Goal: Task Accomplishment & Management: Use online tool/utility

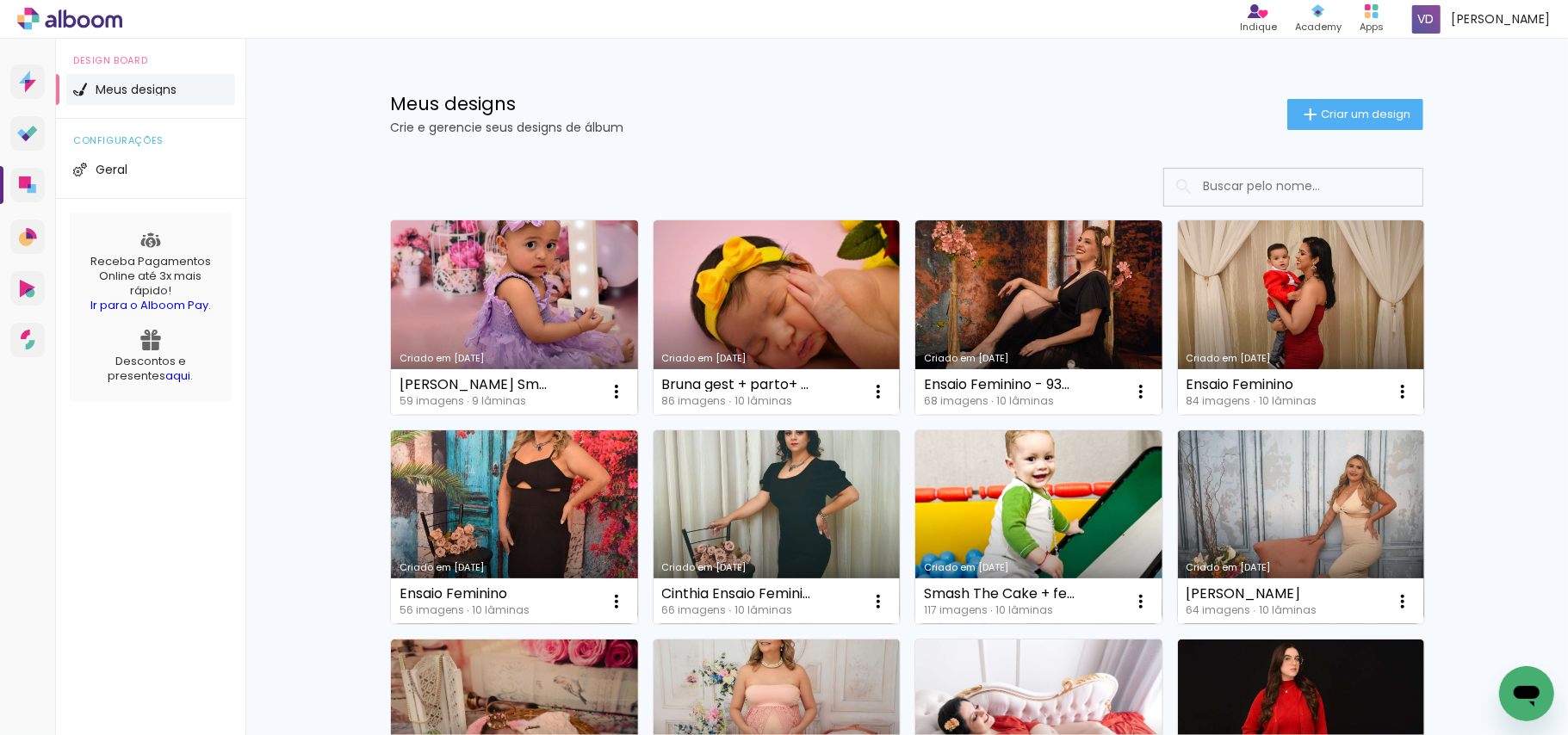
click at [548, 289] on link "Criado em [DATE]" at bounding box center [514, 317] width 247 height 195
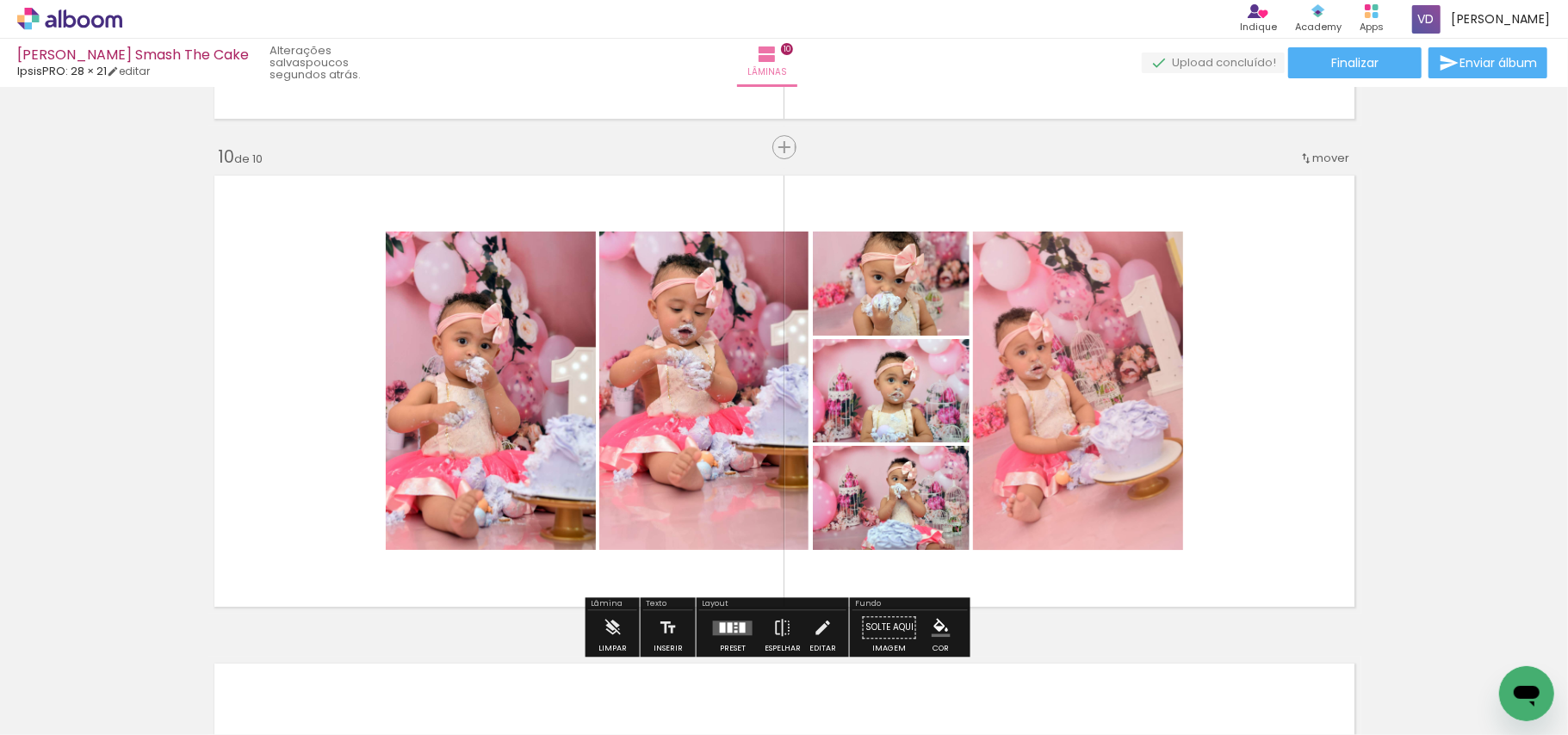
scroll to position [803, 0]
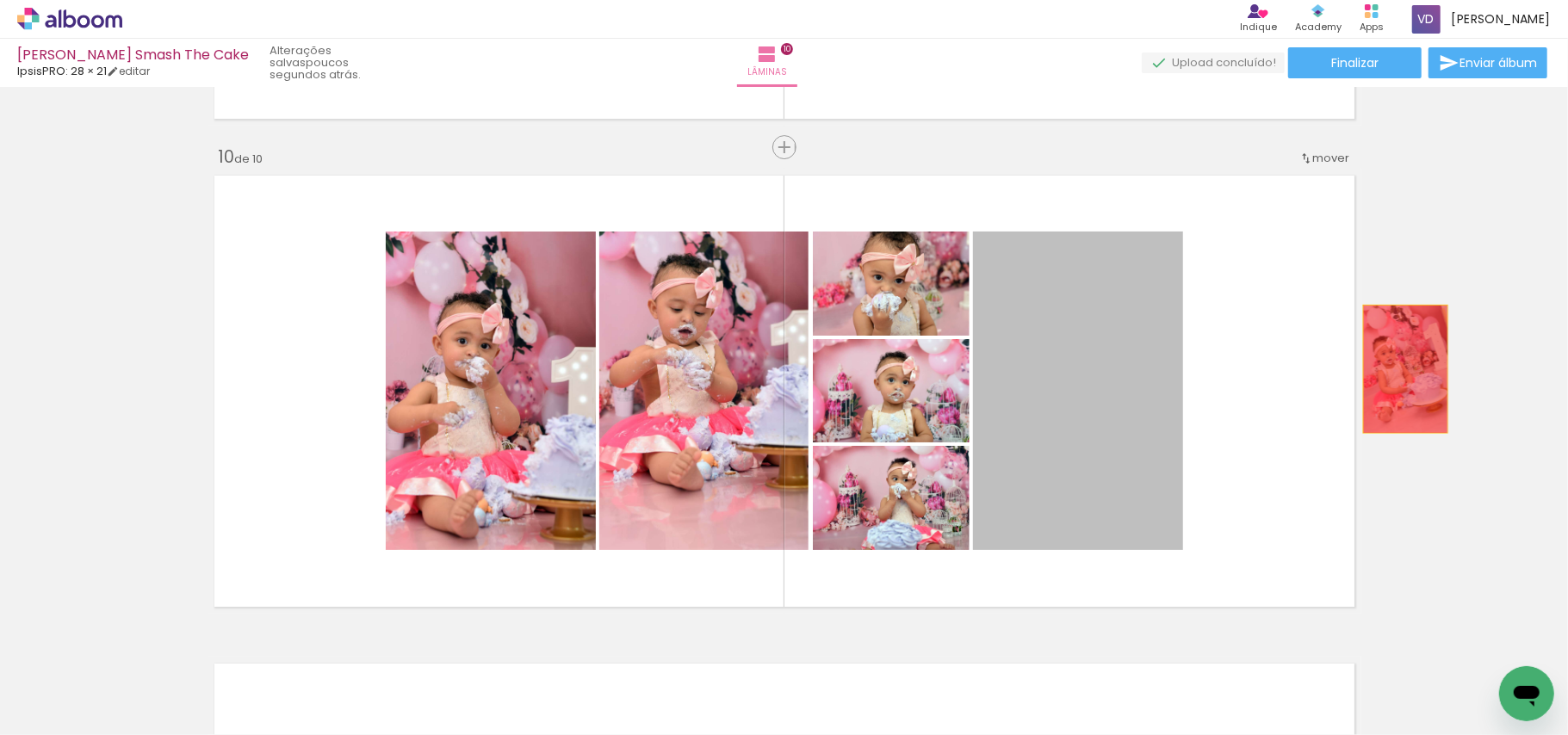
drag, startPoint x: 1047, startPoint y: 451, endPoint x: 1403, endPoint y: 371, distance: 364.9
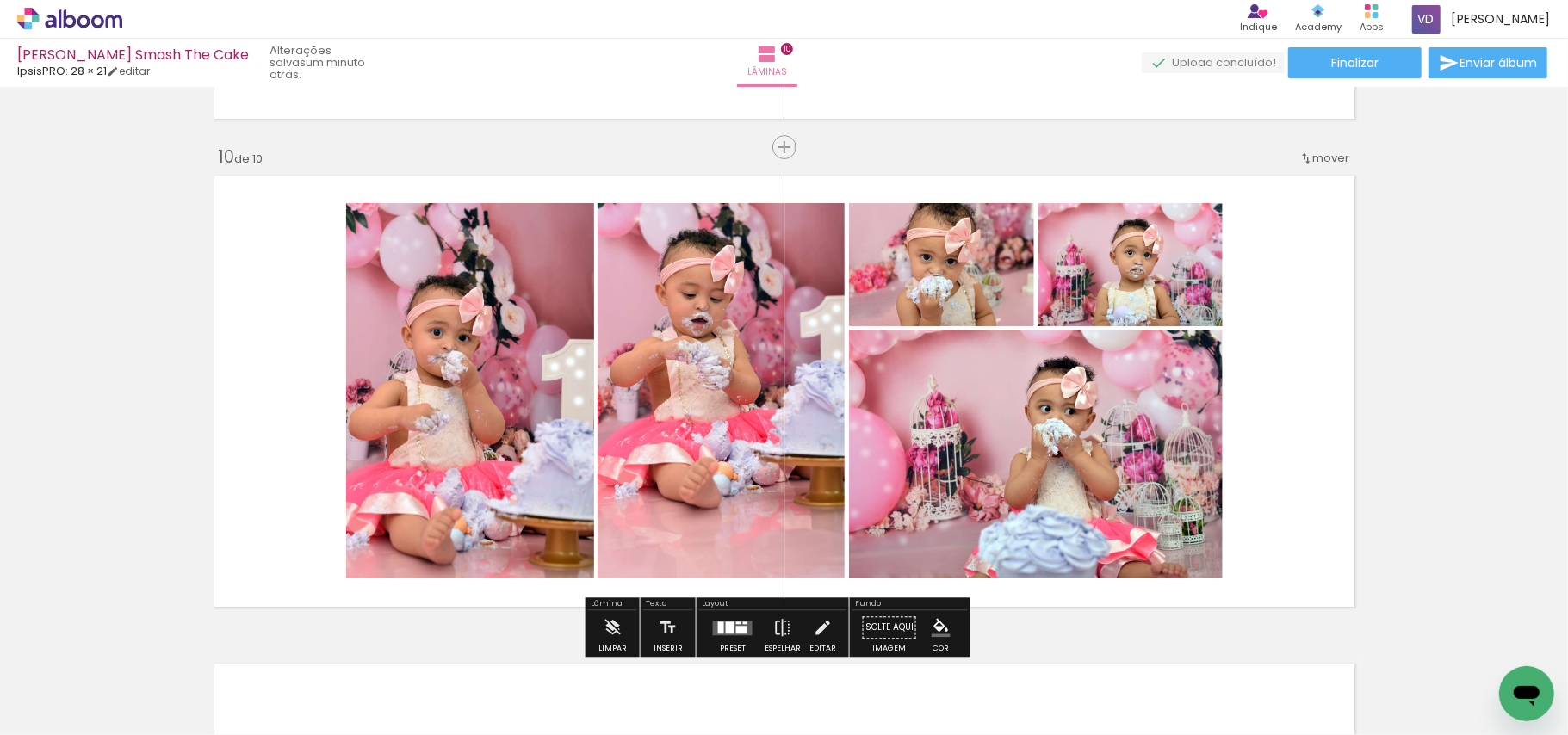
click at [727, 614] on div at bounding box center [732, 627] width 46 height 34
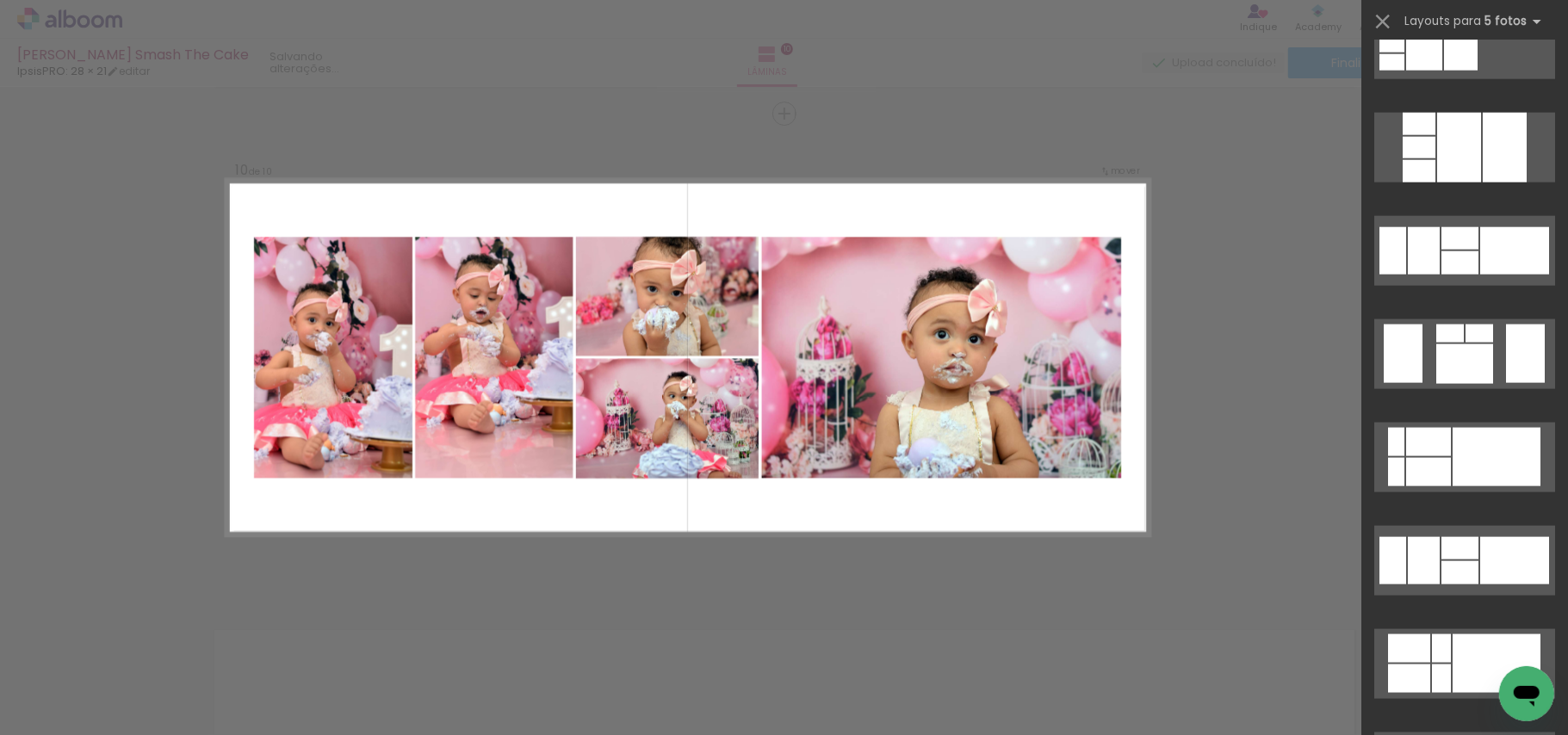
scroll to position [1492, 0]
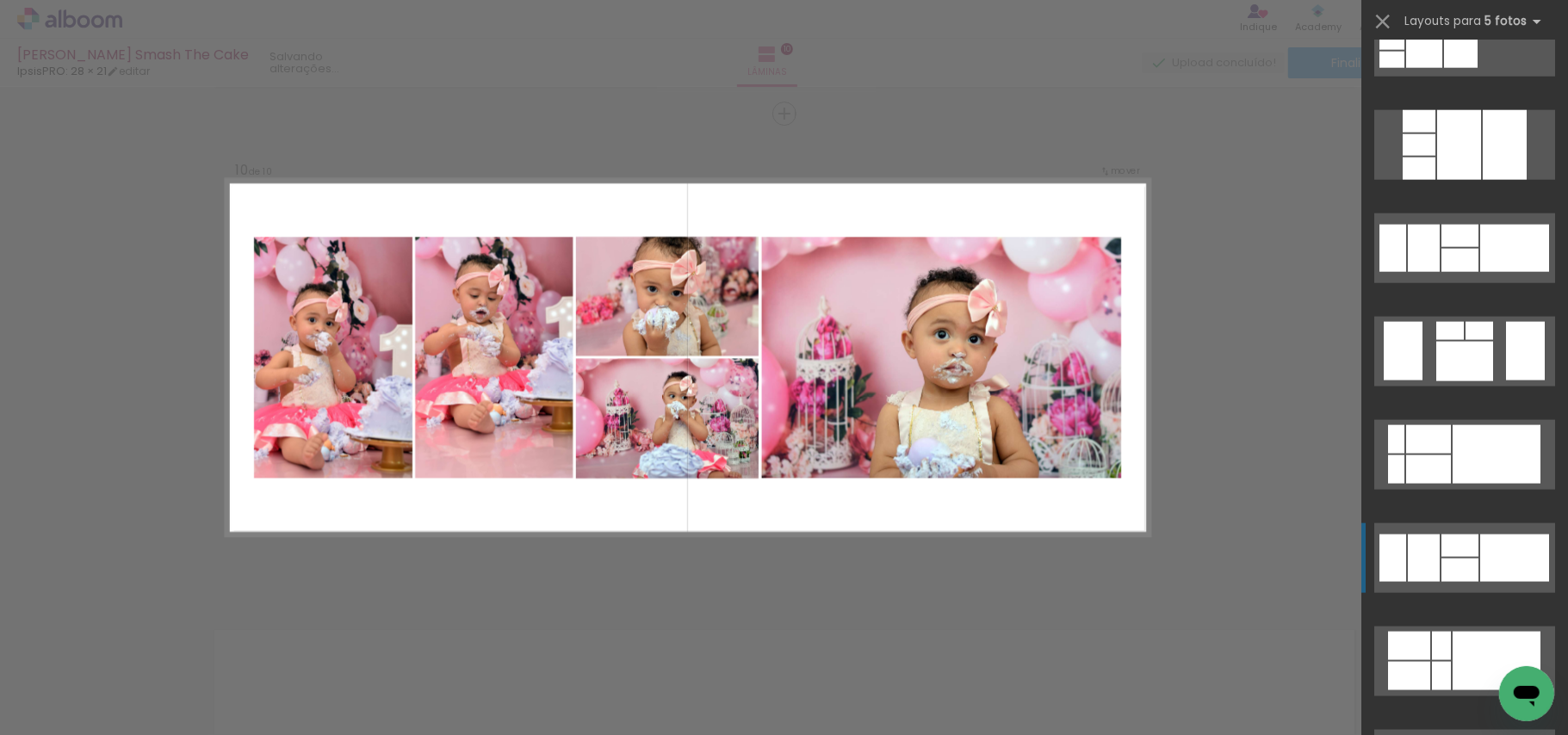
click at [1458, 563] on div at bounding box center [1460, 570] width 37 height 24
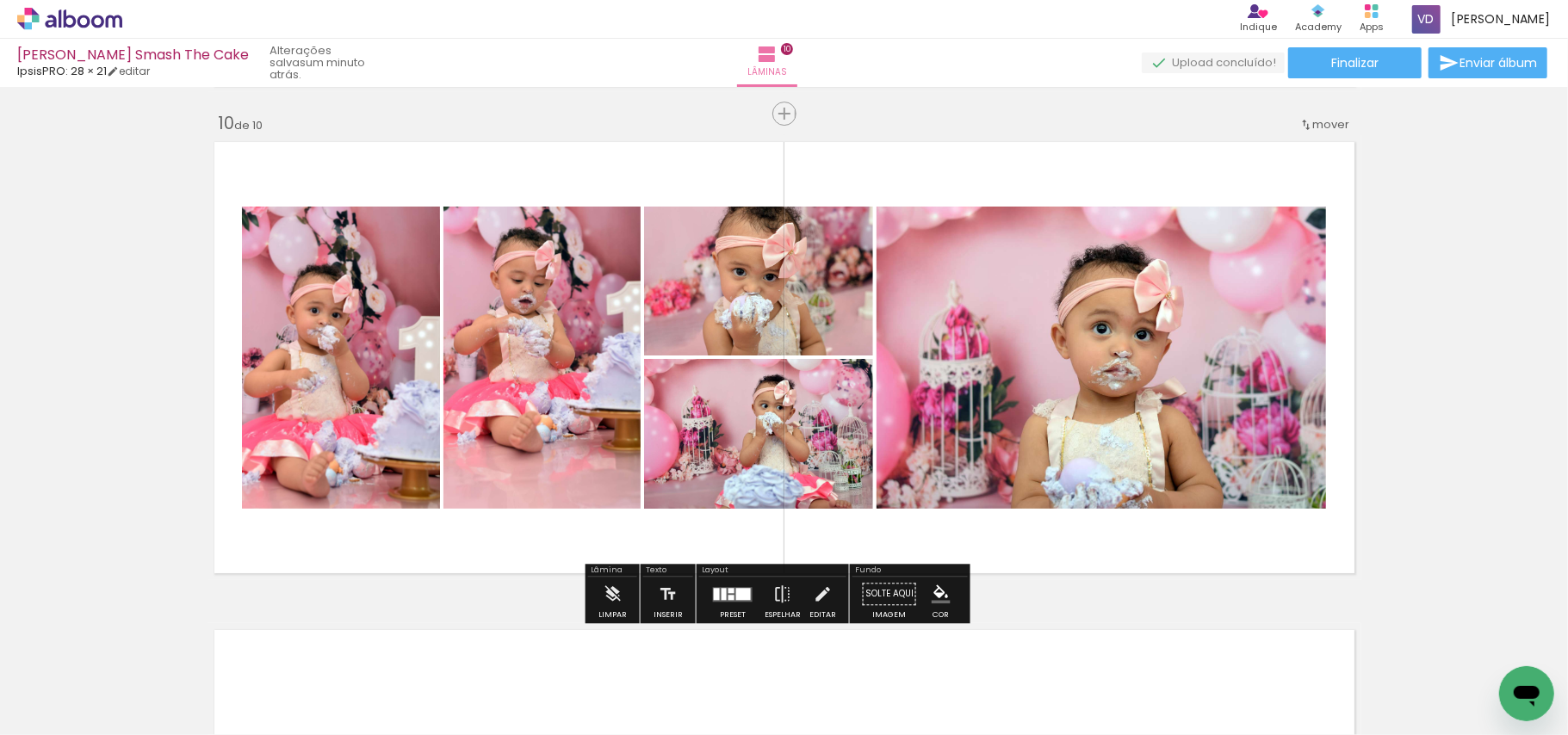
click at [728, 591] on div at bounding box center [731, 591] width 6 height 5
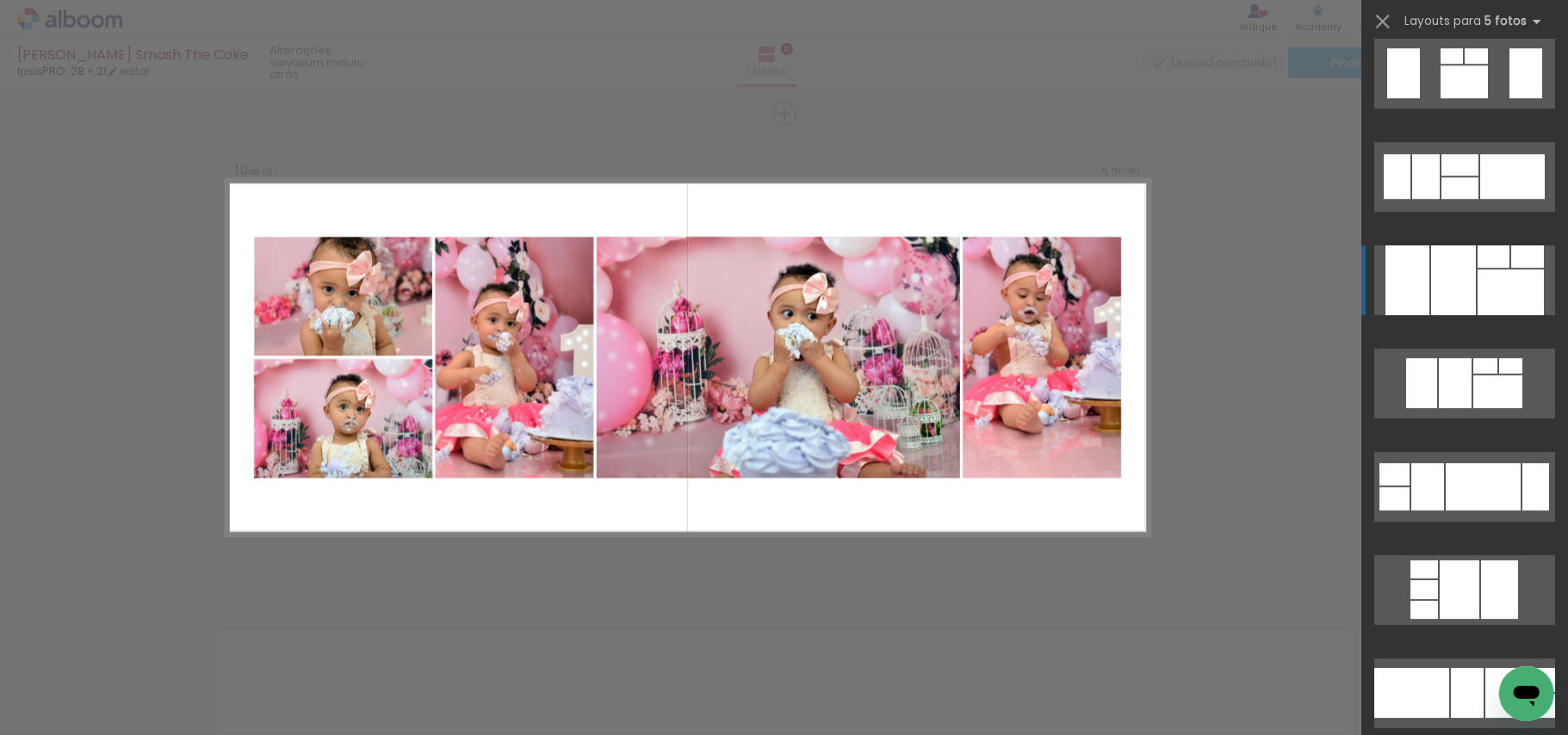
scroll to position [3685, 0]
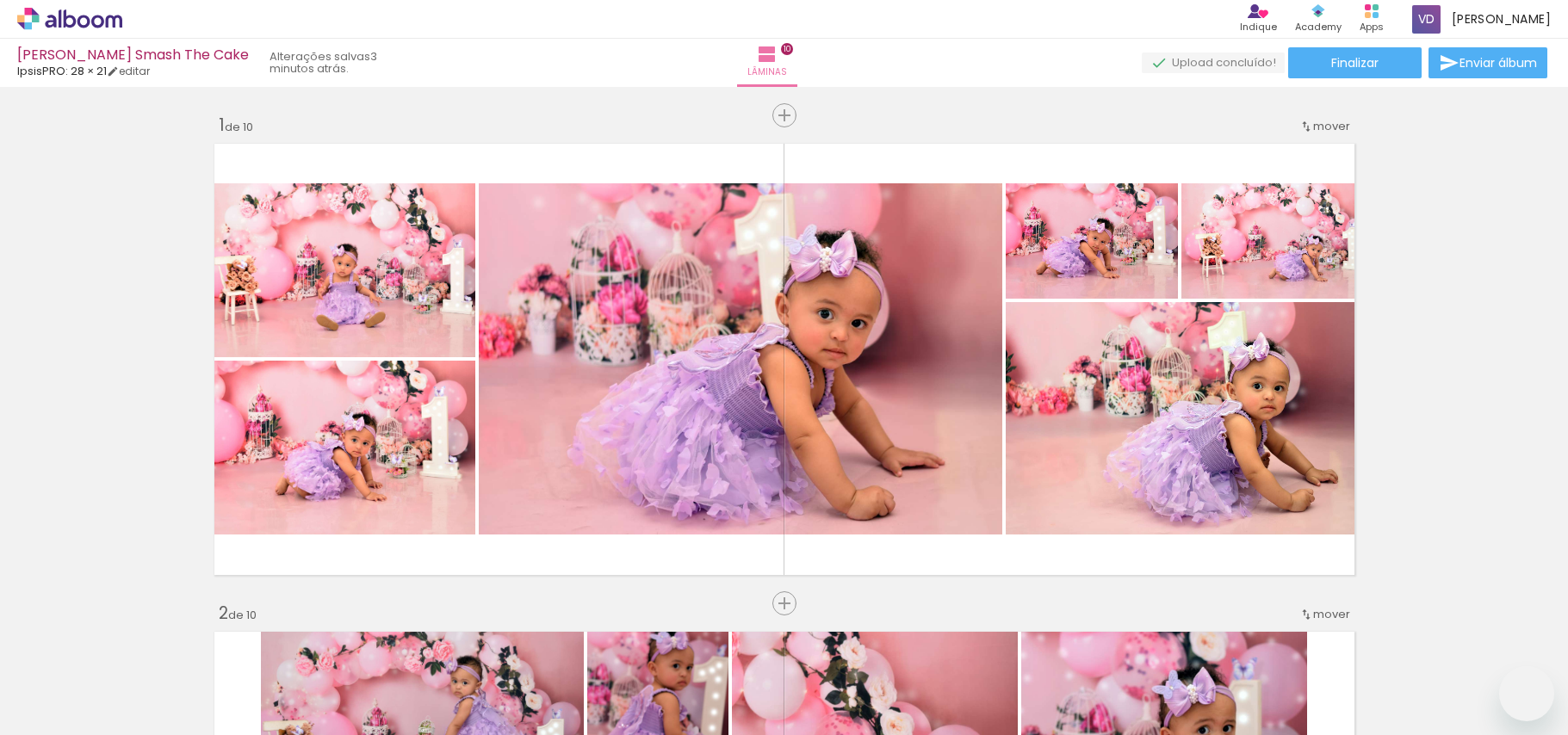
click at [0, 0] on slot at bounding box center [0, 0] width 0 height 0
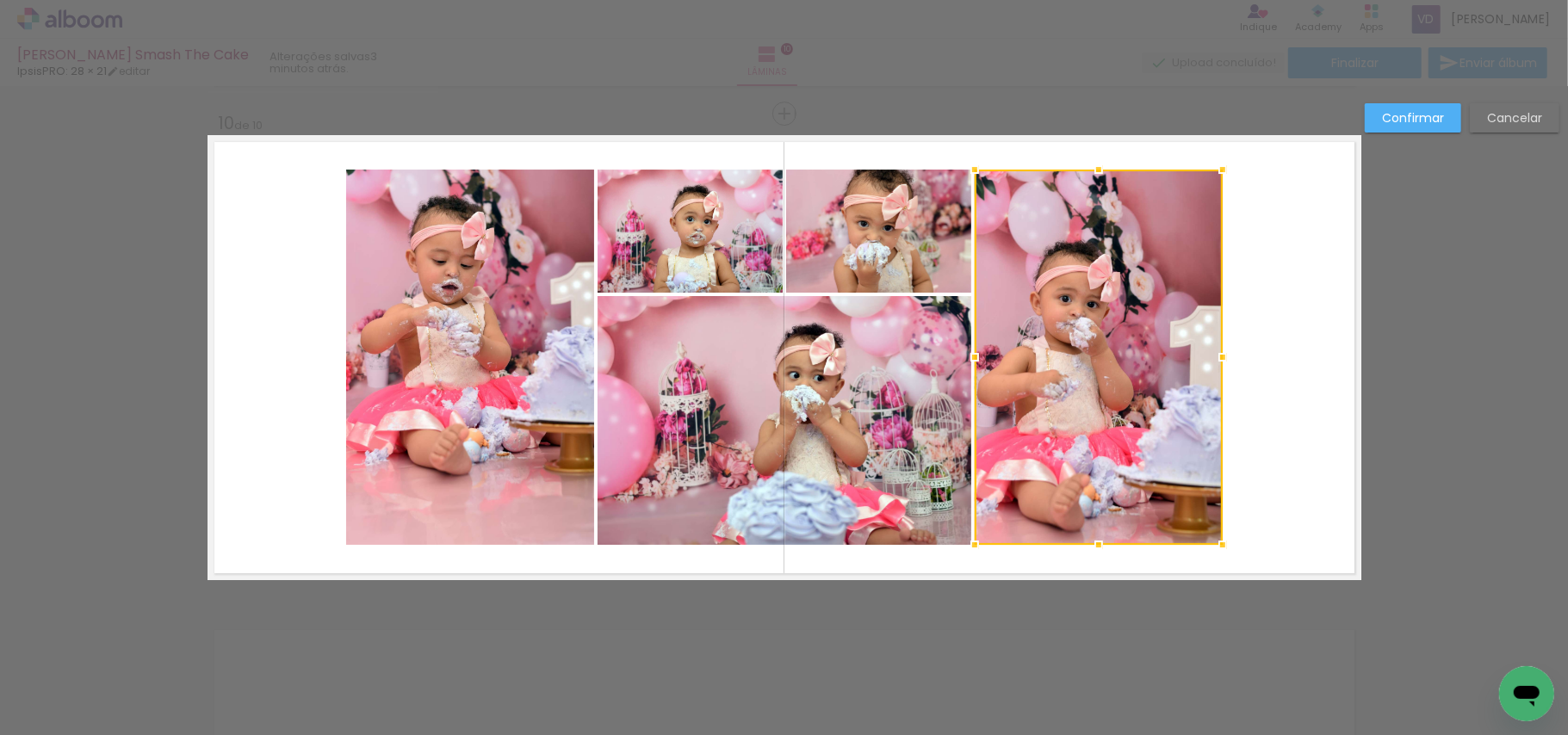
scroll to position [4465, 0]
click at [0, 0] on slot "Confirmar" at bounding box center [0, 0] width 0 height 0
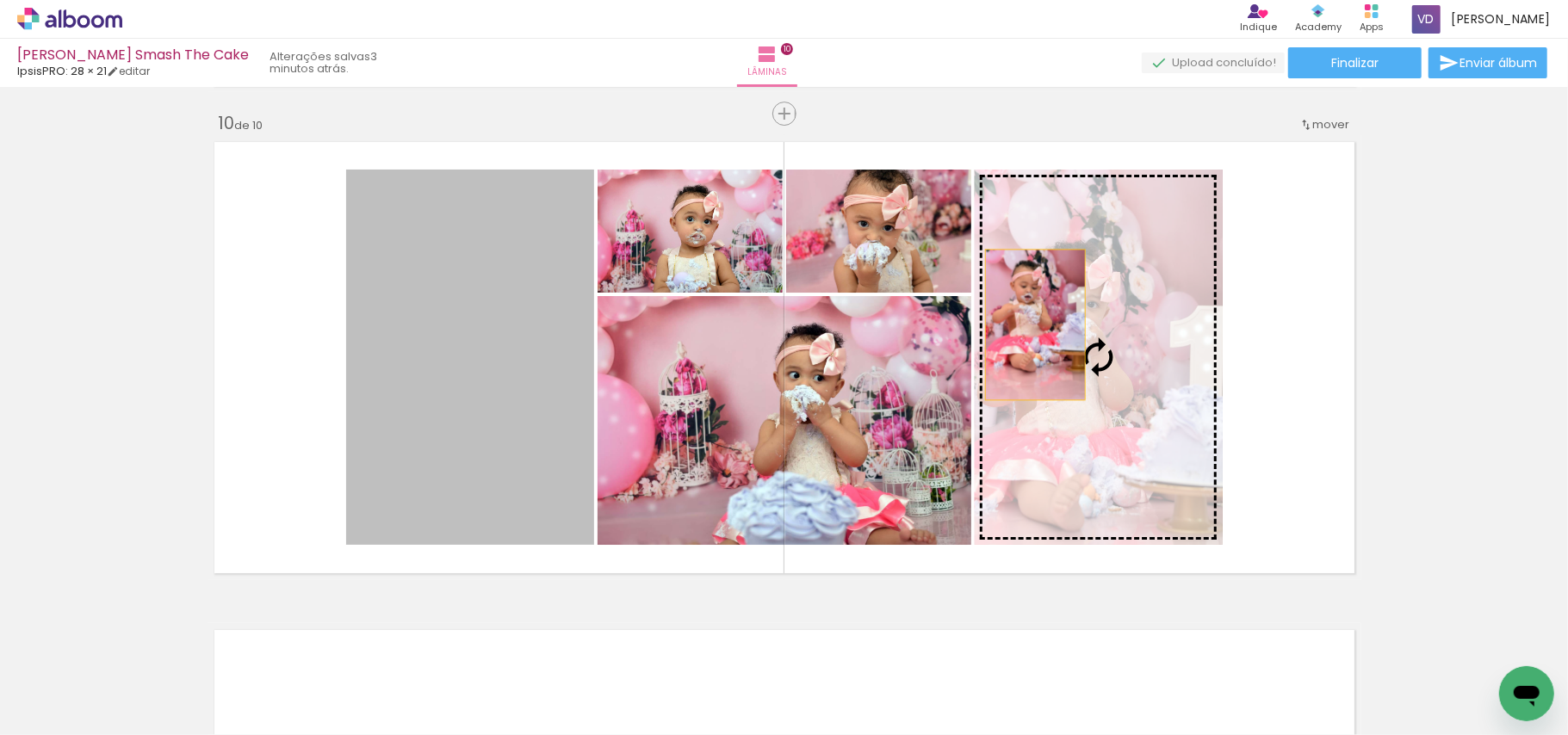
drag, startPoint x: 488, startPoint y: 384, endPoint x: 1037, endPoint y: 322, distance: 552.5
click at [0, 0] on slot at bounding box center [0, 0] width 0 height 0
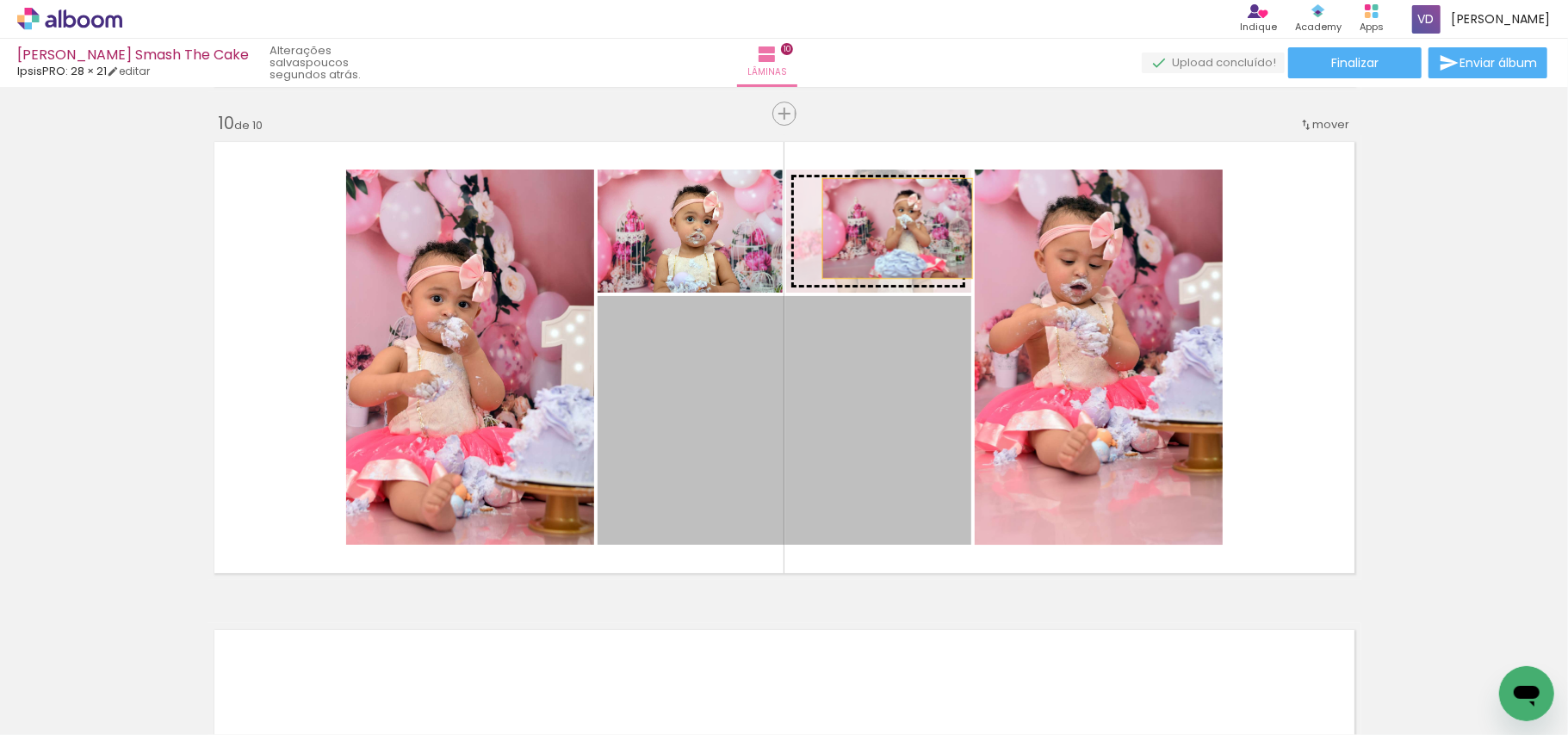
drag, startPoint x: 844, startPoint y: 482, endPoint x: 889, endPoint y: 228, distance: 258.0
click at [0, 0] on slot at bounding box center [0, 0] width 0 height 0
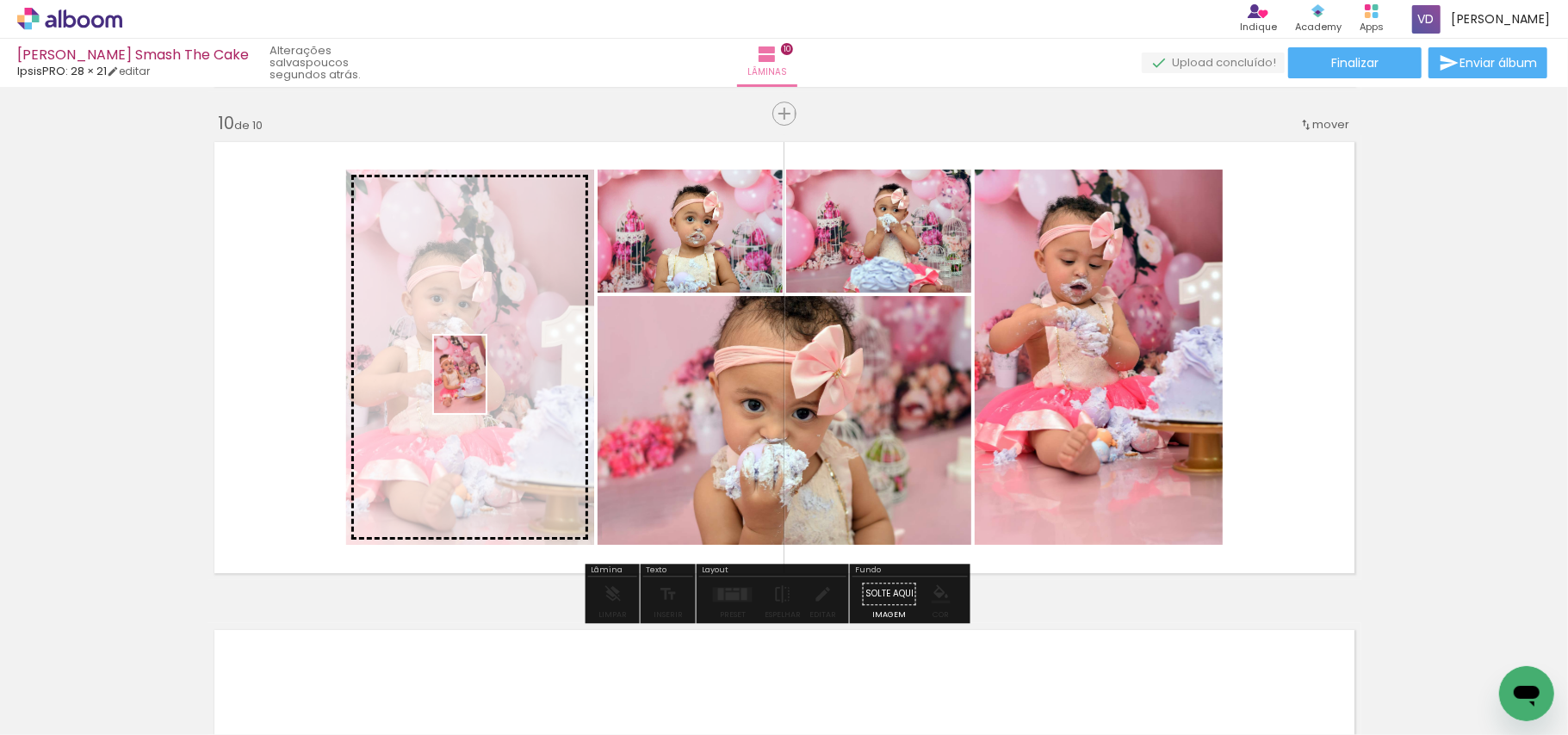
drag, startPoint x: 275, startPoint y: 696, endPoint x: 486, endPoint y: 387, distance: 374.2
click at [486, 387] on quentale-workspace at bounding box center [784, 367] width 1568 height 735
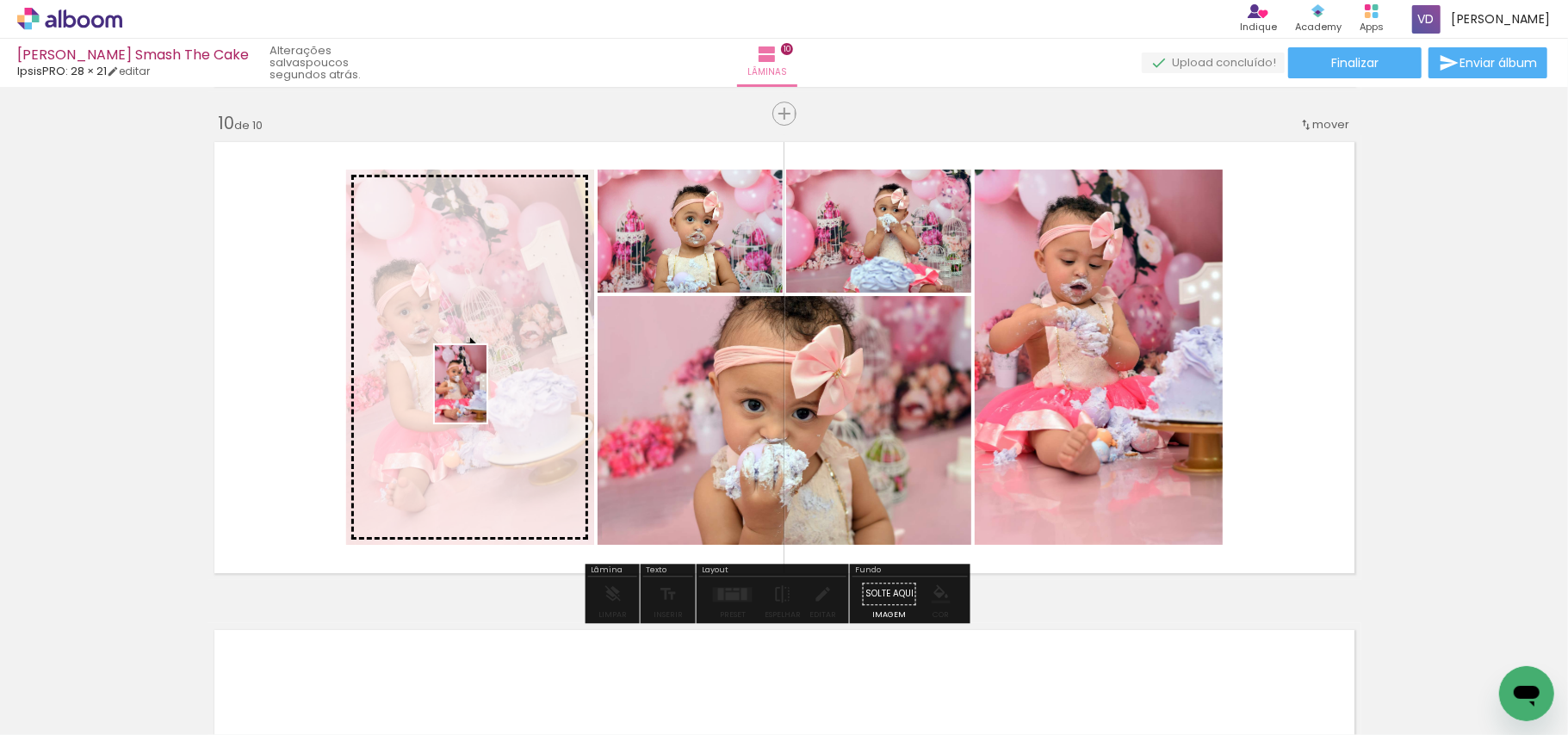
drag, startPoint x: 284, startPoint y: 676, endPoint x: 487, endPoint y: 397, distance: 345.0
click at [487, 397] on quentale-workspace at bounding box center [784, 367] width 1568 height 735
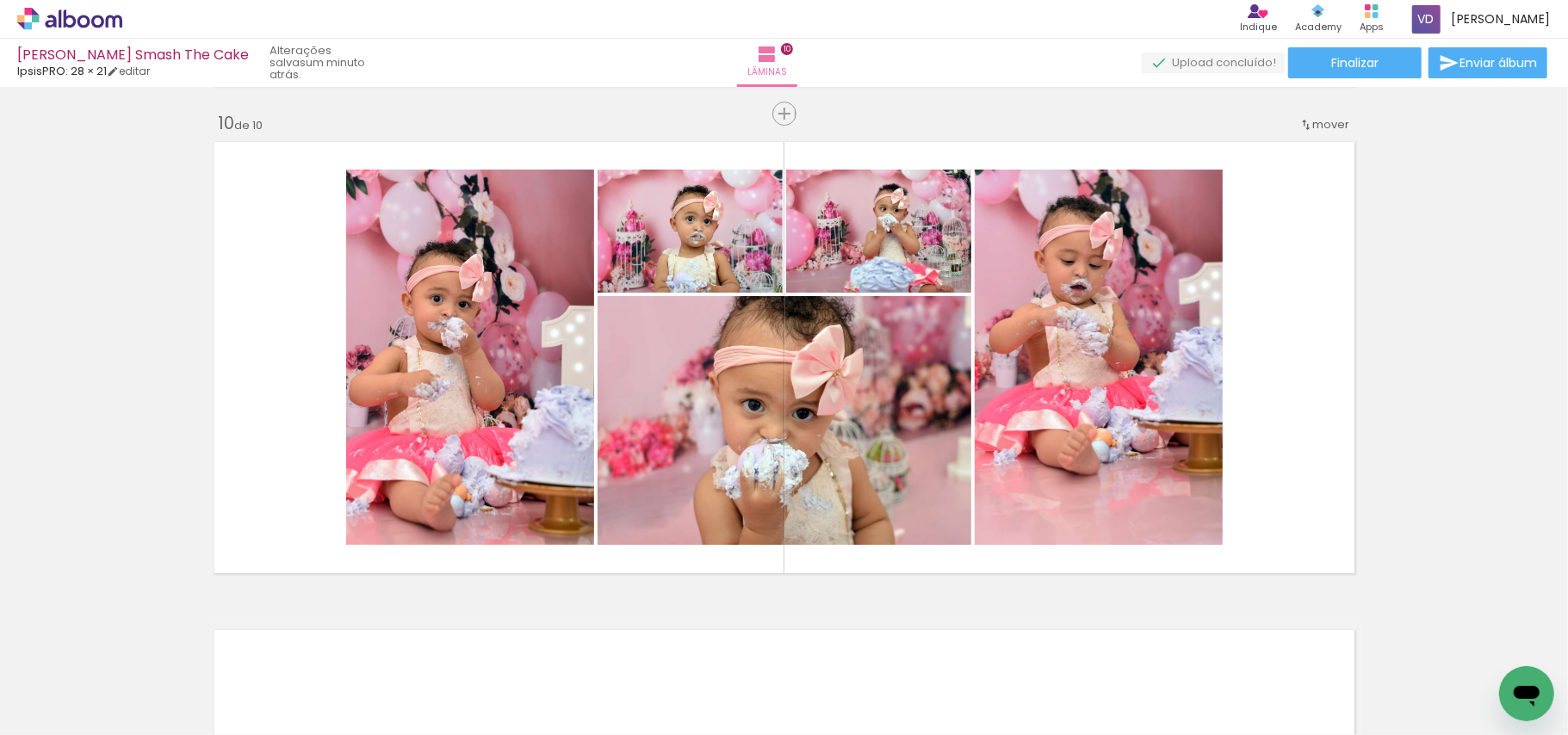
scroll to position [4465, 0]
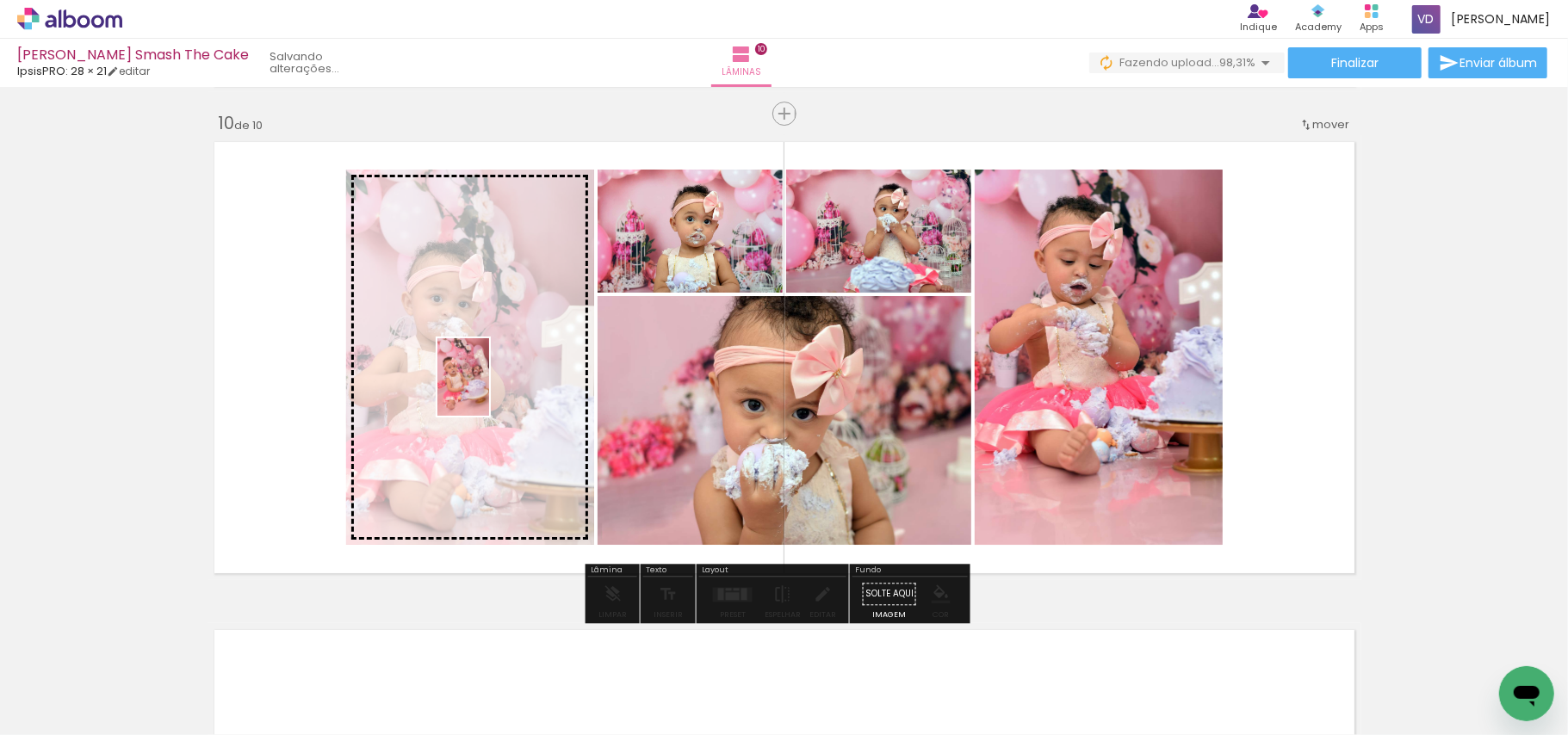
drag, startPoint x: 267, startPoint y: 704, endPoint x: 489, endPoint y: 390, distance: 384.6
click at [489, 390] on quentale-workspace at bounding box center [784, 367] width 1568 height 735
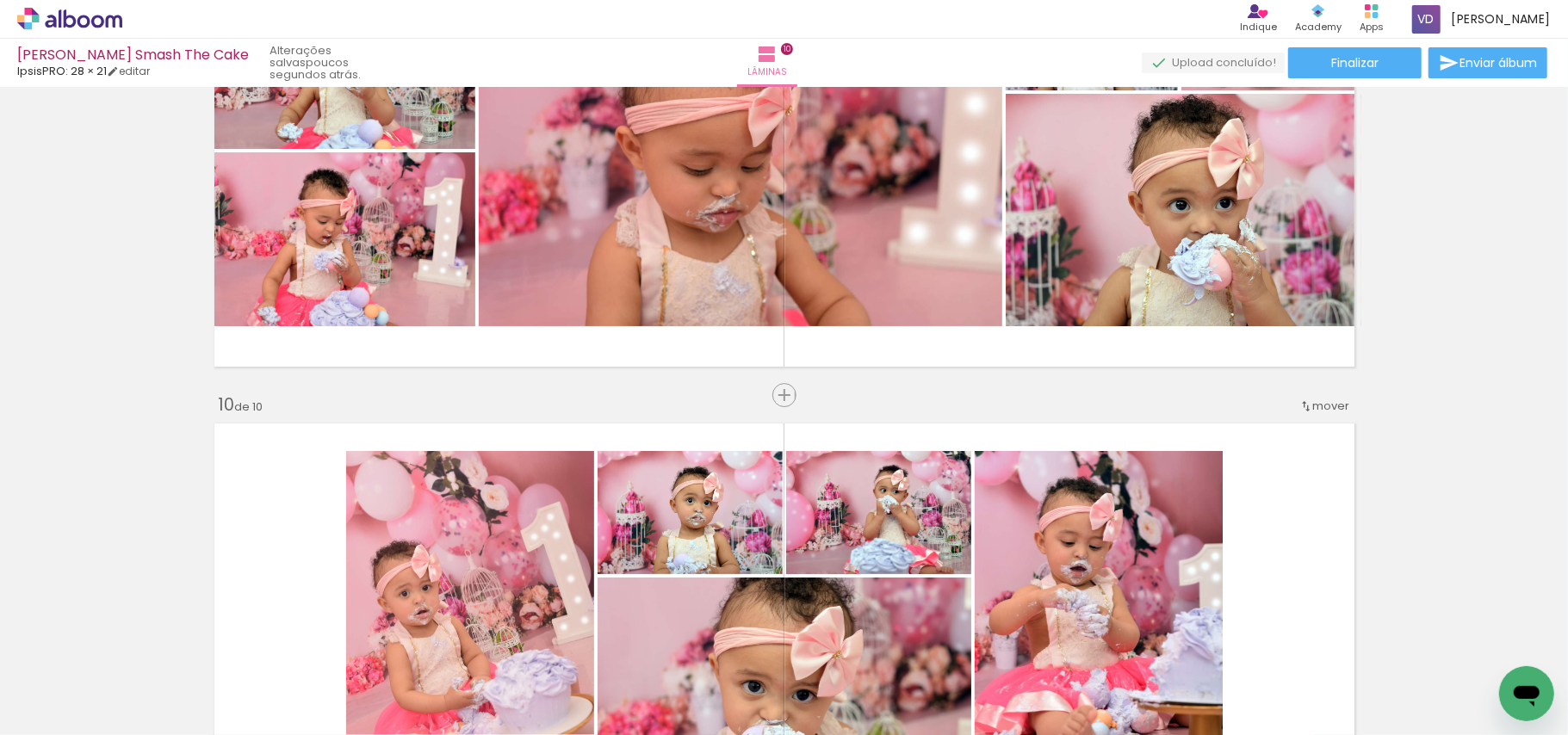
scroll to position [4165, 0]
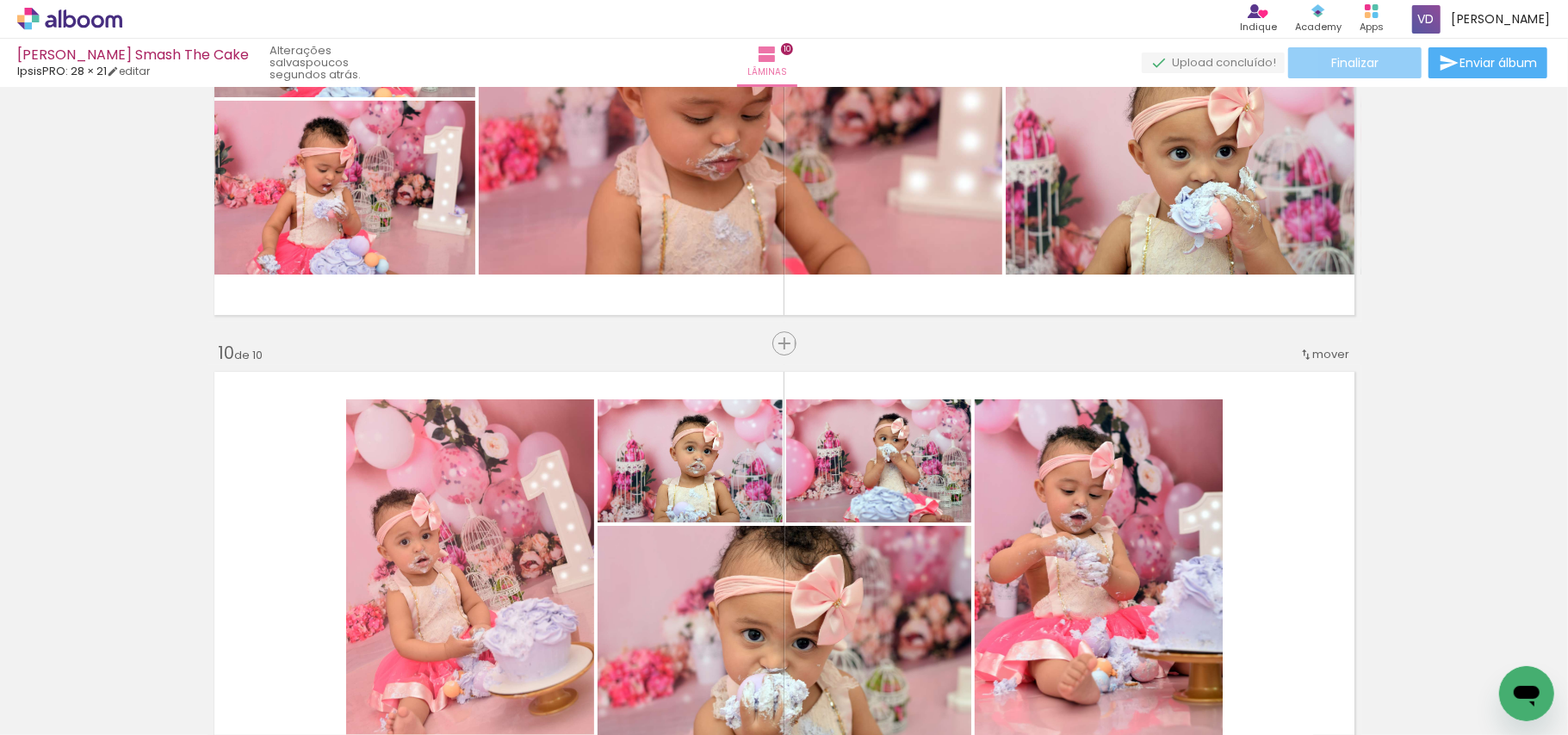
click at [1354, 62] on span "Finalizar" at bounding box center [1355, 63] width 47 height 12
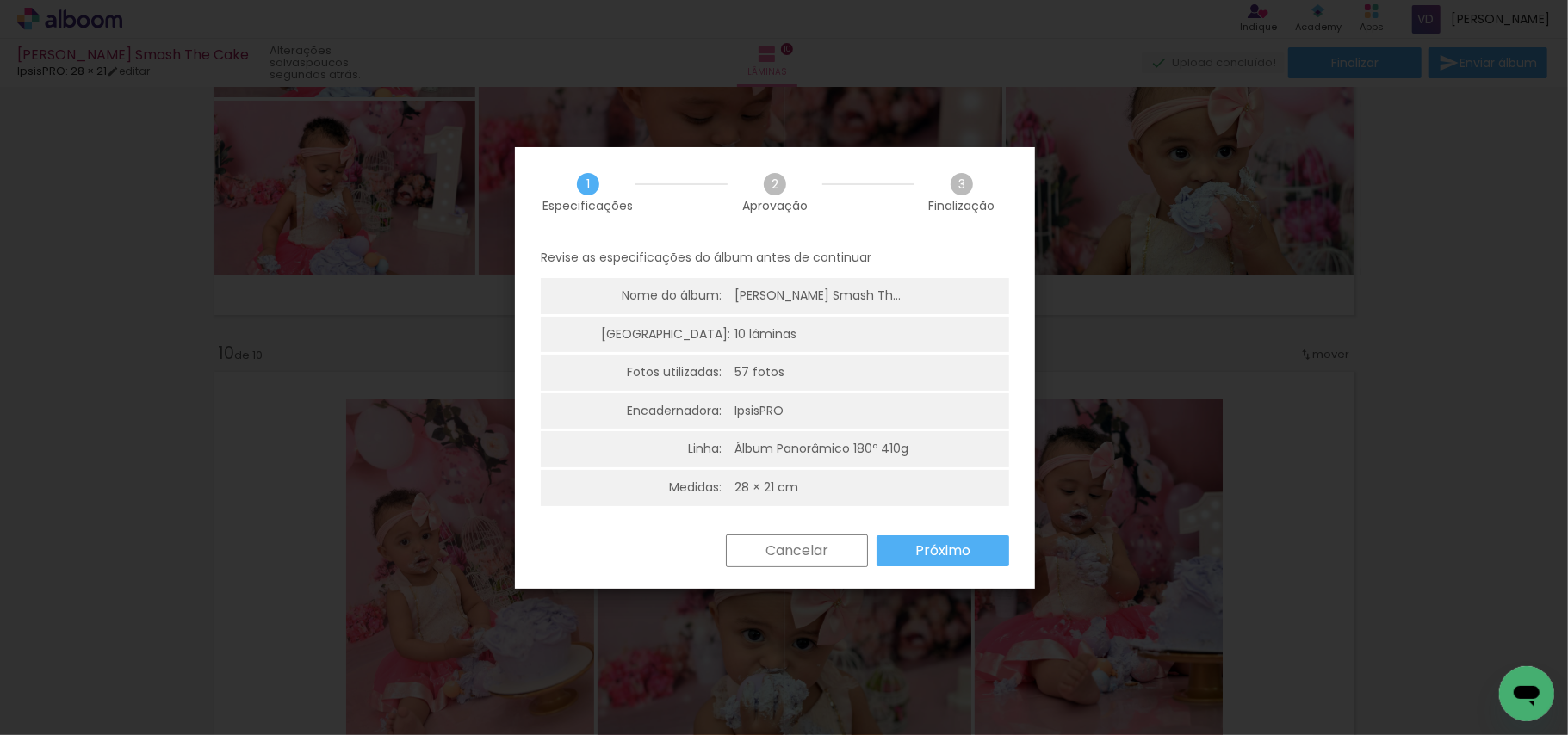
click at [0, 0] on slot "Próximo" at bounding box center [0, 0] width 0 height 0
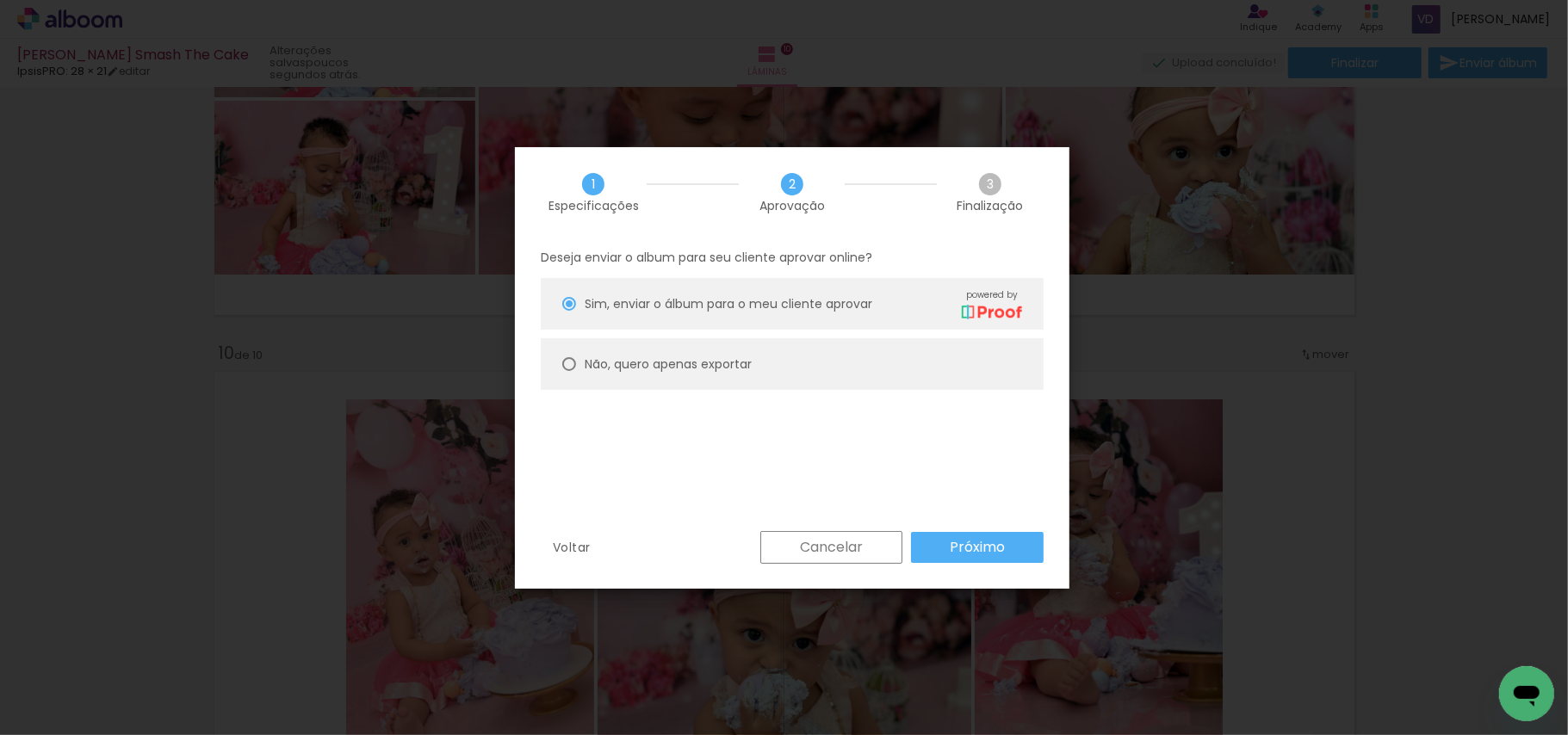
click at [0, 0] on slot "Não, quero apenas exportar" at bounding box center [0, 0] width 0 height 0
type paper-radio-button "on"
click at [0, 0] on slot "Próximo" at bounding box center [0, 0] width 0 height 0
type input "Alta, 300 DPI"
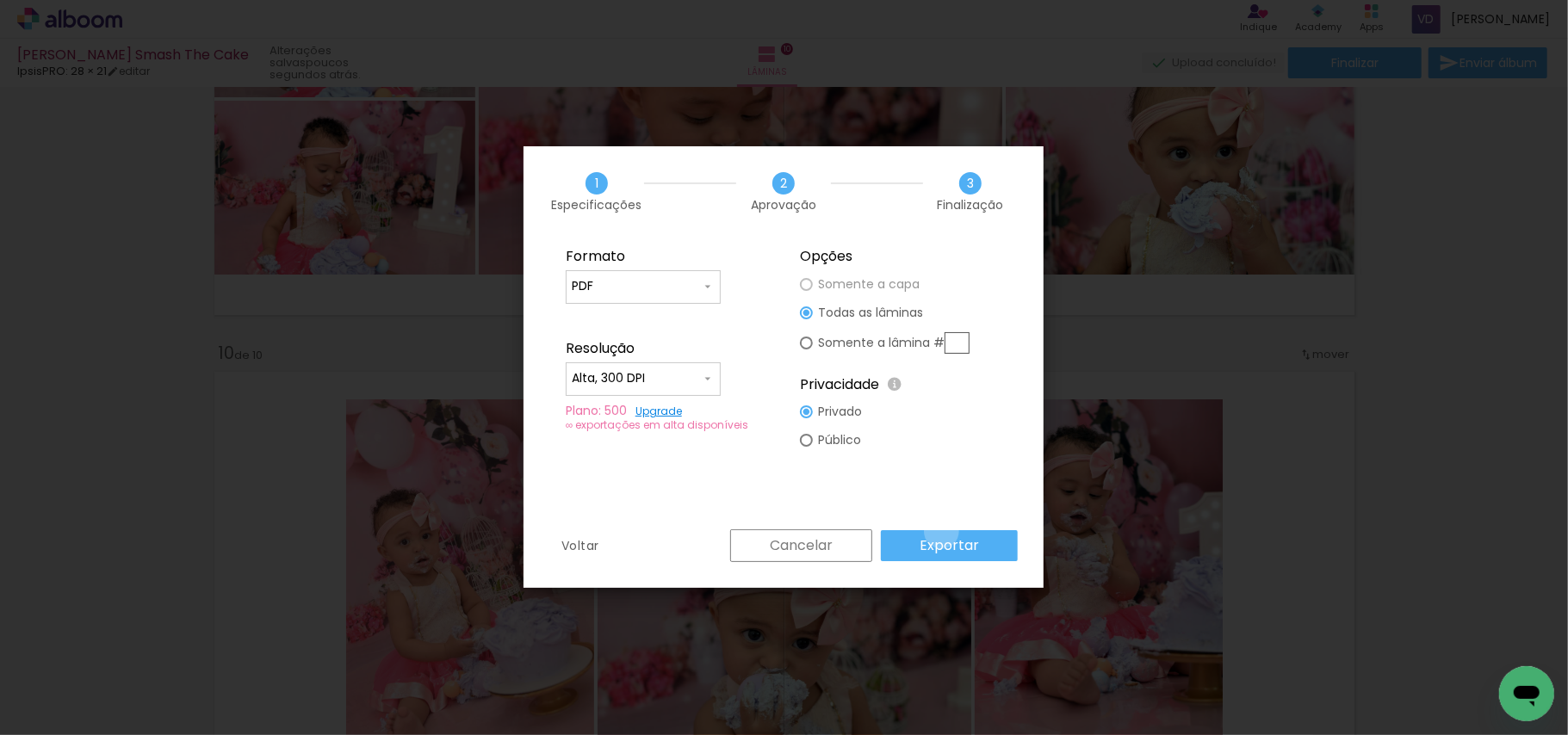
click at [946, 532] on paper-button "Exportar" at bounding box center [949, 545] width 137 height 31
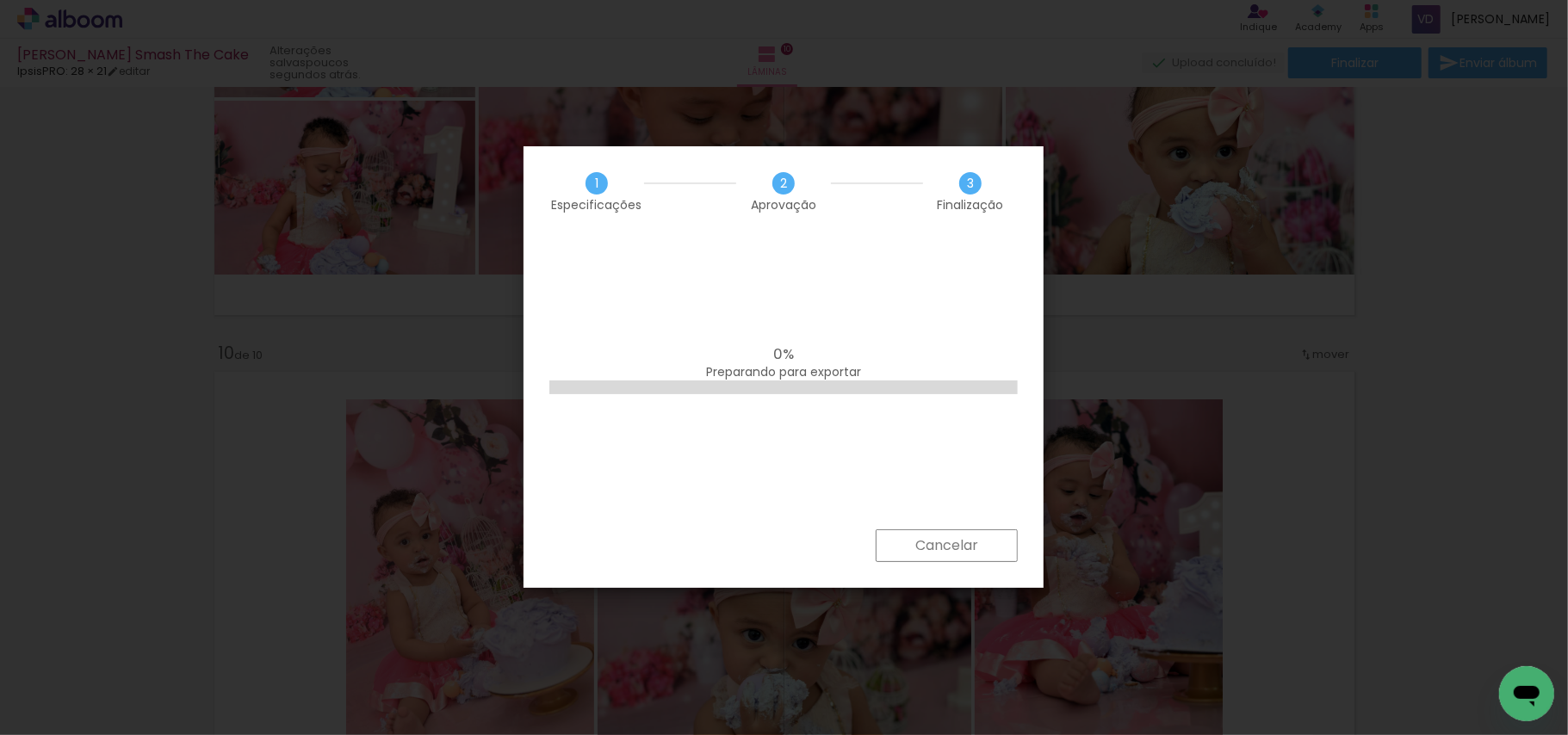
scroll to position [4465, 0]
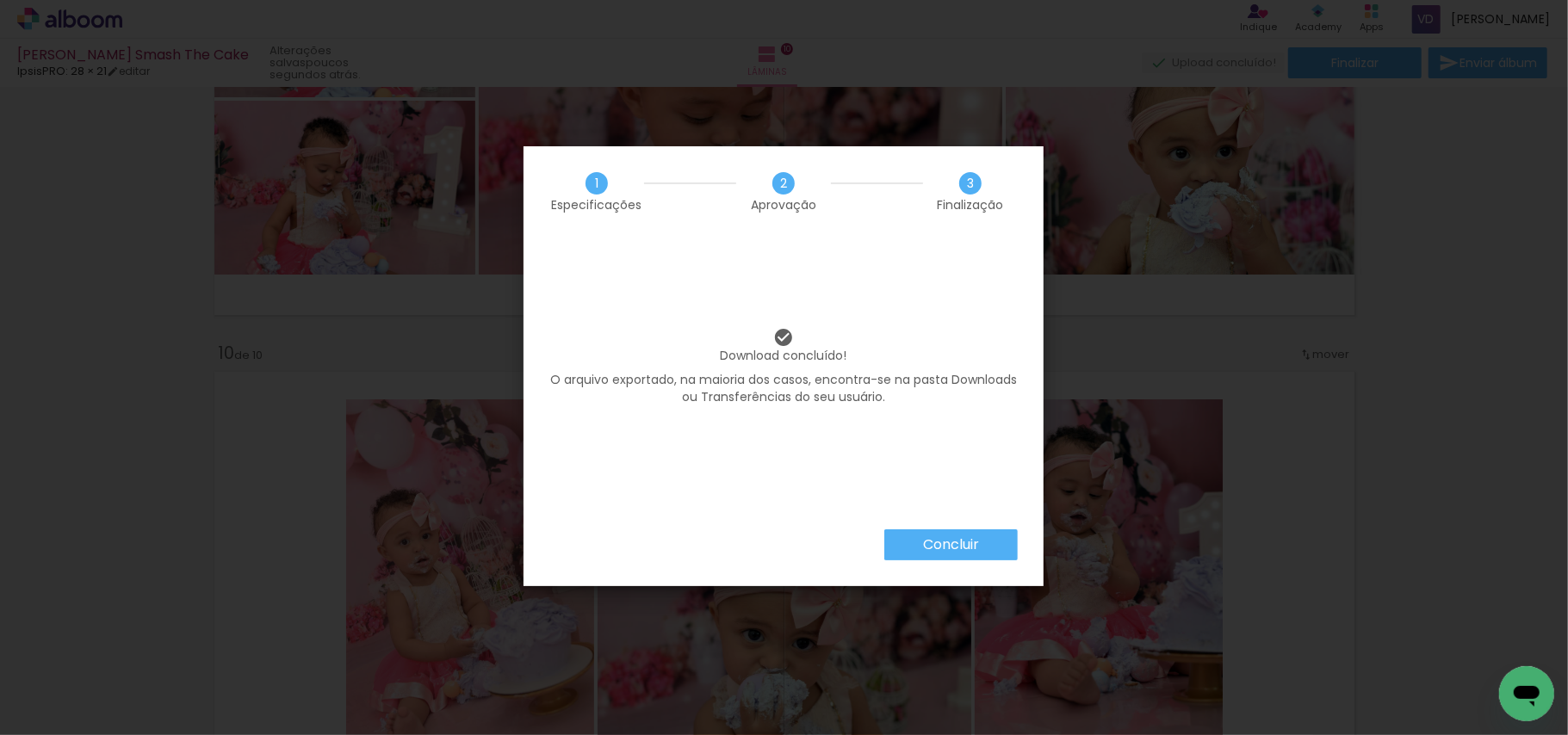
scroll to position [4465, 0]
click at [997, 542] on paper-button "Concluir" at bounding box center [951, 544] width 134 height 31
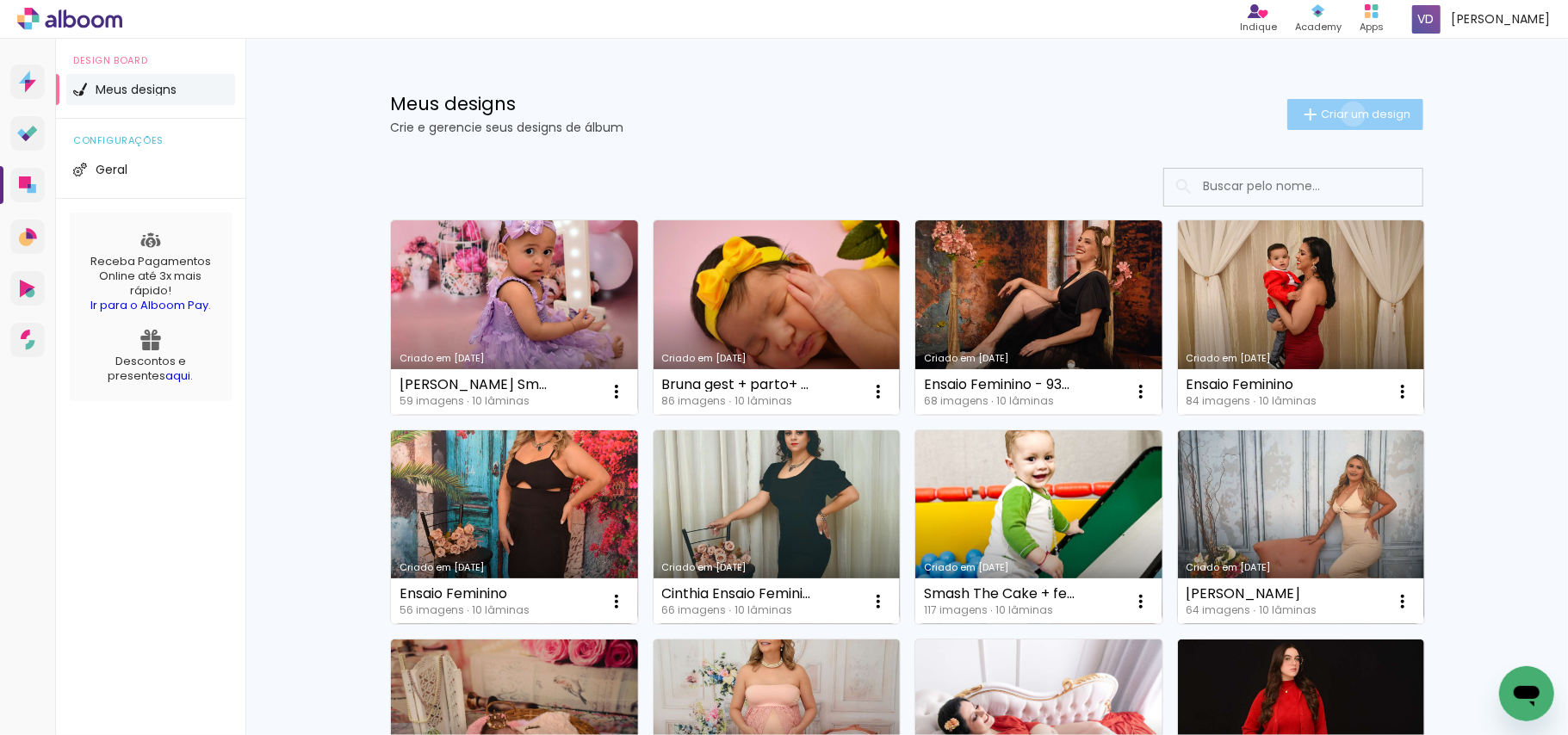
click at [1342, 114] on span "Criar um design" at bounding box center [1365, 114] width 89 height 11
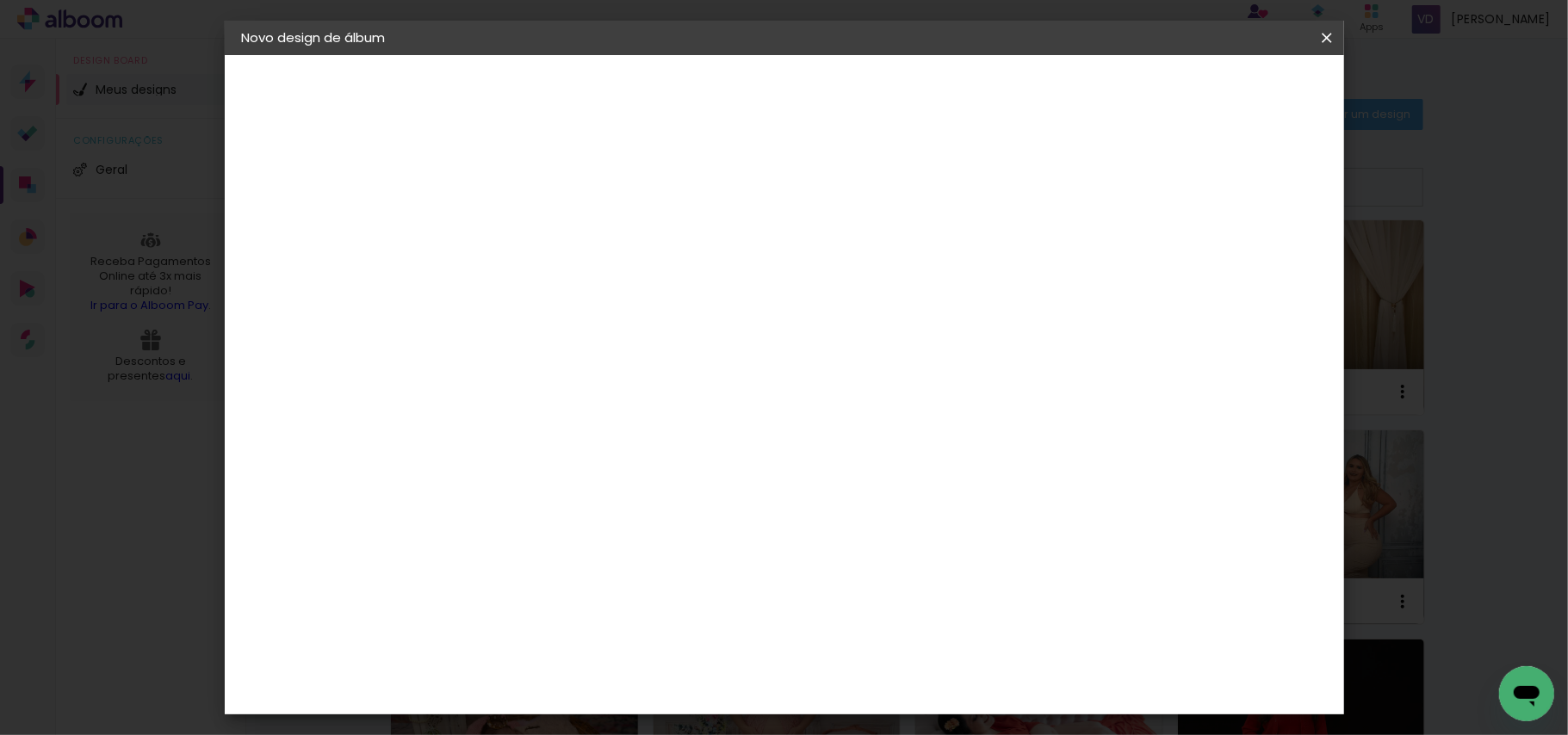
click at [524, 229] on input at bounding box center [524, 231] width 0 height 27
type input "NEWBORN"
type paper-input "NEWBORN"
click at [0, 0] on slot "Avançar" at bounding box center [0, 0] width 0 height 0
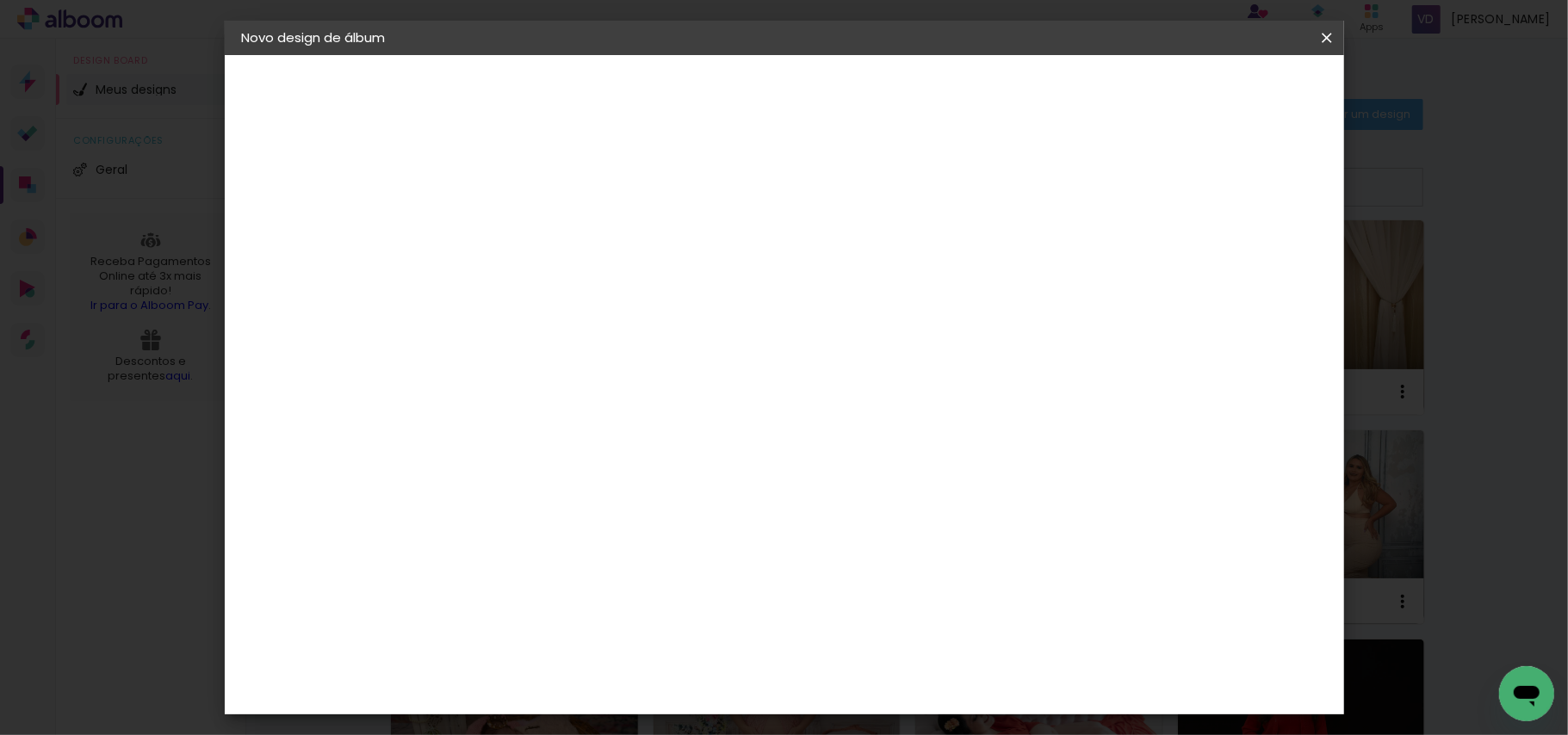
click at [525, 639] on div "IpsisPRO" at bounding box center [540, 646] width 58 height 14
click at [0, 0] on slot "Avançar" at bounding box center [0, 0] width 0 height 0
click at [591, 287] on input "text" at bounding box center [557, 300] width 67 height 27
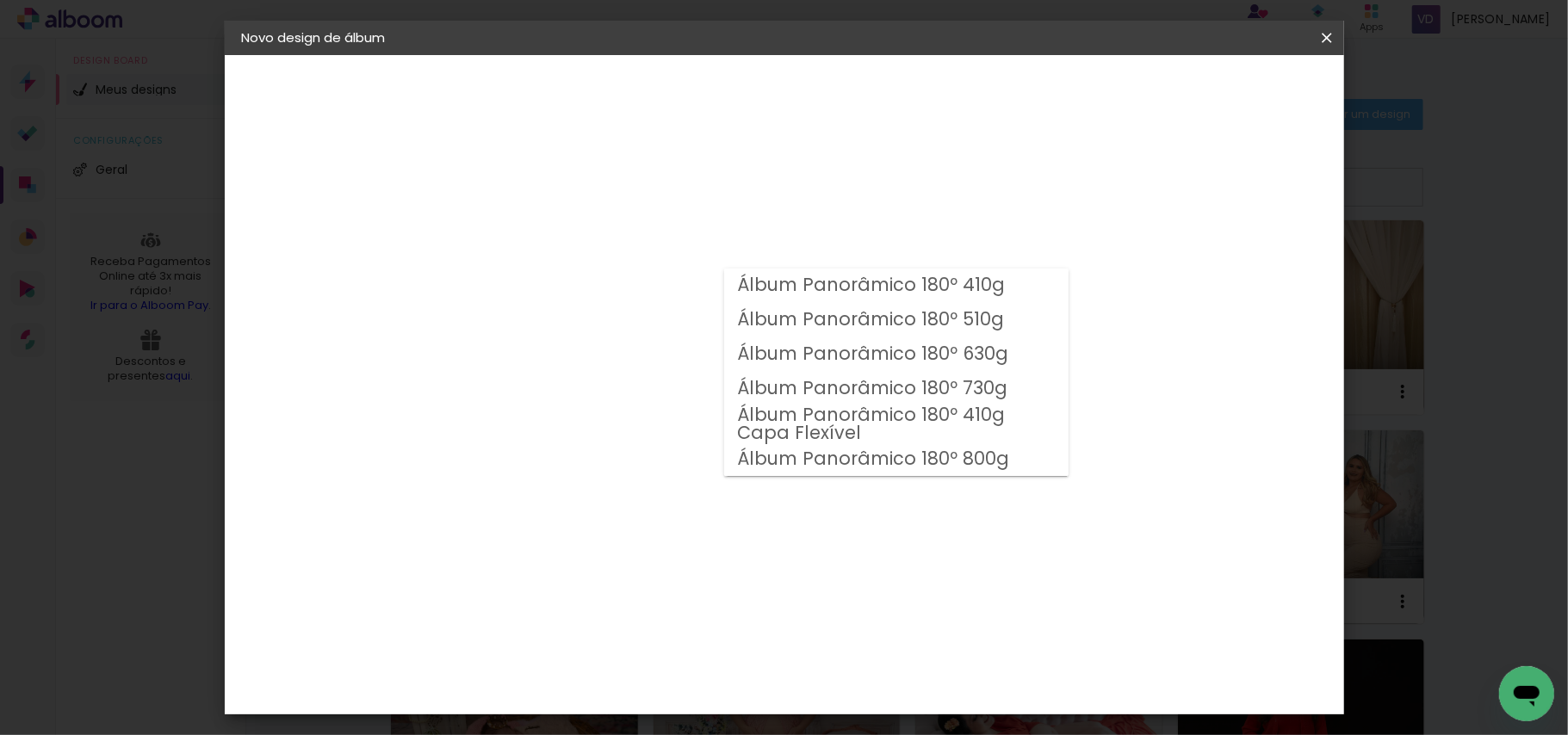
click at [1027, 276] on paper-item "Álbum Panorâmico 180º 410g" at bounding box center [896, 285] width 344 height 34
type input "Álbum Panorâmico 180º 410g"
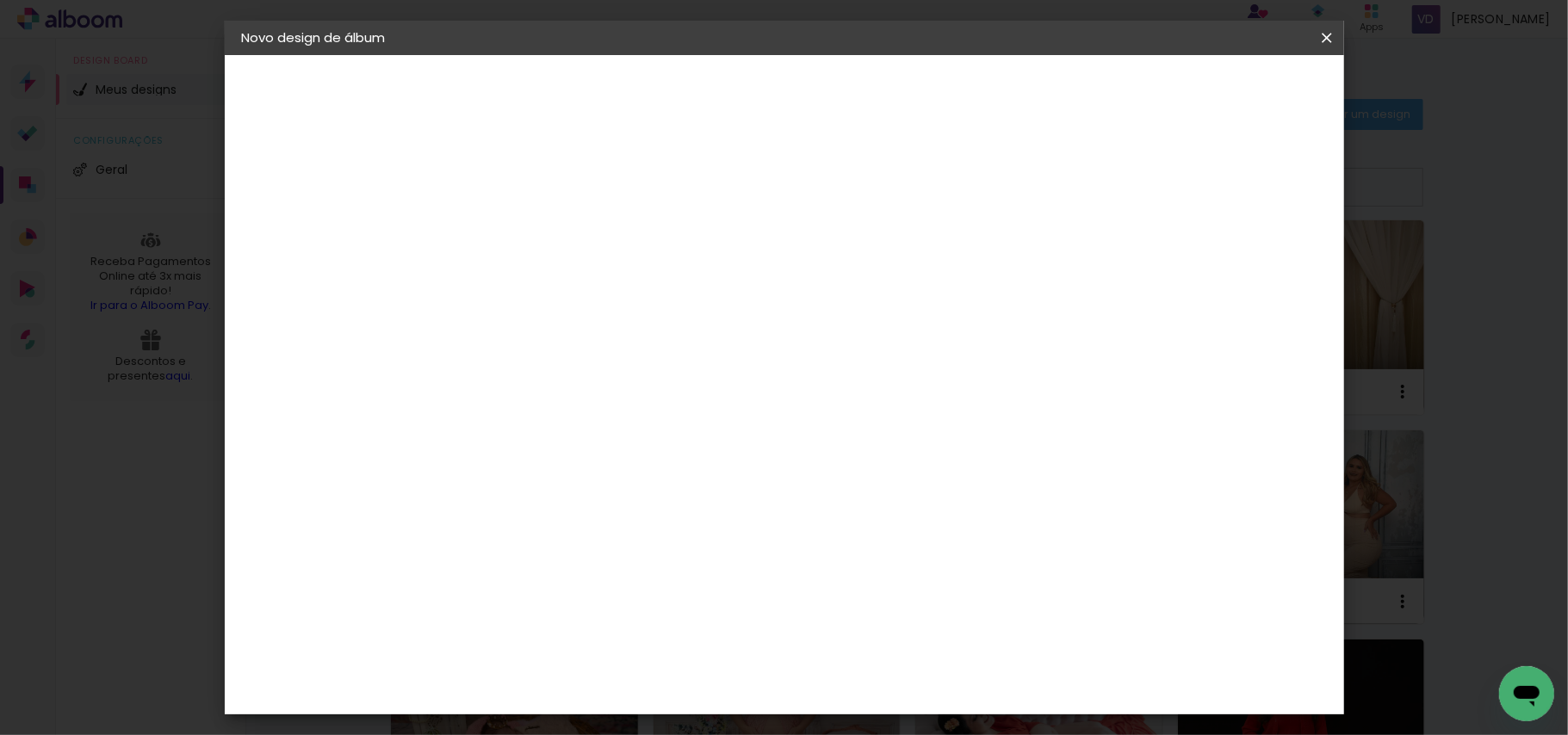
click at [640, 444] on span "28 × 21" at bounding box center [600, 467] width 80 height 45
click at [0, 0] on slot "Avançar" at bounding box center [0, 0] width 0 height 0
click at [1215, 91] on span "Iniciar design" at bounding box center [1176, 92] width 79 height 12
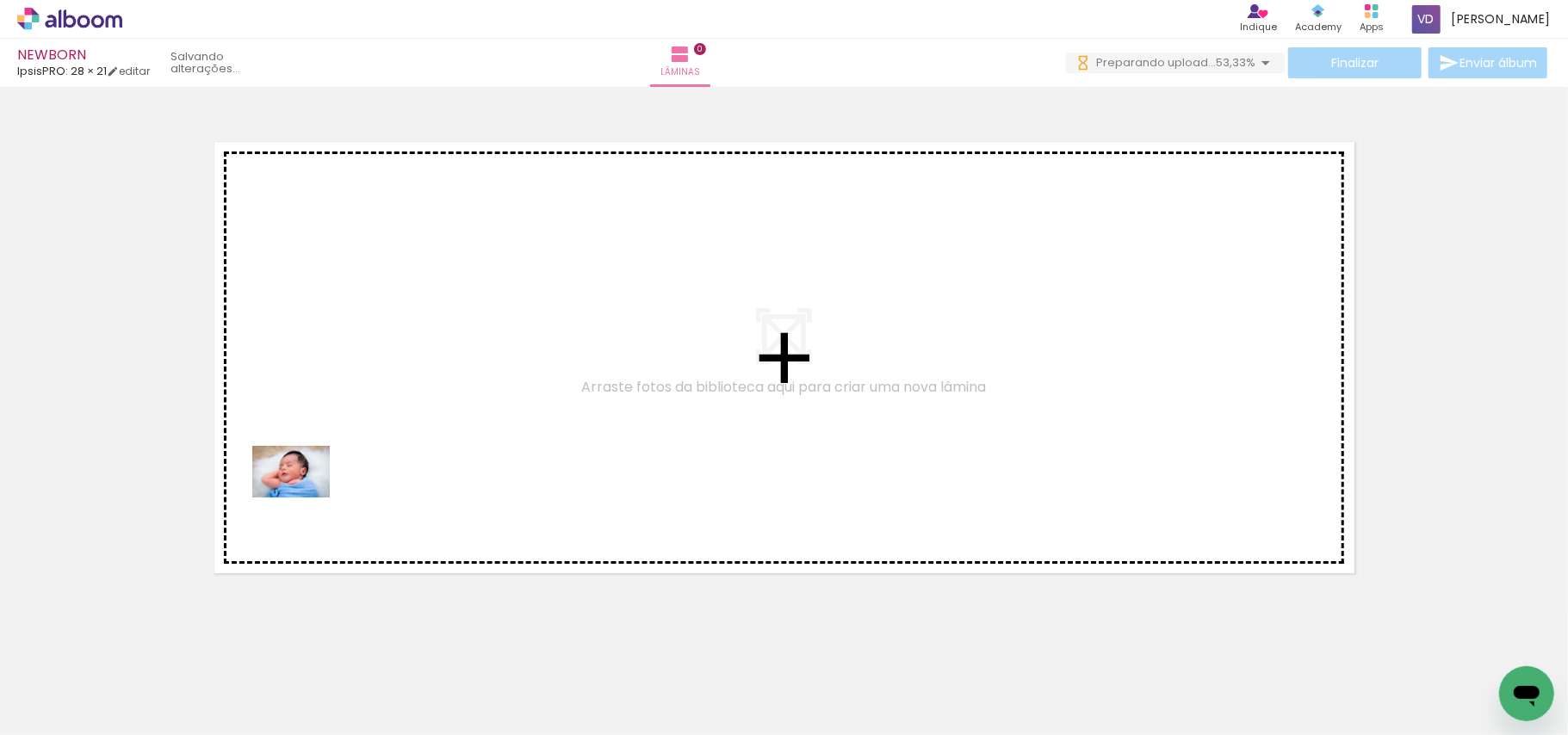
drag, startPoint x: 198, startPoint y: 699, endPoint x: 304, endPoint y: 497, distance: 228.1
click at [304, 497] on quentale-workspace at bounding box center [784, 367] width 1568 height 735
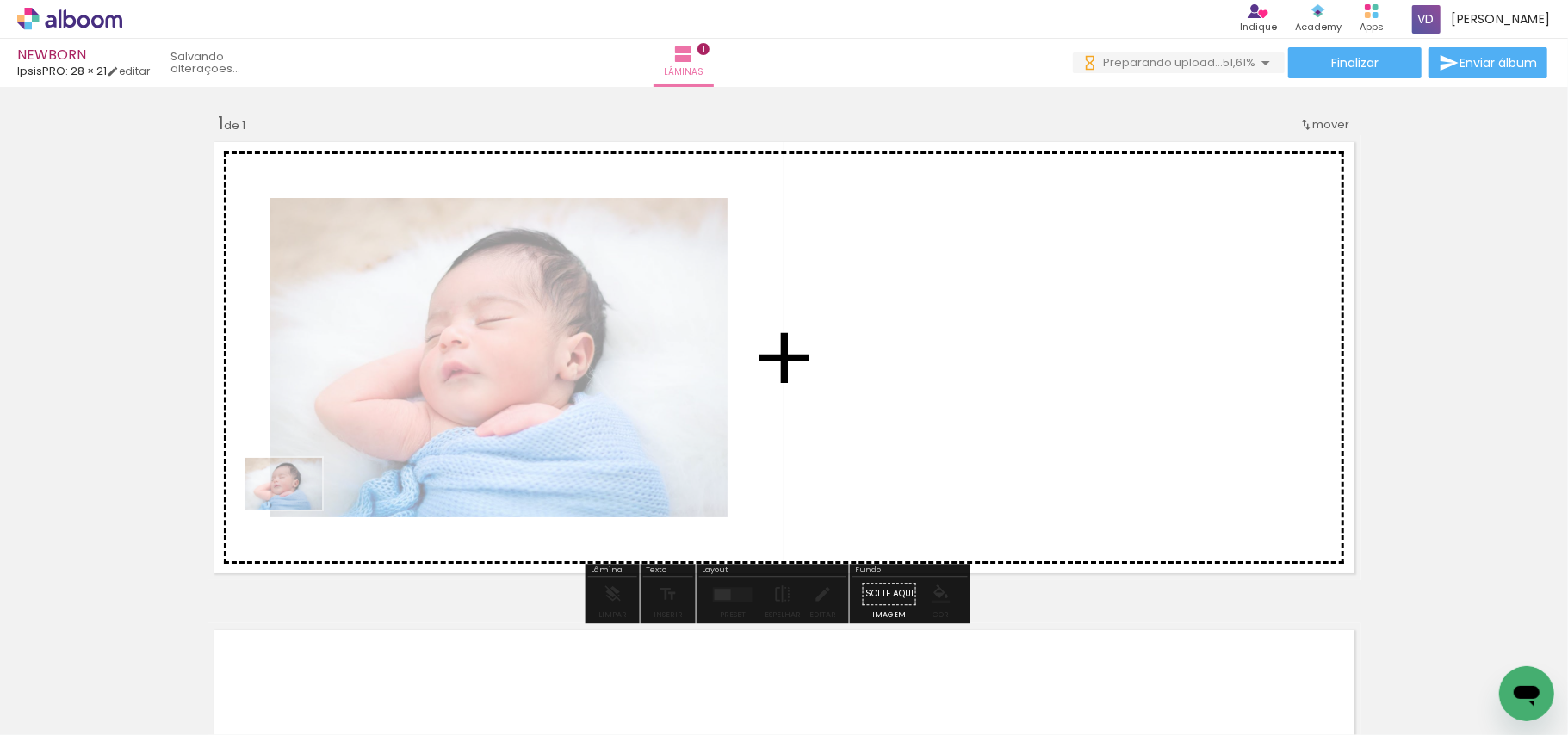
drag, startPoint x: 186, startPoint y: 683, endPoint x: 300, endPoint y: 504, distance: 212.2
click at [300, 504] on quentale-workspace at bounding box center [784, 367] width 1568 height 735
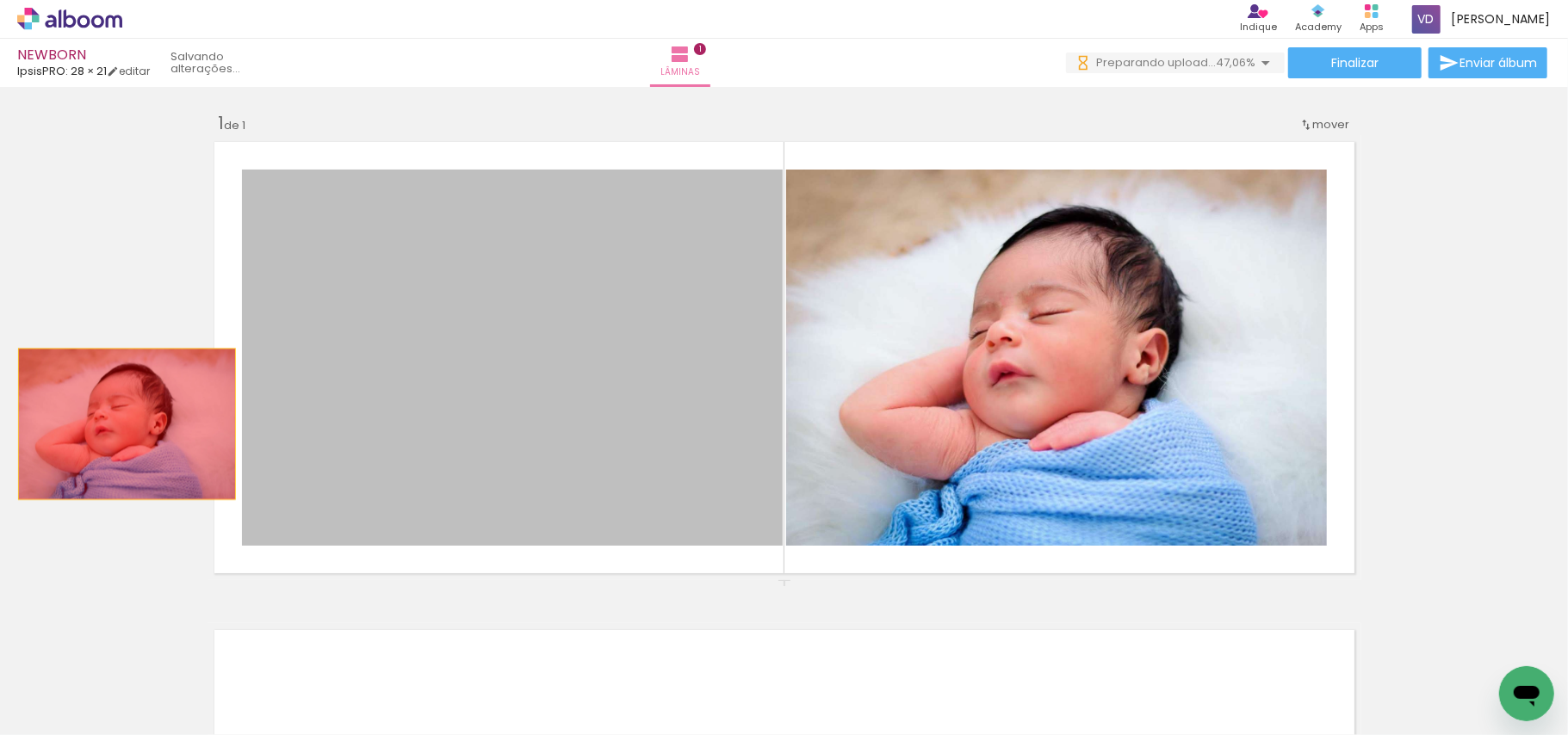
drag, startPoint x: 589, startPoint y: 437, endPoint x: 100, endPoint y: 632, distance: 526.4
click at [115, 424] on div "Inserir lâmina 1 de 1" at bounding box center [784, 579] width 1568 height 977
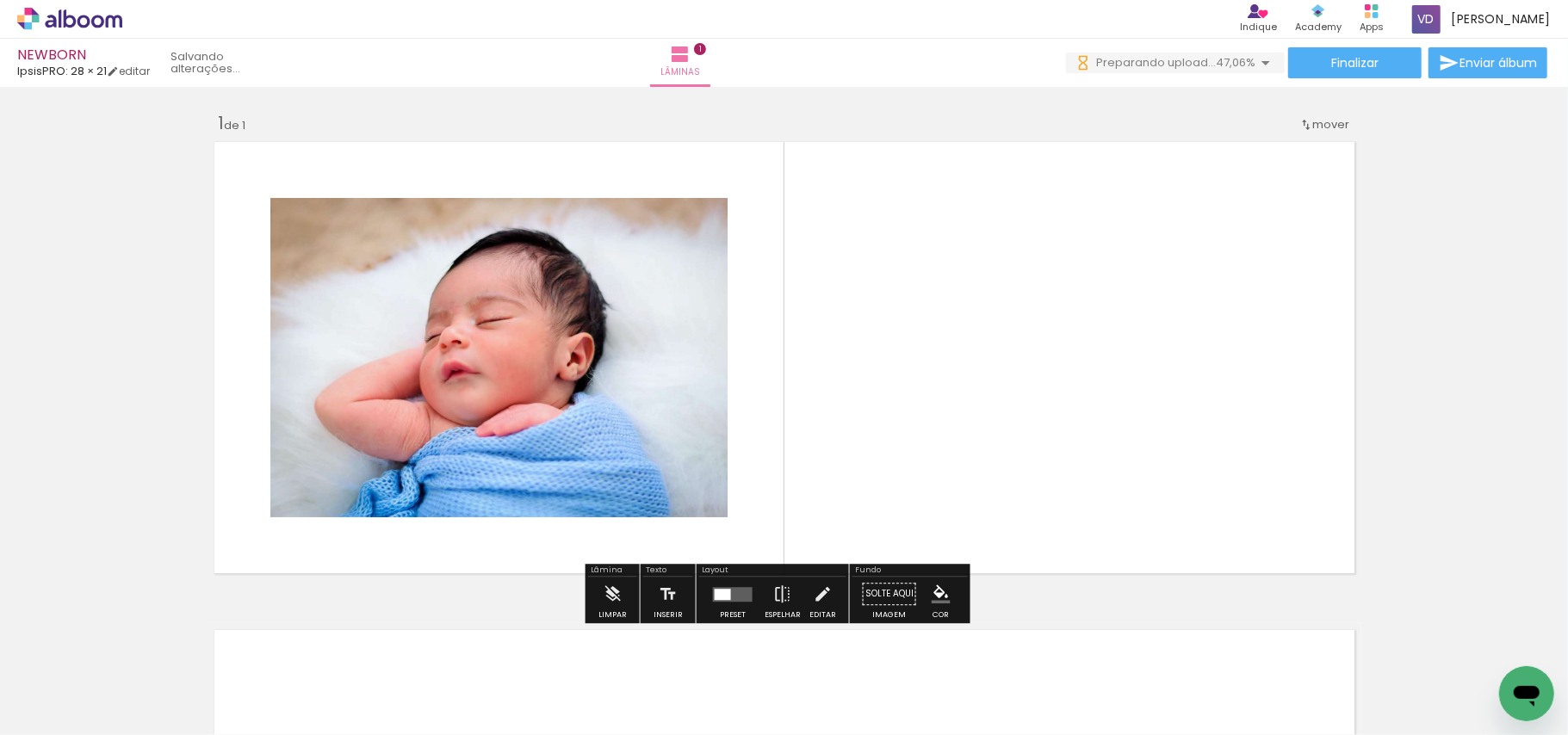
click at [87, 679] on iron-icon at bounding box center [88, 683] width 14 height 14
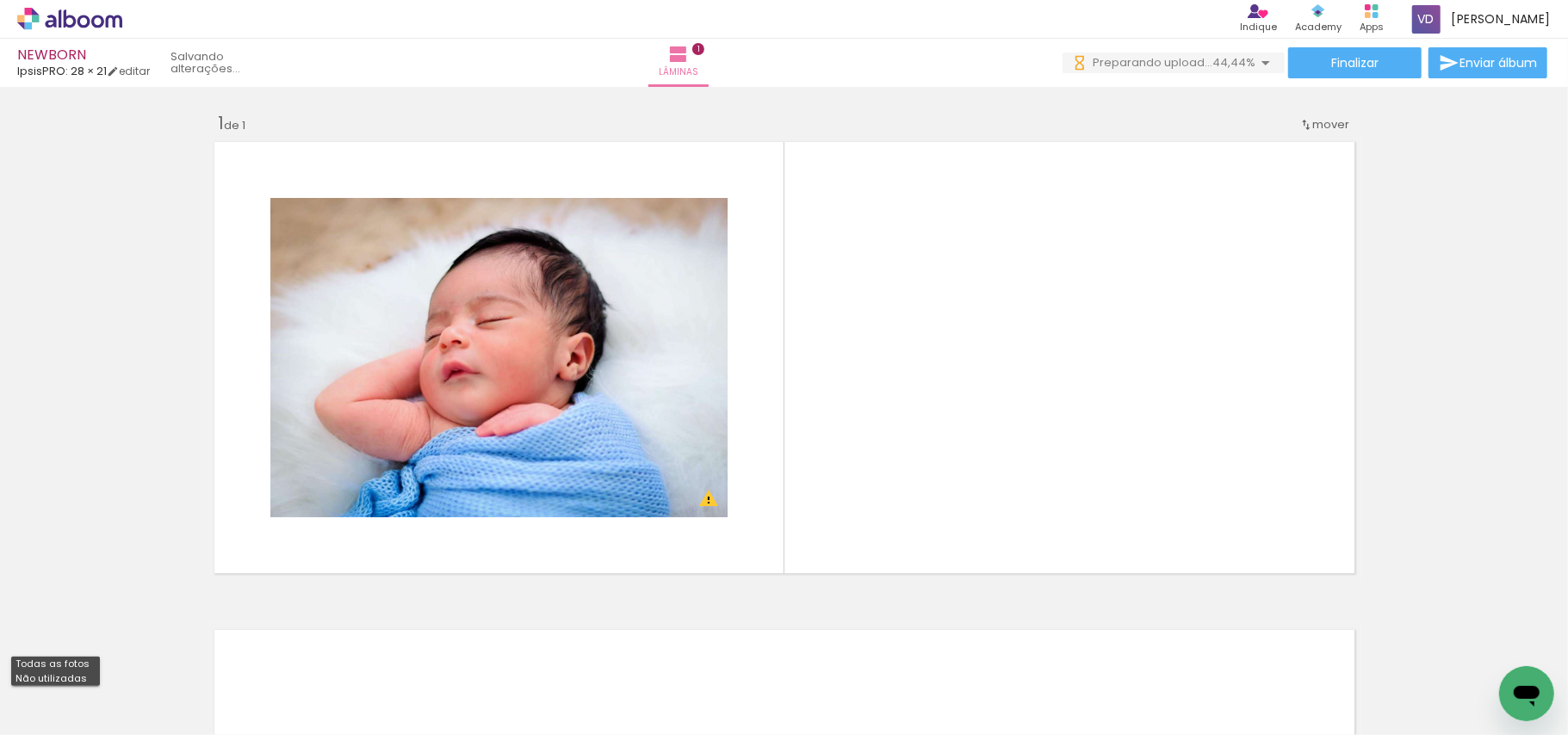
click at [0, 0] on slot "Não utilizadas" at bounding box center [0, 0] width 0 height 0
type input "Não utilizadas"
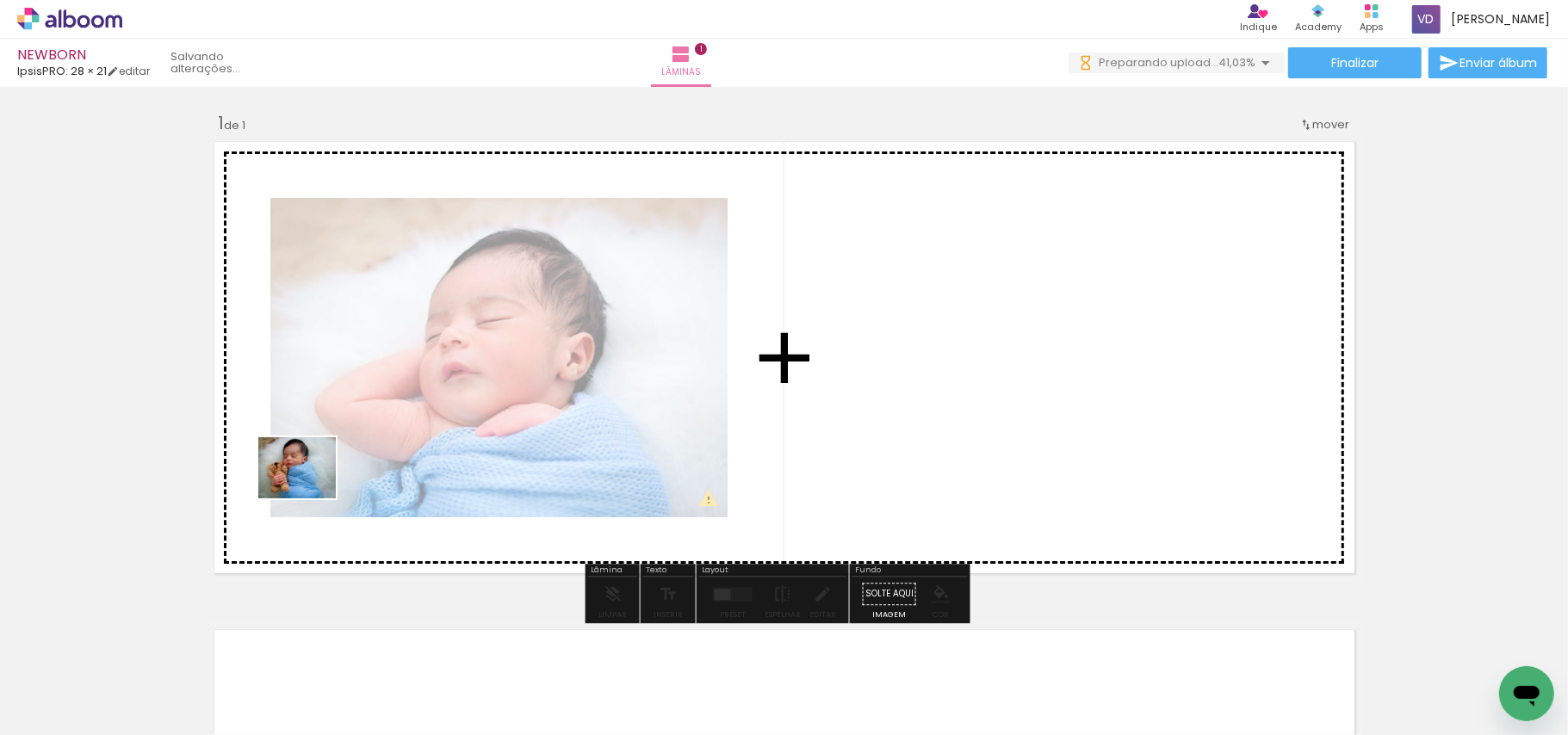
drag, startPoint x: 191, startPoint y: 685, endPoint x: 310, endPoint y: 489, distance: 229.3
click at [310, 489] on quentale-workspace at bounding box center [784, 367] width 1568 height 735
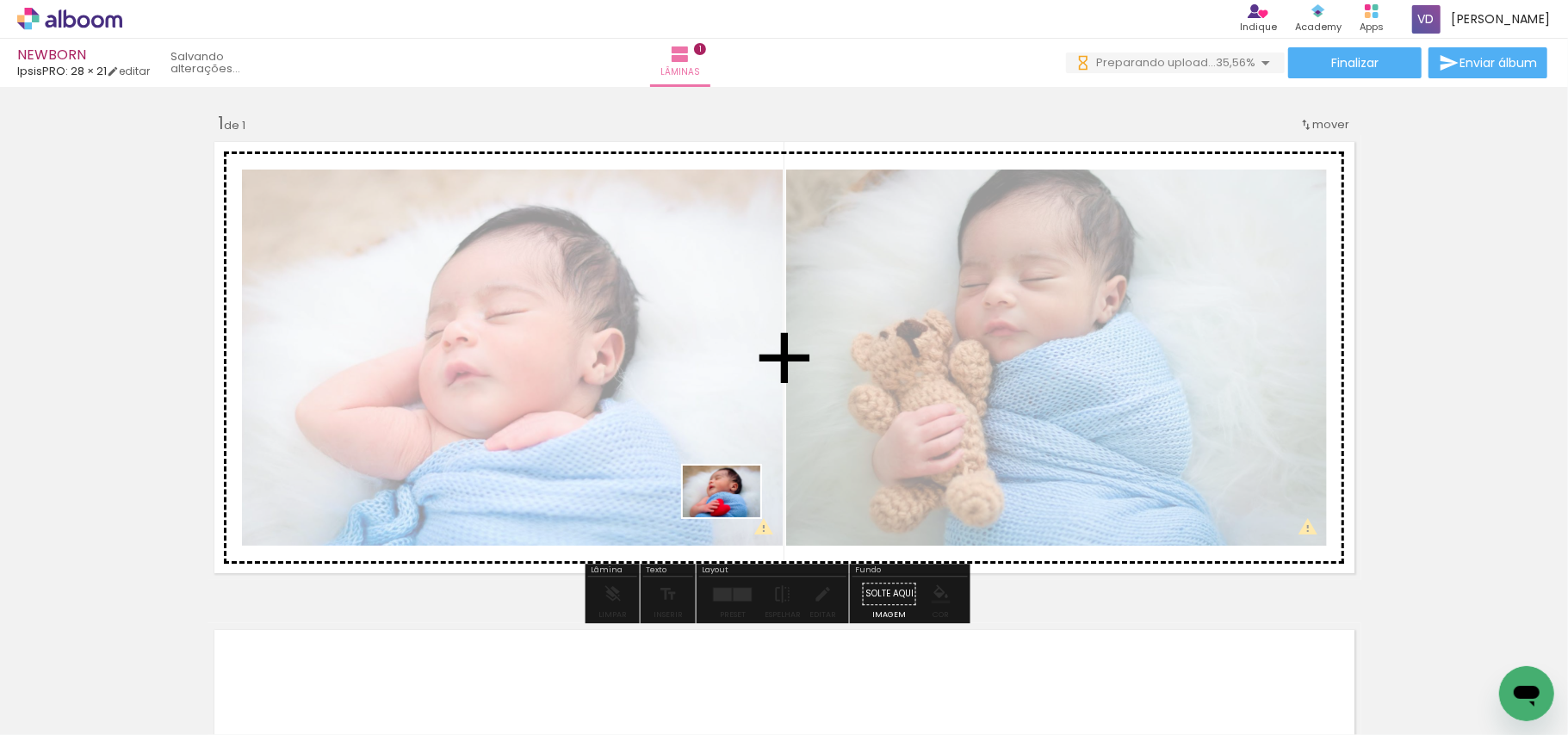
drag, startPoint x: 759, startPoint y: 690, endPoint x: 728, endPoint y: 507, distance: 185.6
click at [728, 507] on quentale-workspace at bounding box center [784, 367] width 1568 height 735
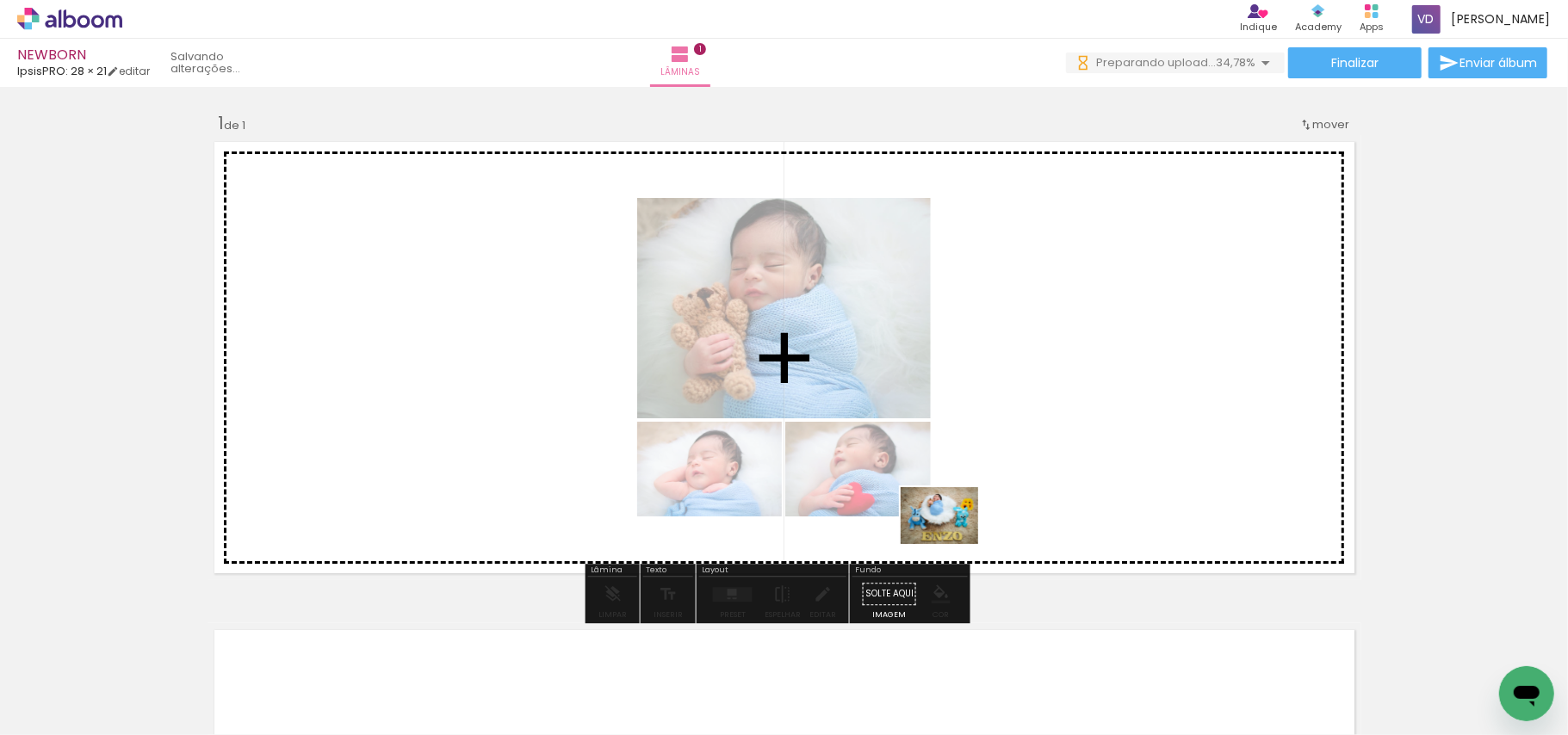
drag, startPoint x: 1030, startPoint y: 668, endPoint x: 952, endPoint y: 539, distance: 150.7
click at [952, 539] on quentale-workspace at bounding box center [784, 367] width 1568 height 735
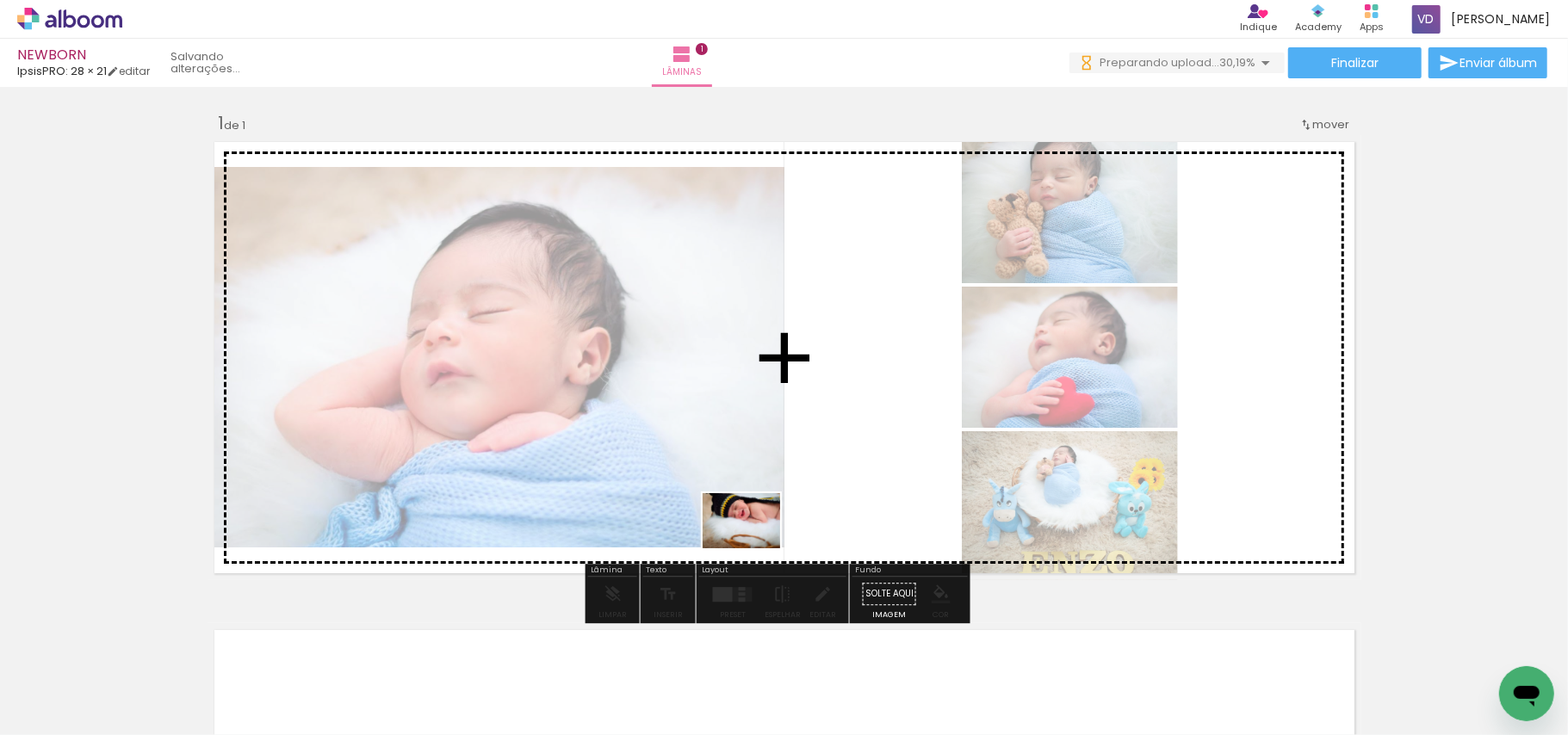
drag, startPoint x: 678, startPoint y: 694, endPoint x: 754, endPoint y: 545, distance: 167.3
click at [754, 545] on quentale-workspace at bounding box center [784, 367] width 1568 height 735
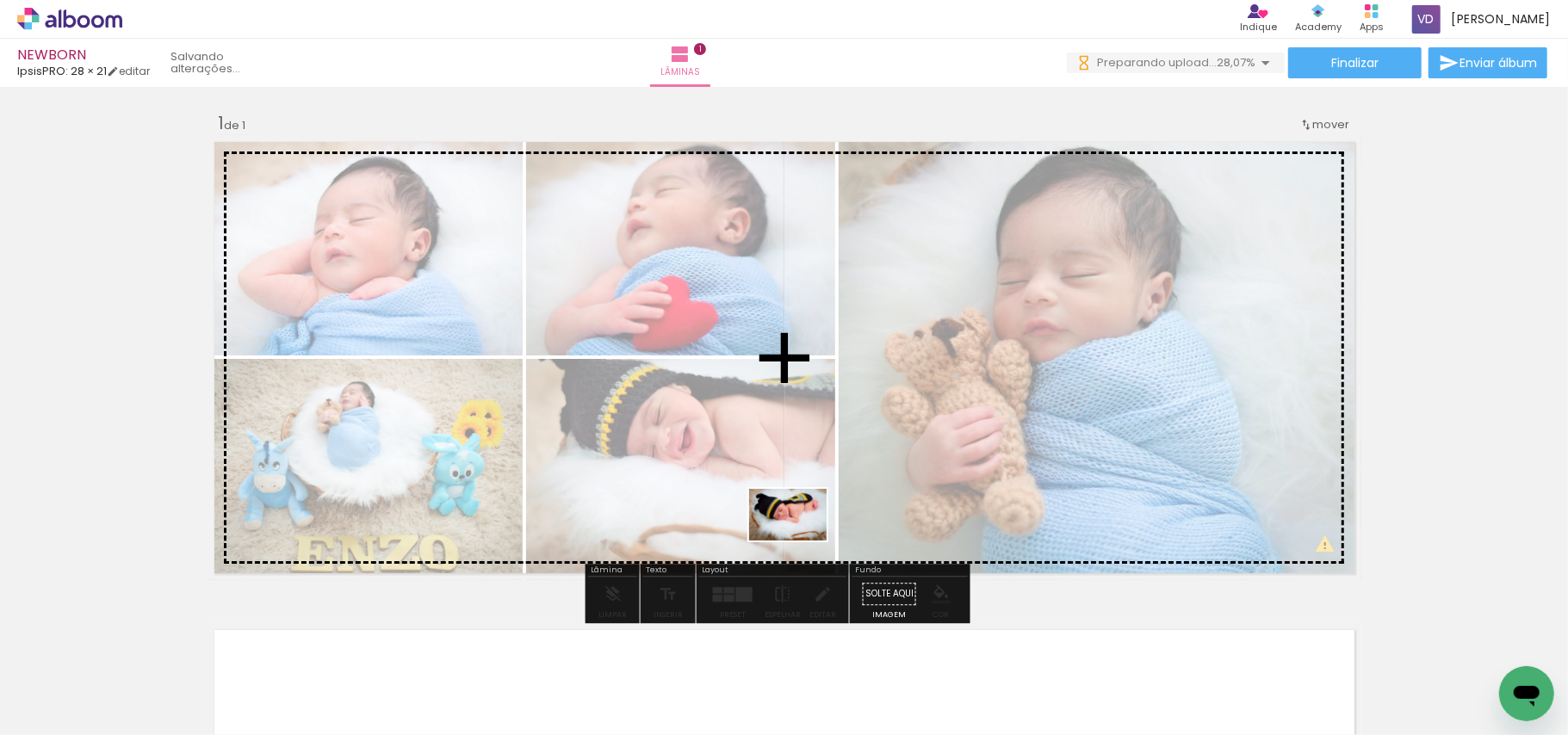
drag, startPoint x: 766, startPoint y: 655, endPoint x: 801, endPoint y: 541, distance: 119.3
click at [801, 541] on quentale-workspace at bounding box center [784, 367] width 1568 height 735
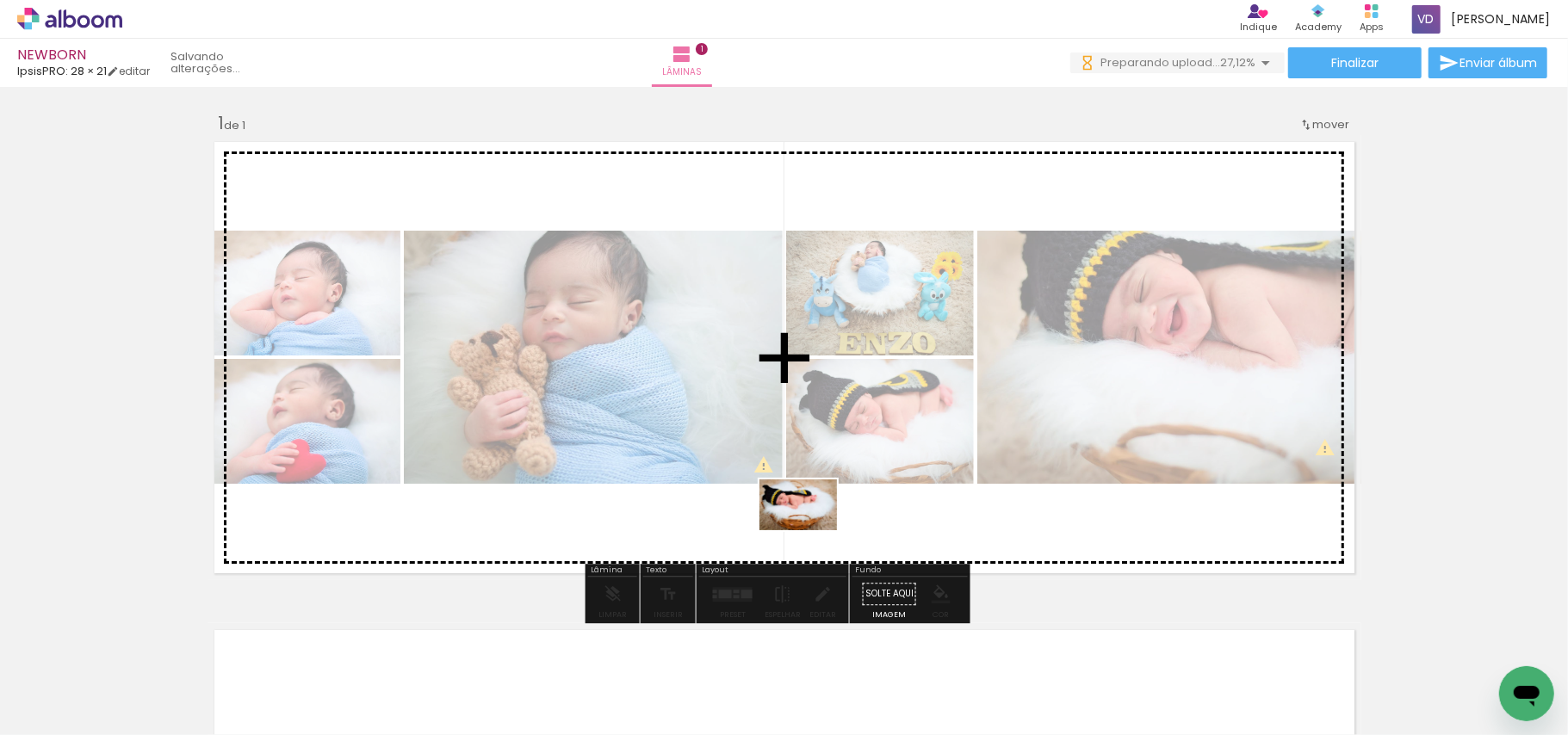
drag, startPoint x: 763, startPoint y: 683, endPoint x: 811, endPoint y: 531, distance: 159.4
click at [811, 531] on quentale-workspace at bounding box center [784, 367] width 1568 height 735
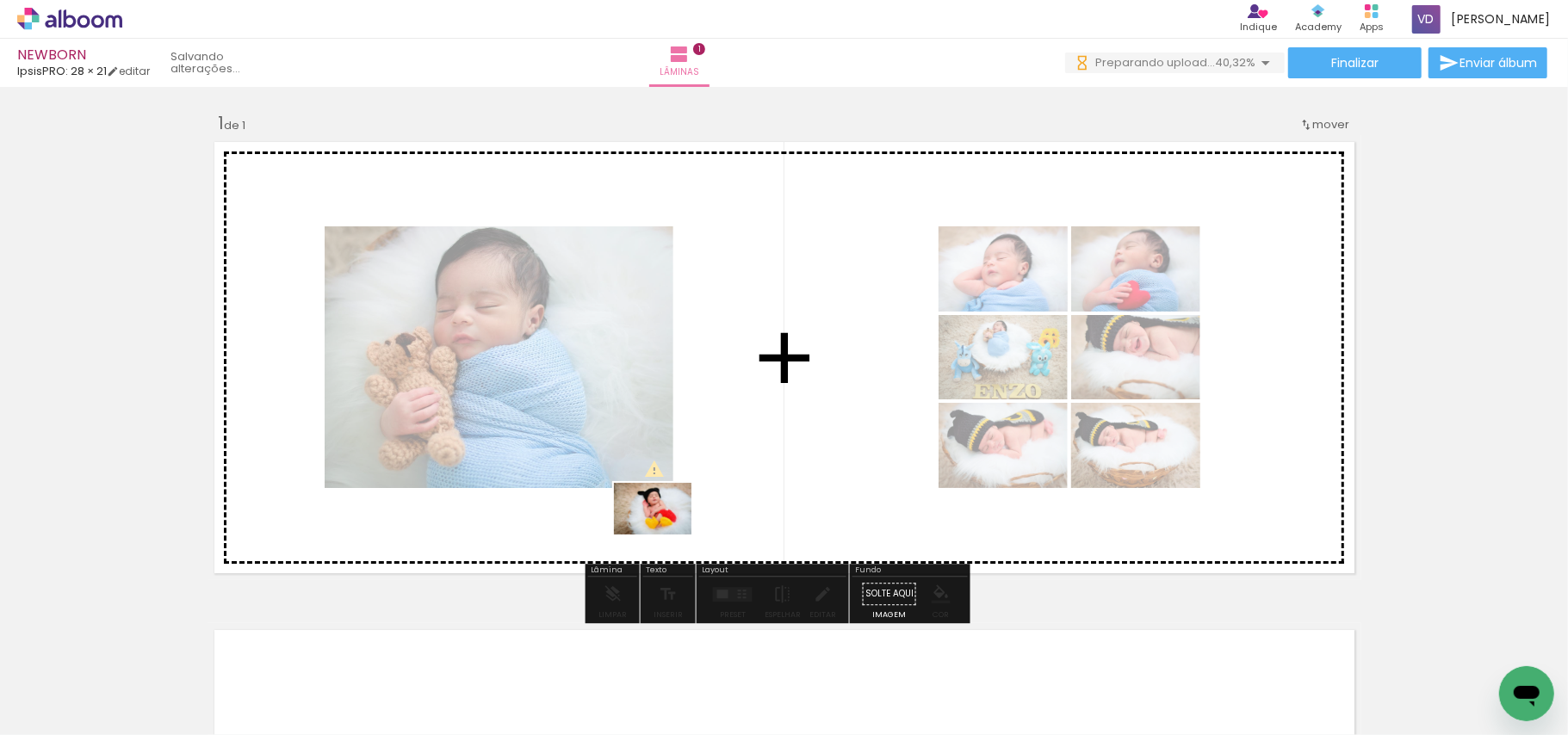
drag, startPoint x: 562, startPoint y: 692, endPoint x: 665, endPoint y: 535, distance: 187.8
click at [665, 535] on quentale-workspace at bounding box center [784, 367] width 1568 height 735
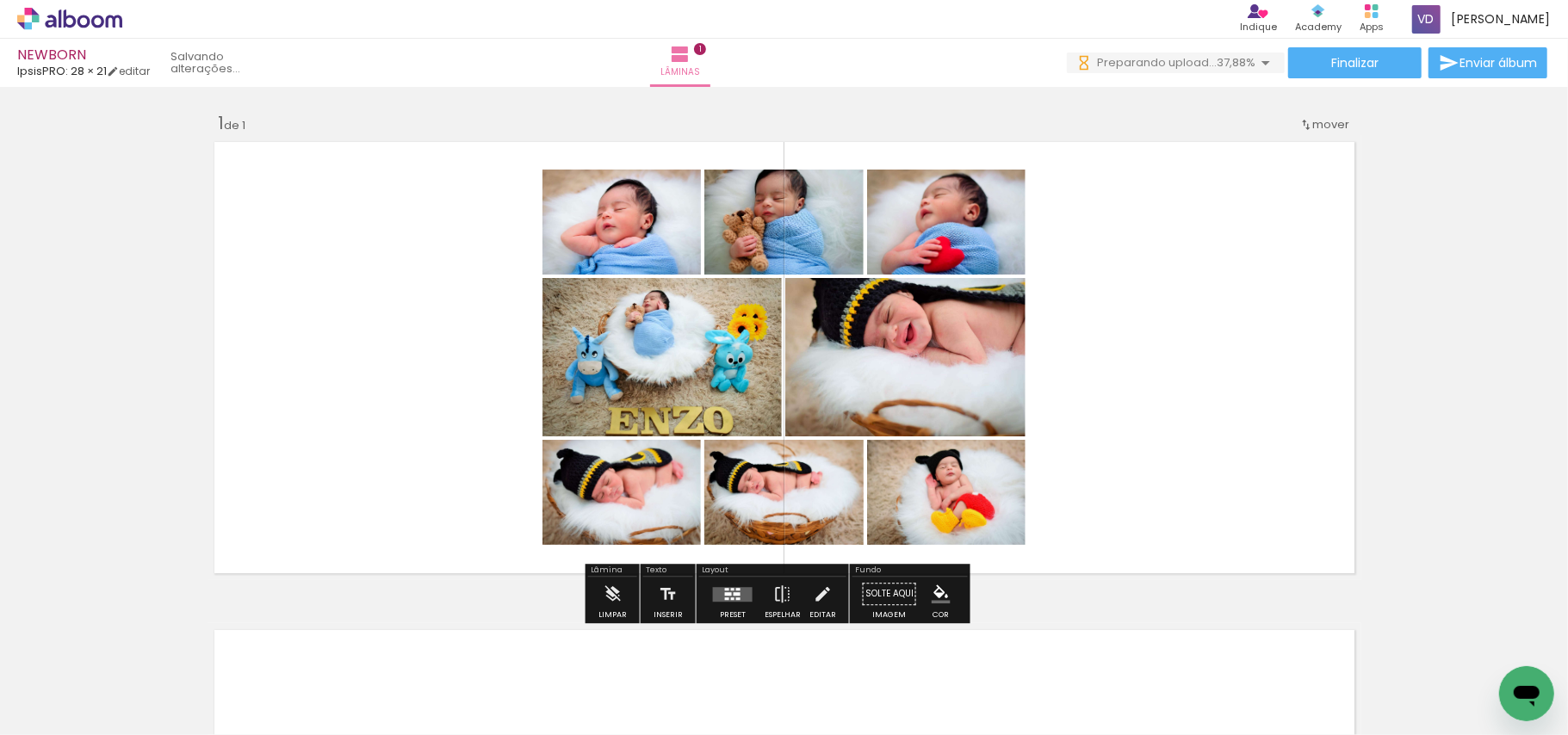
click at [733, 593] on div at bounding box center [737, 594] width 7 height 3
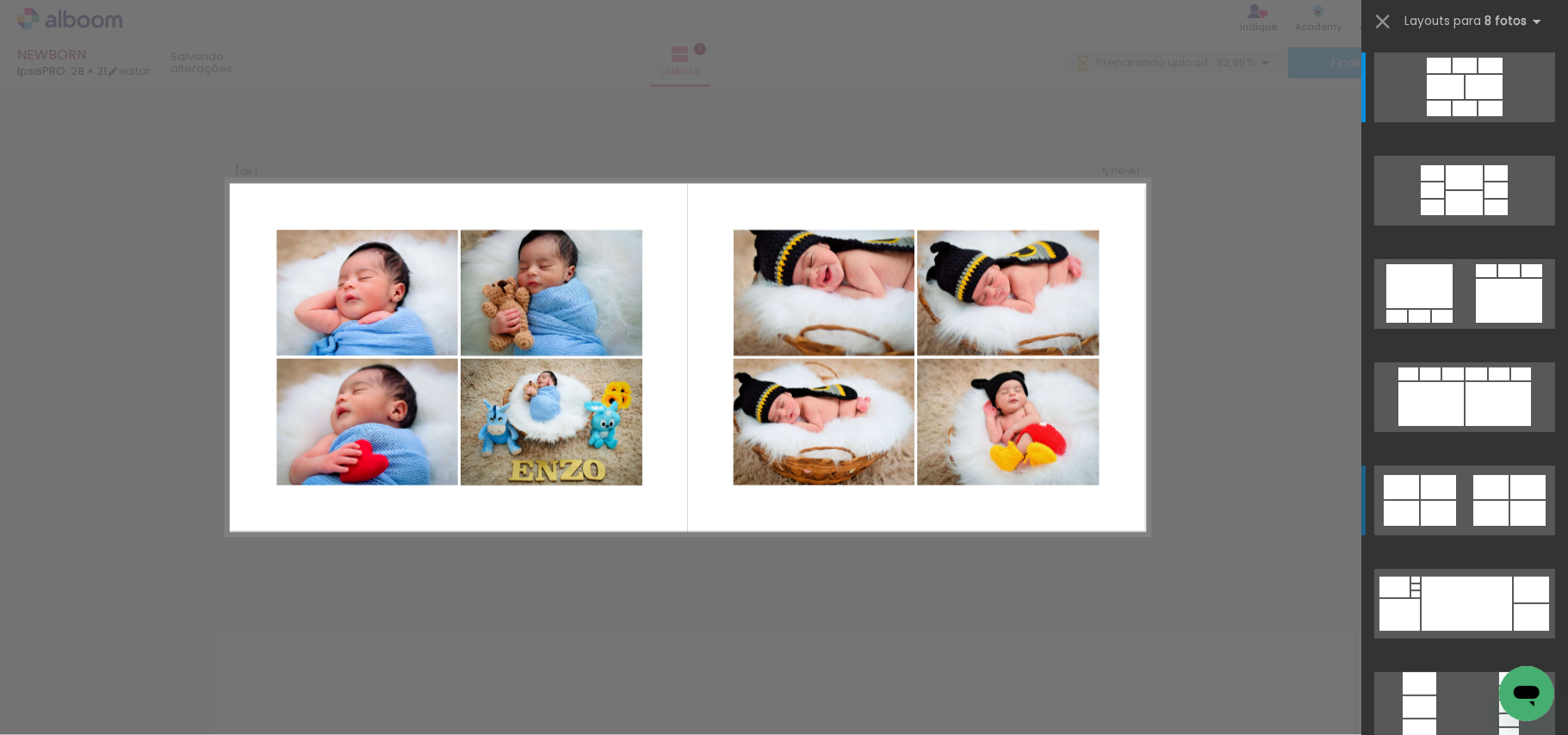
click at [1444, 493] on div at bounding box center [1438, 488] width 35 height 24
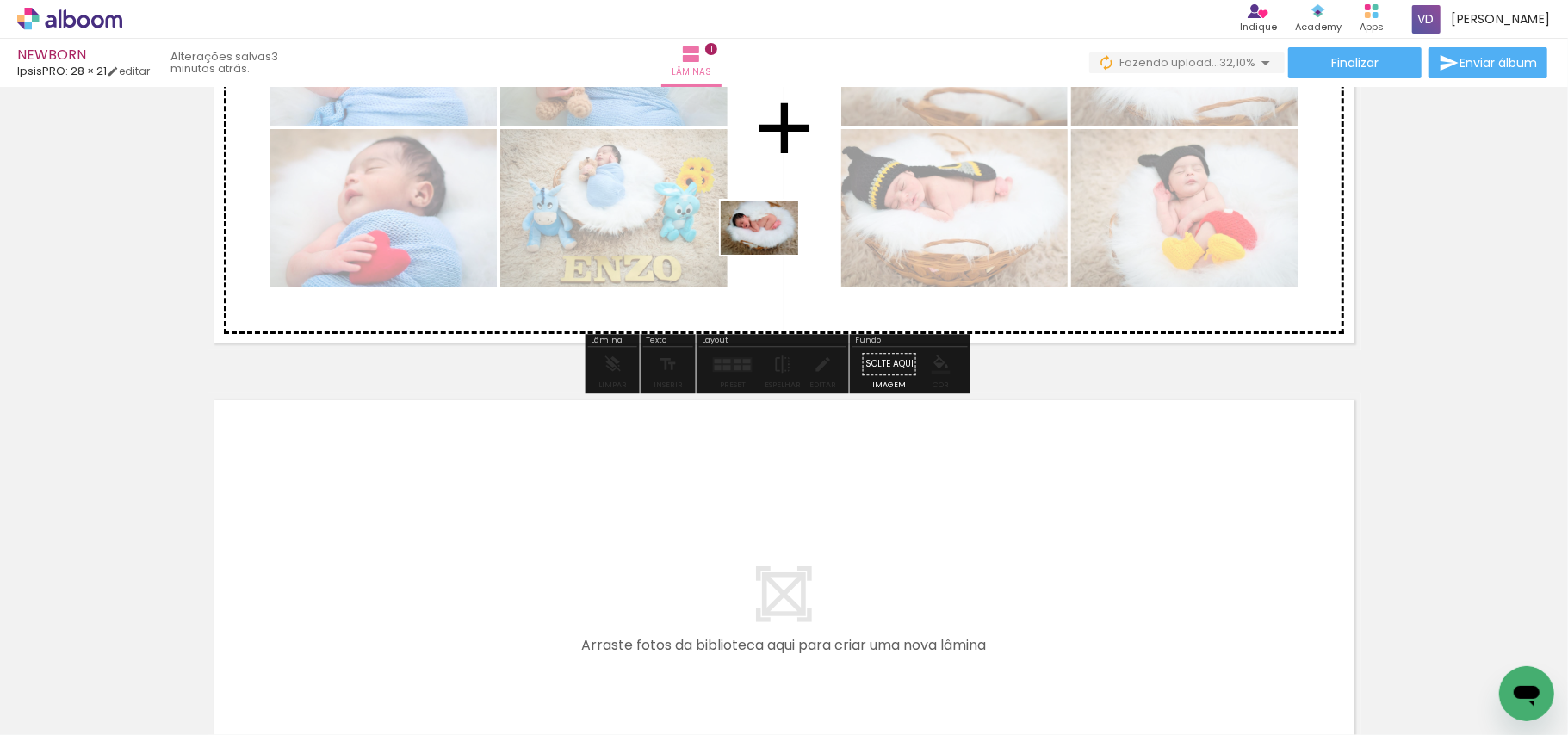
drag, startPoint x: 377, startPoint y: 676, endPoint x: 770, endPoint y: 257, distance: 574.5
click at [776, 253] on quentale-workspace at bounding box center [784, 367] width 1568 height 735
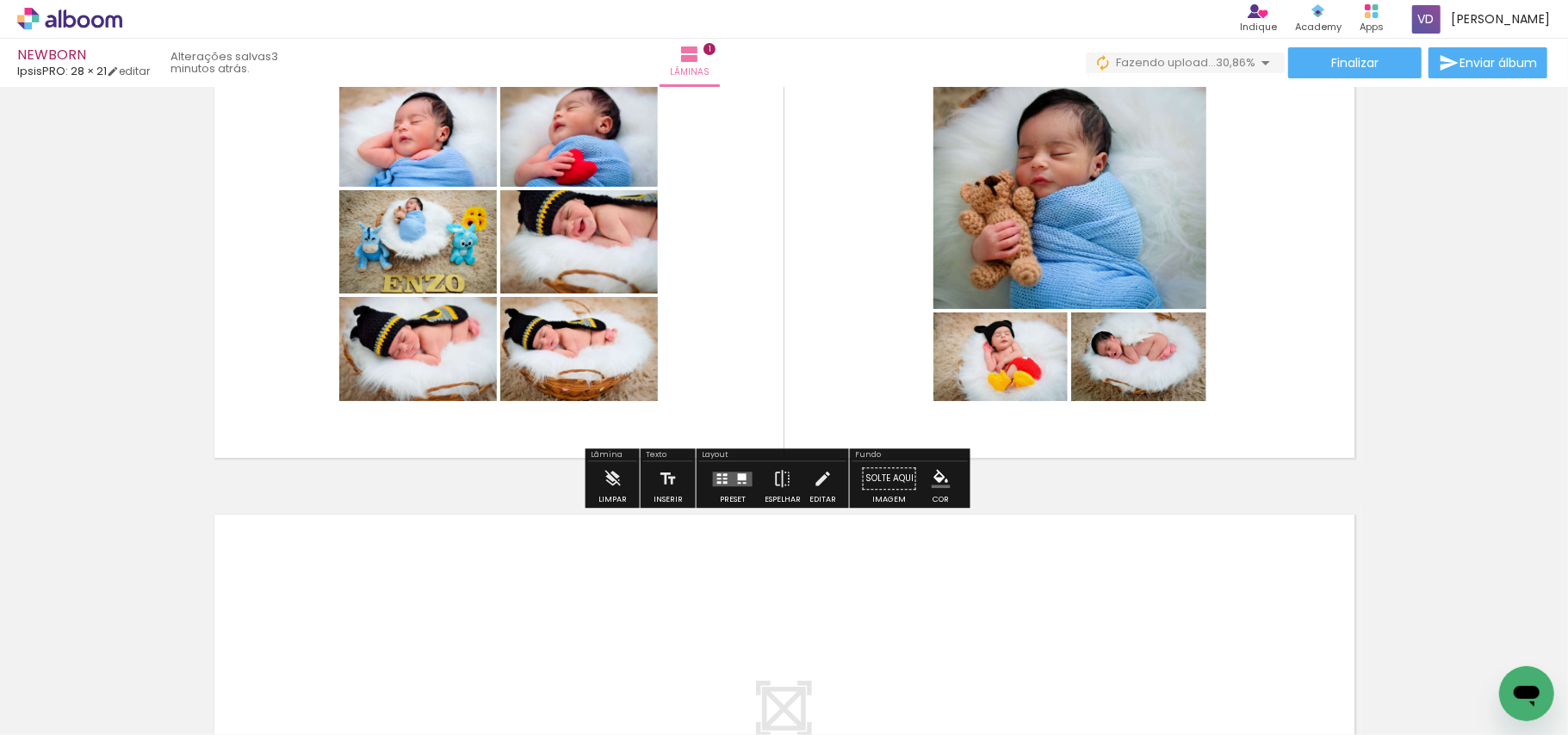
click at [720, 480] on quentale-layouter at bounding box center [732, 479] width 39 height 15
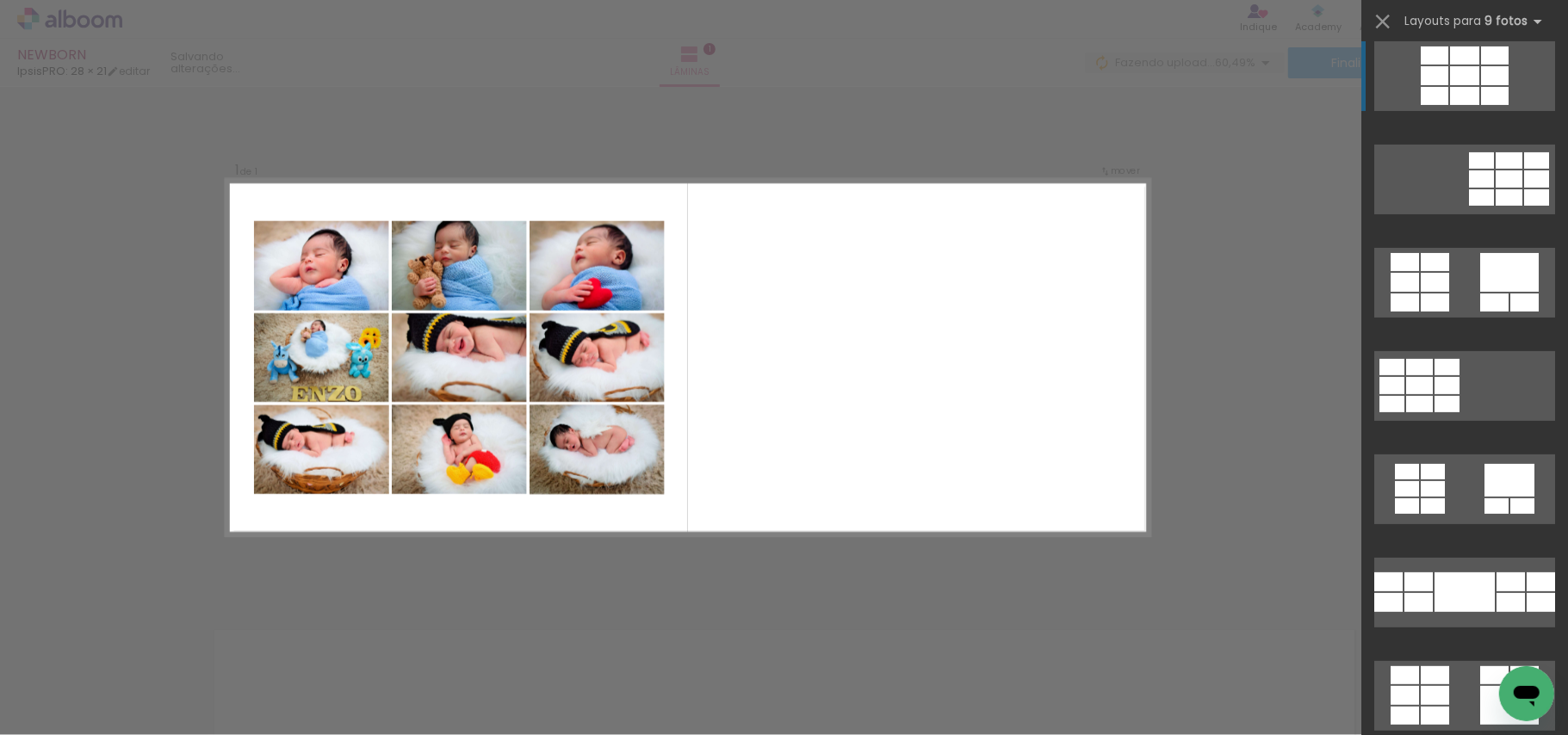
scroll to position [344, 0]
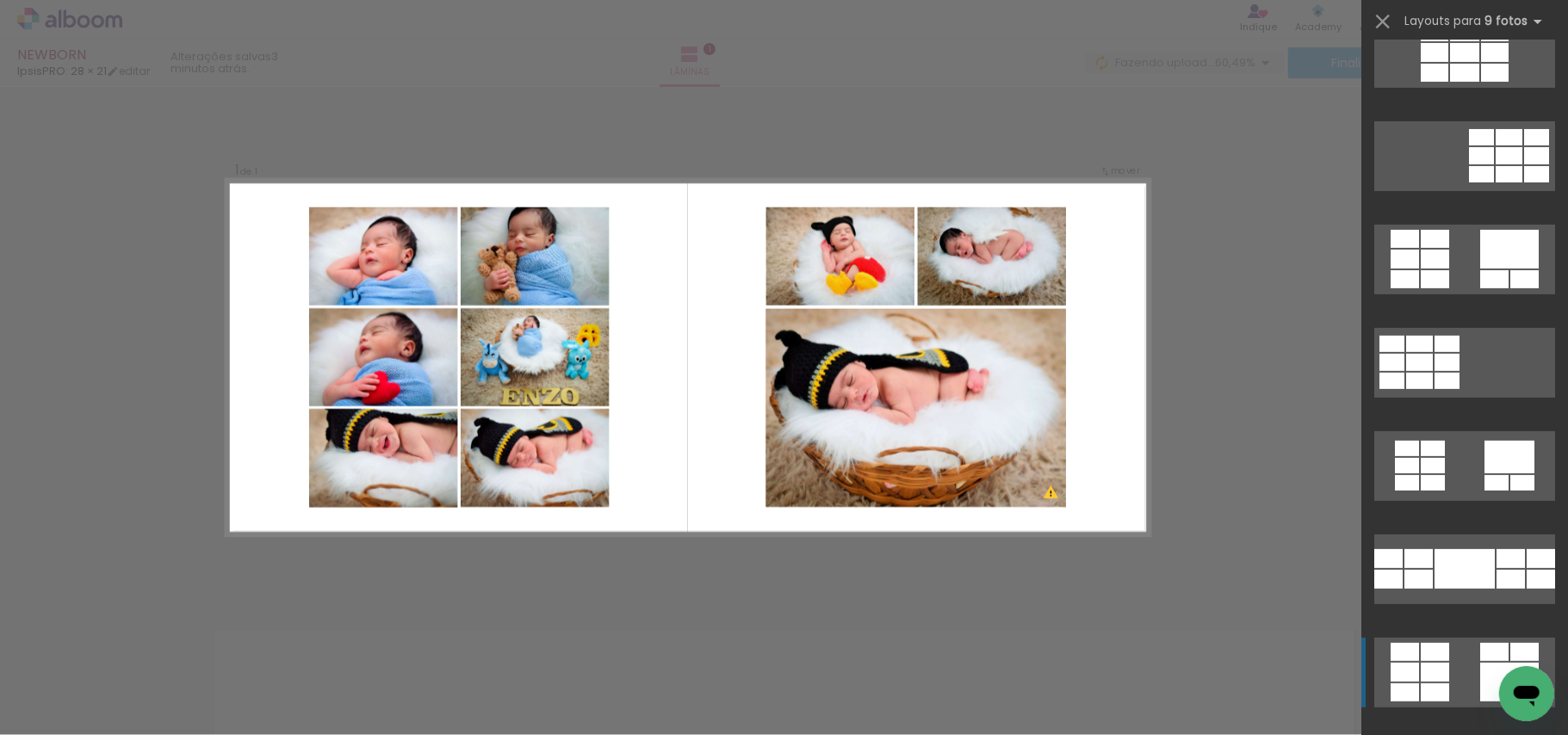
click at [1430, 668] on div at bounding box center [1434, 673] width 29 height 19
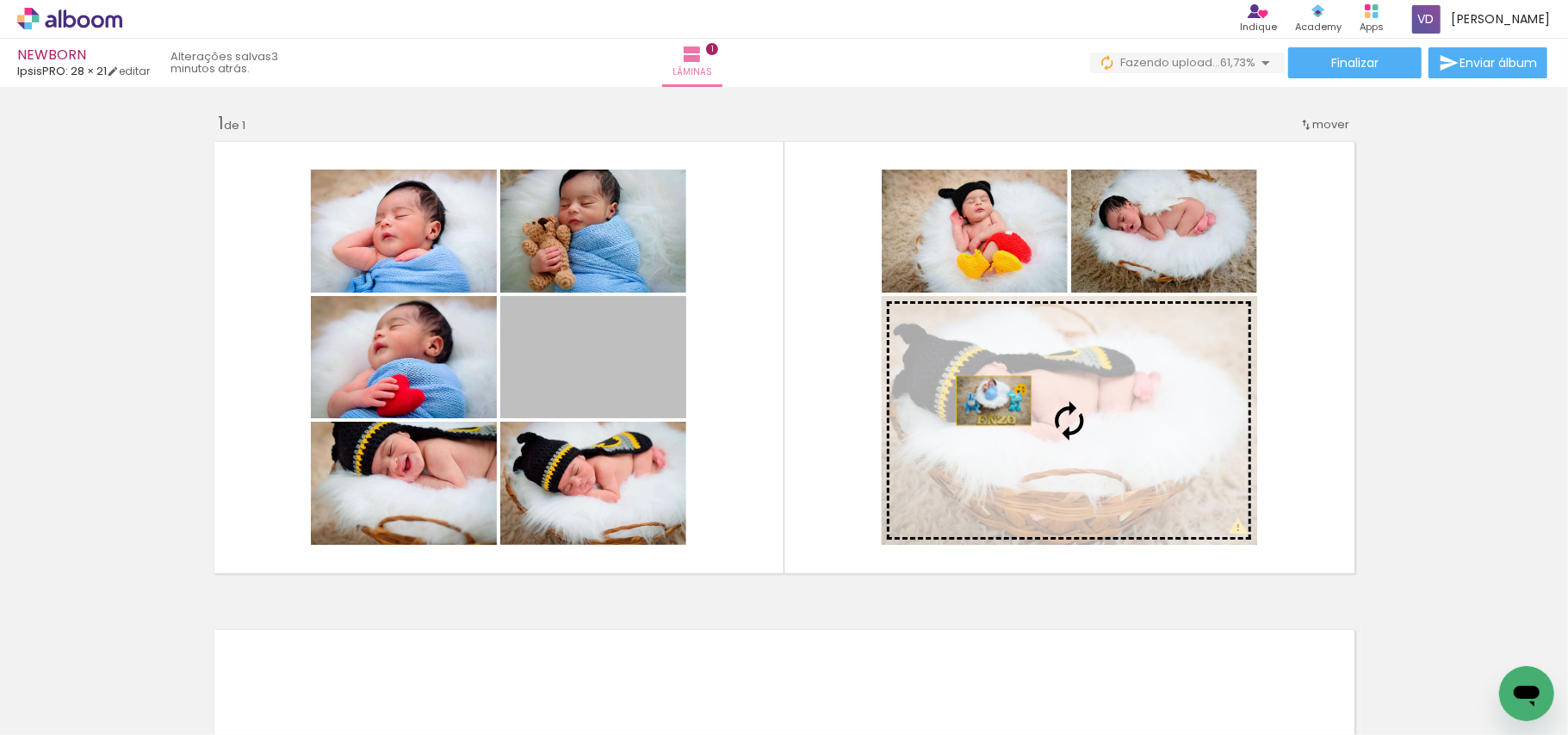
drag, startPoint x: 607, startPoint y: 387, endPoint x: 996, endPoint y: 404, distance: 389.4
click at [0, 0] on slot at bounding box center [0, 0] width 0 height 0
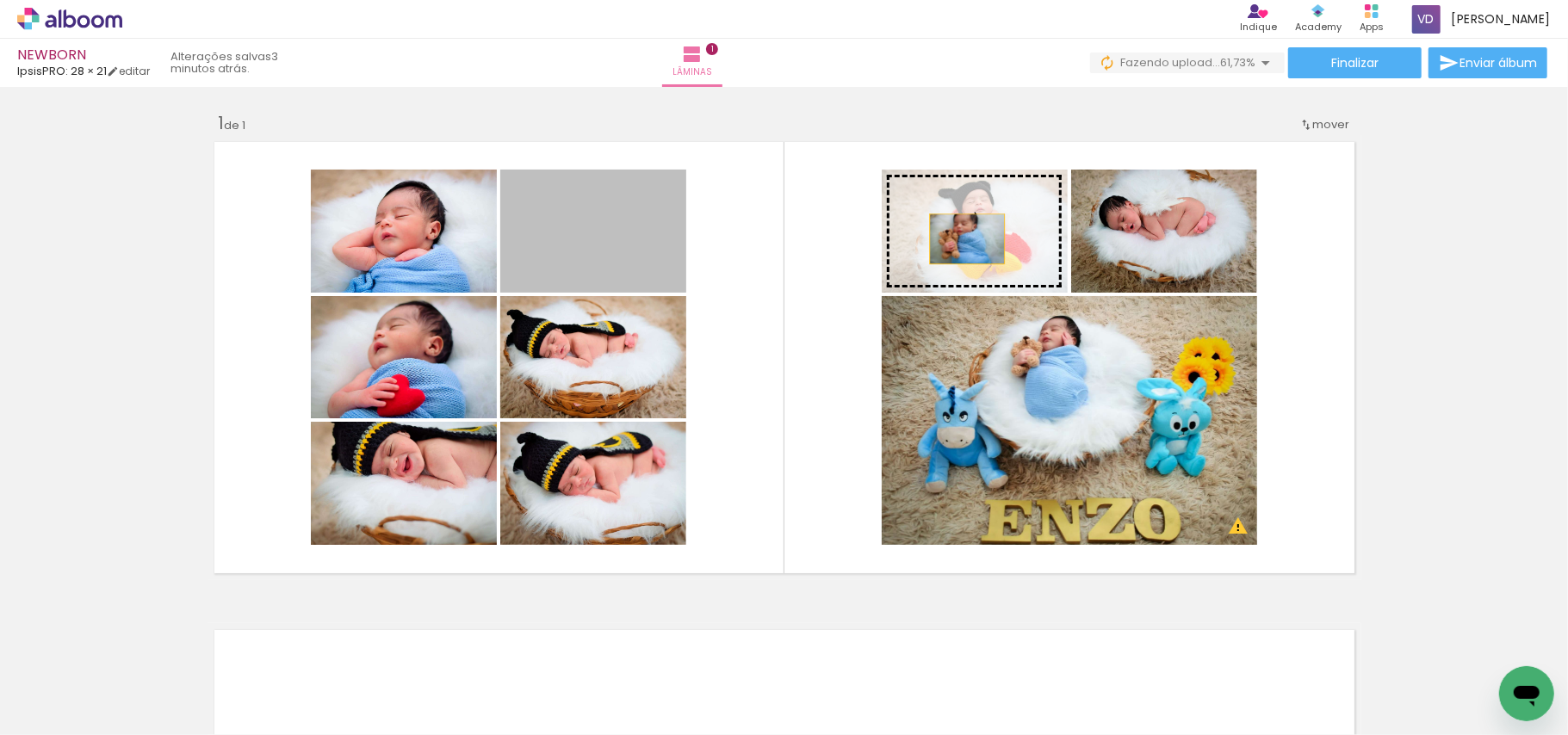
drag, startPoint x: 625, startPoint y: 255, endPoint x: 961, endPoint y: 238, distance: 336.4
click at [0, 0] on slot at bounding box center [0, 0] width 0 height 0
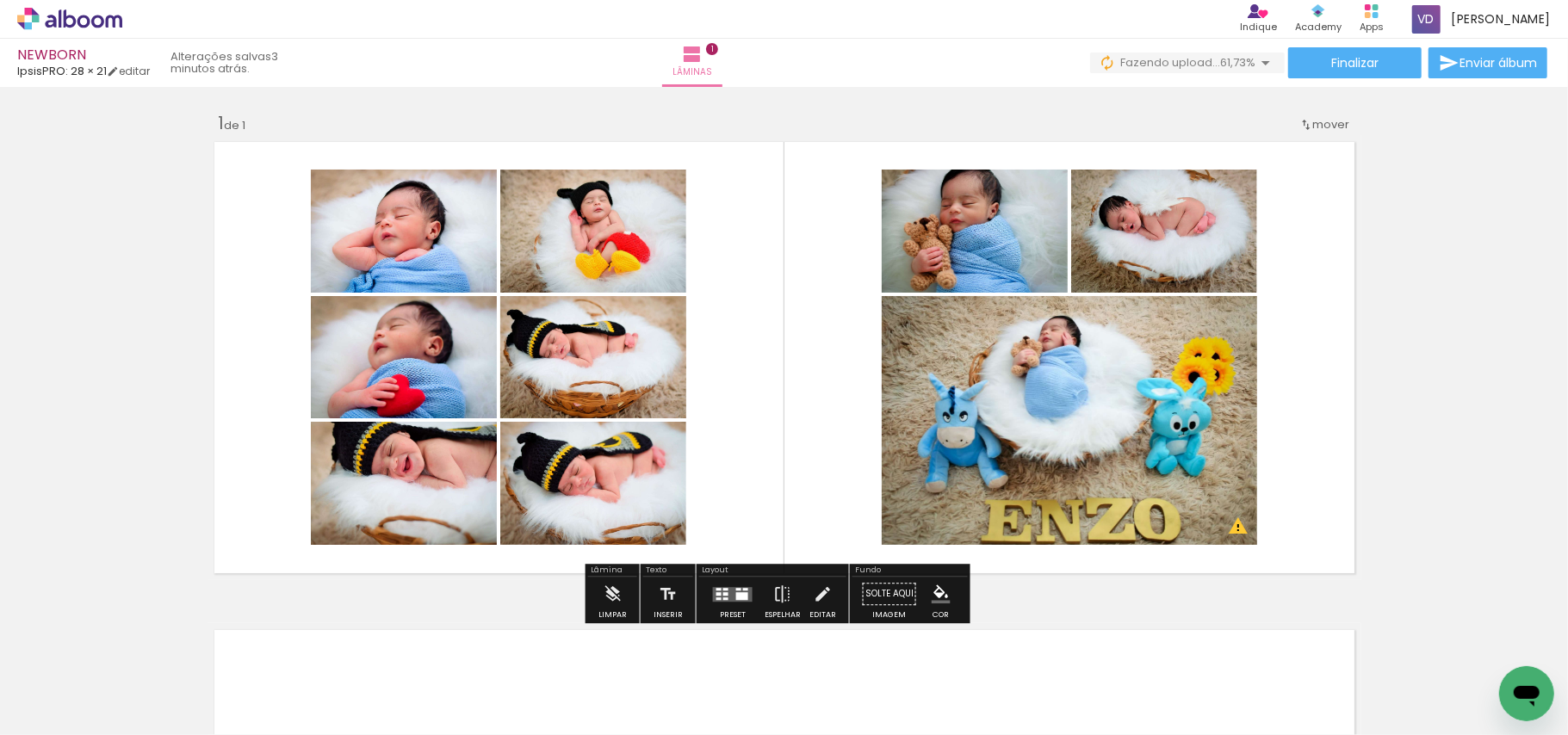
drag, startPoint x: 720, startPoint y: 596, endPoint x: 1148, endPoint y: 455, distance: 450.6
click at [720, 596] on quentale-layouter at bounding box center [732, 594] width 39 height 15
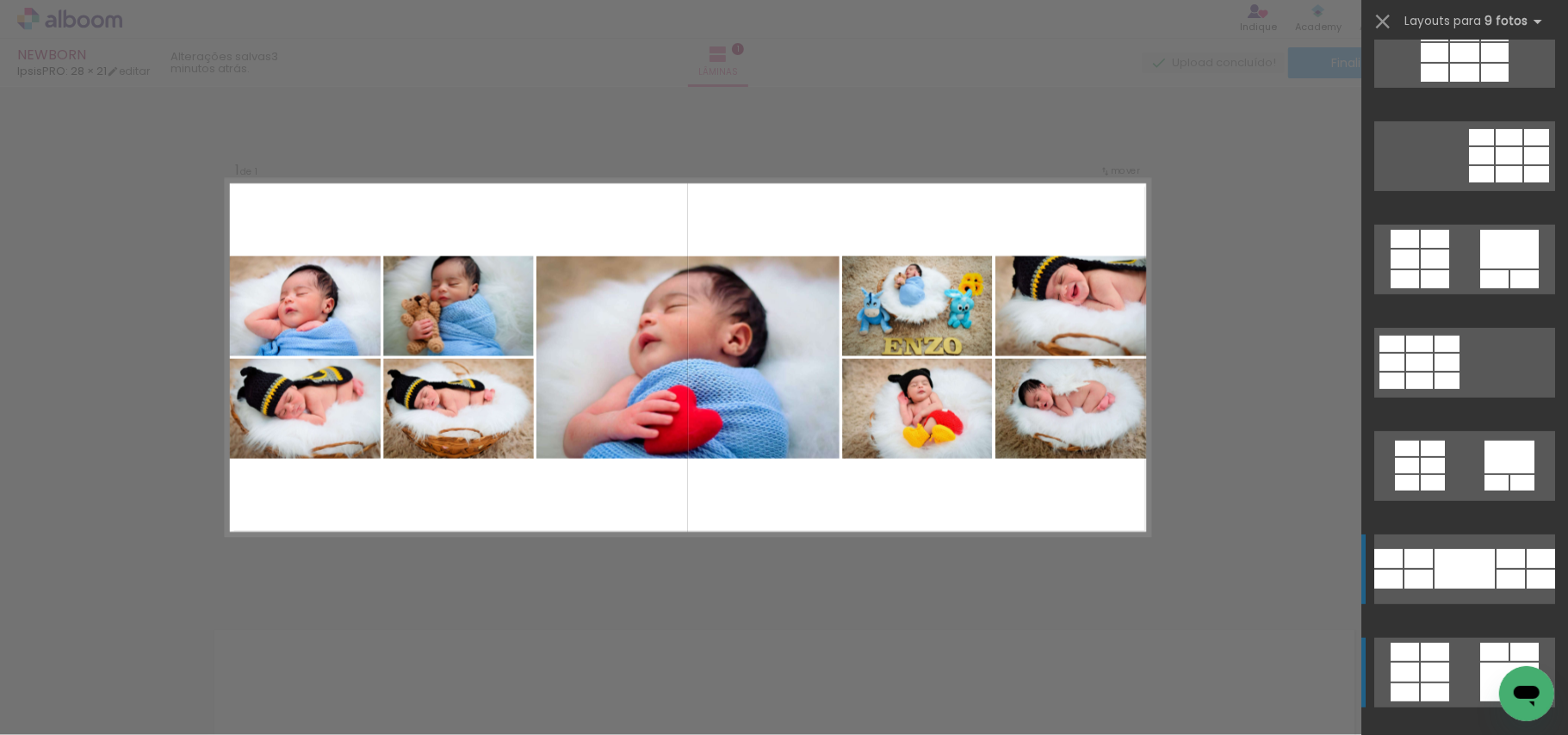
click at [1467, 551] on div at bounding box center [1464, 568] width 60 height 39
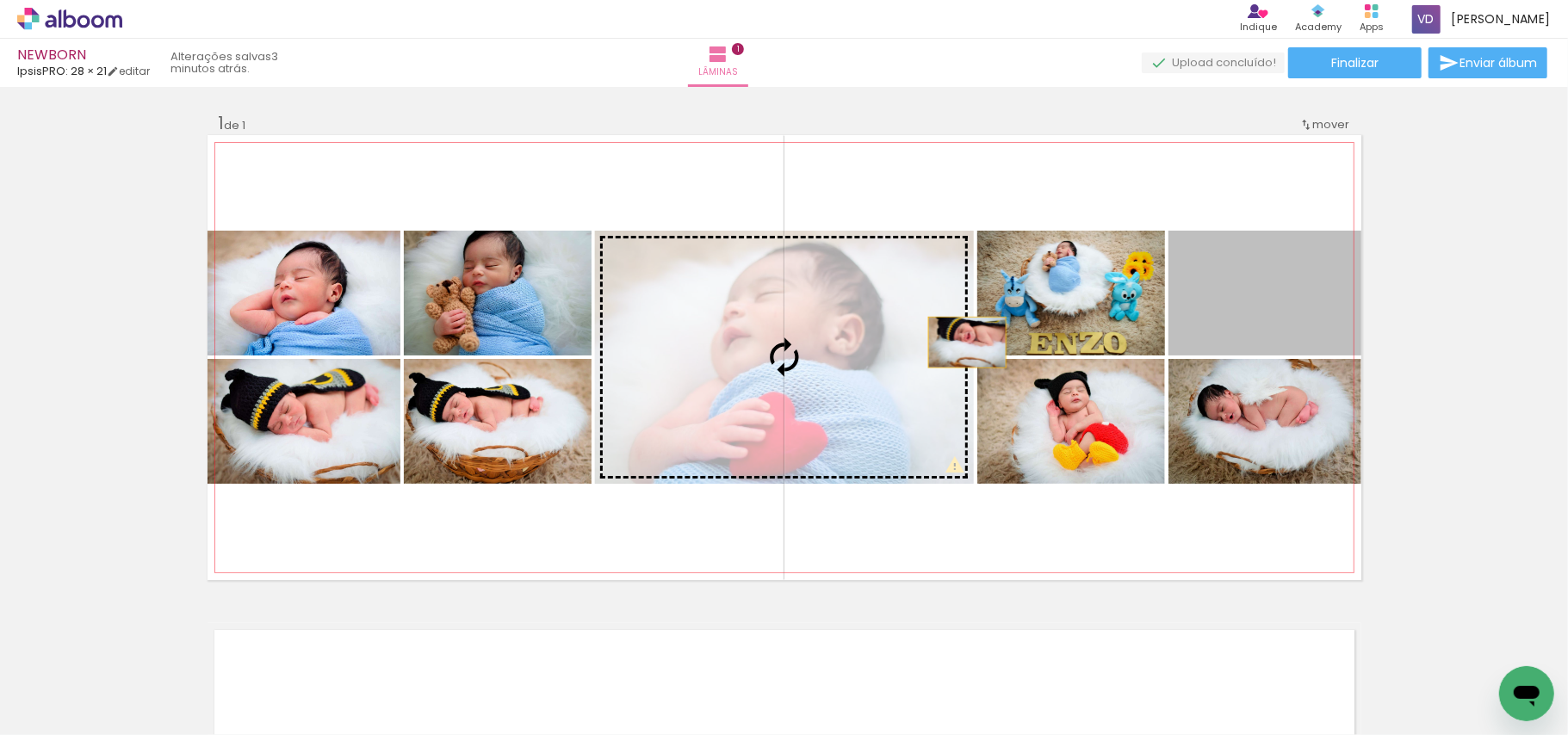
drag, startPoint x: 1262, startPoint y: 322, endPoint x: 941, endPoint y: 344, distance: 321.8
click at [0, 0] on slot at bounding box center [0, 0] width 0 height 0
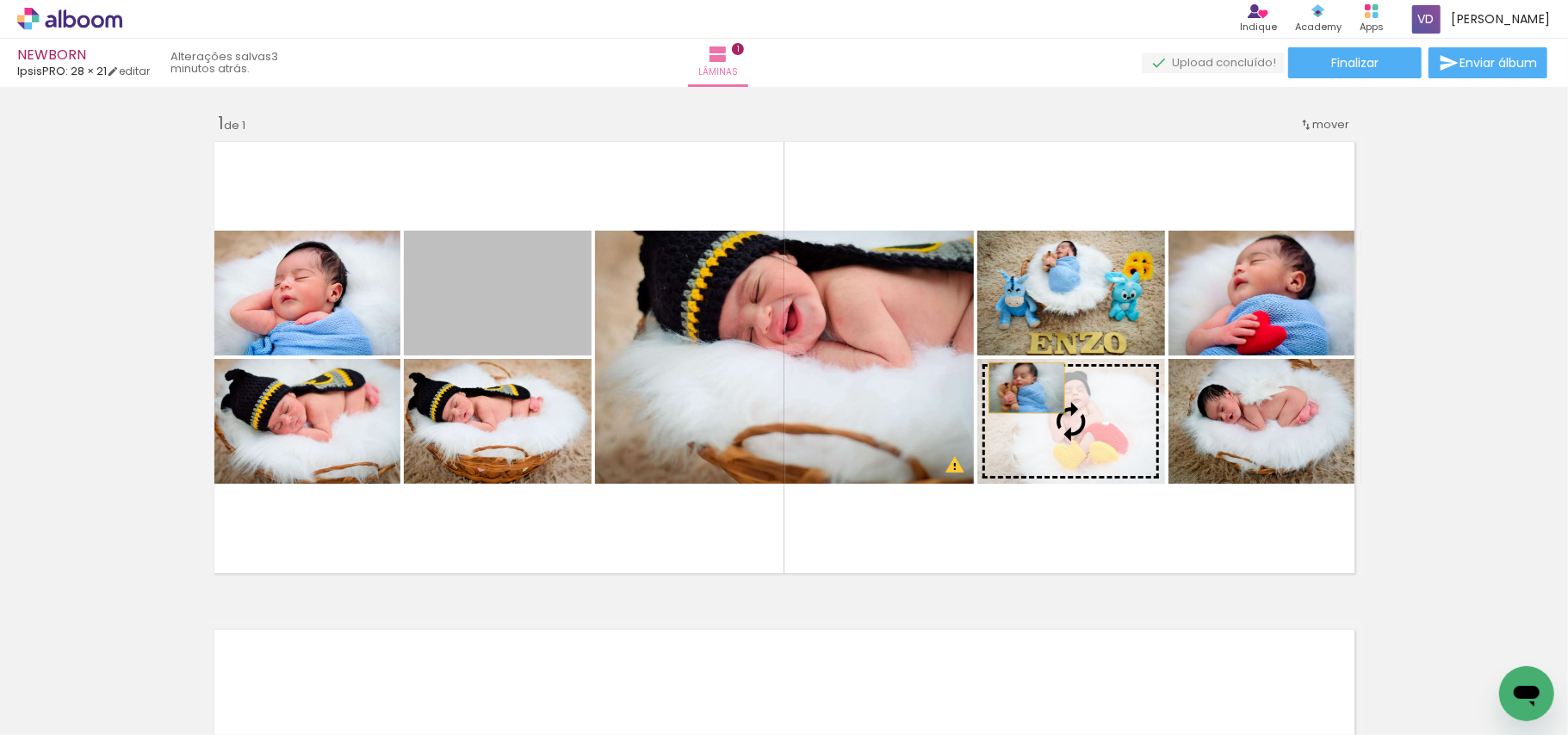
drag, startPoint x: 527, startPoint y: 321, endPoint x: 1021, endPoint y: 398, distance: 500.0
click at [0, 0] on slot at bounding box center [0, 0] width 0 height 0
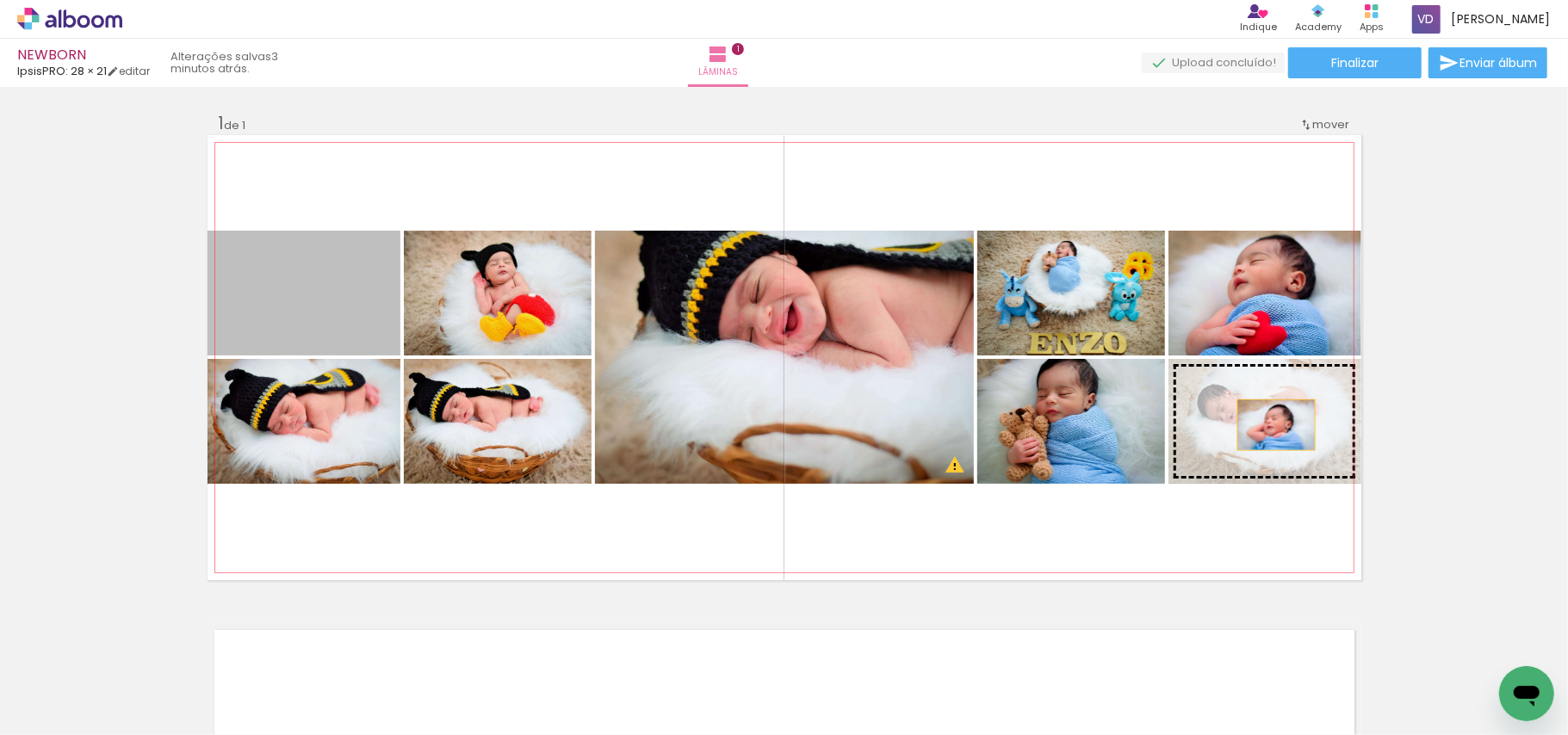
drag, startPoint x: 321, startPoint y: 305, endPoint x: 1271, endPoint y: 425, distance: 957.5
click at [0, 0] on slot at bounding box center [0, 0] width 0 height 0
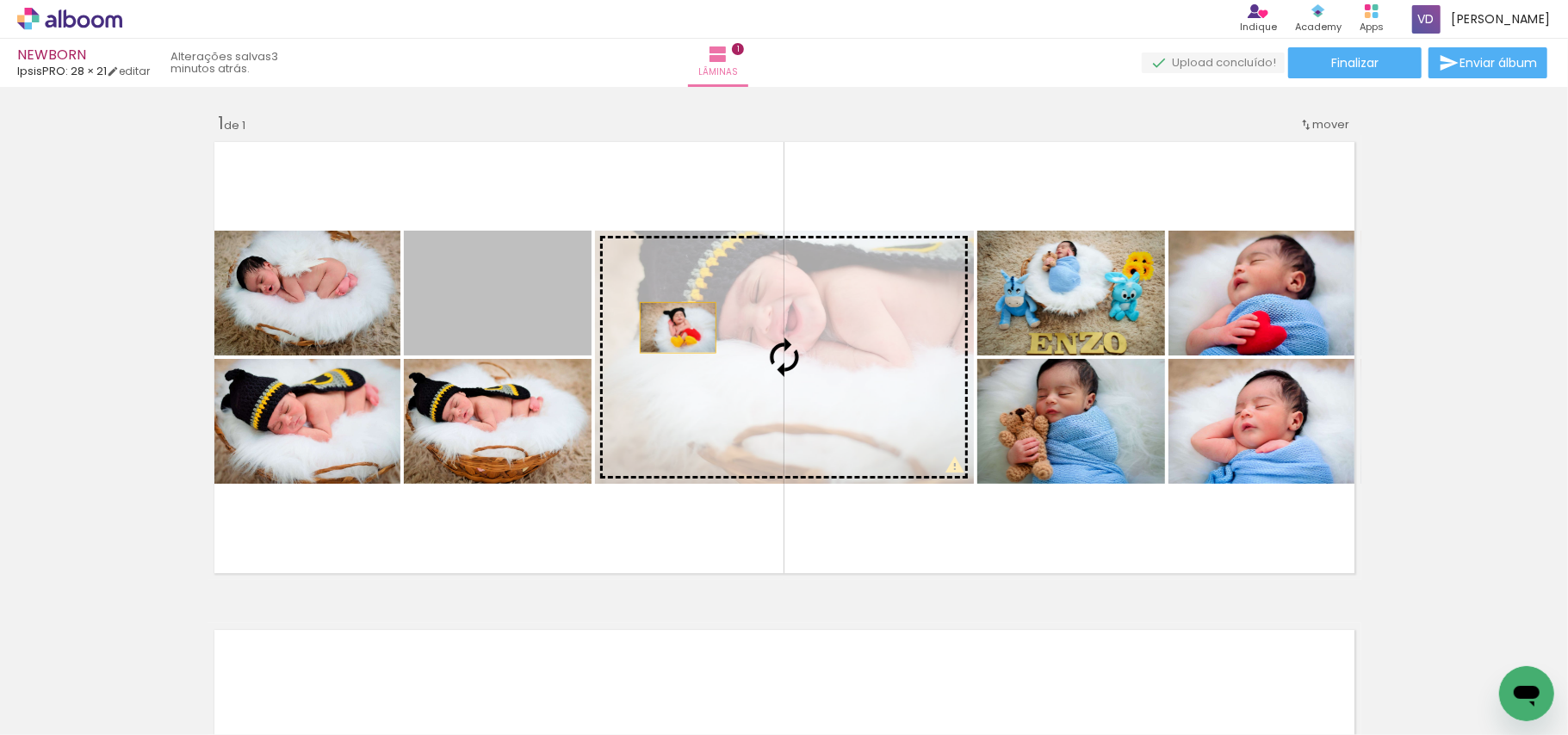
drag, startPoint x: 529, startPoint y: 324, endPoint x: 699, endPoint y: 330, distance: 170.1
click at [0, 0] on slot at bounding box center [0, 0] width 0 height 0
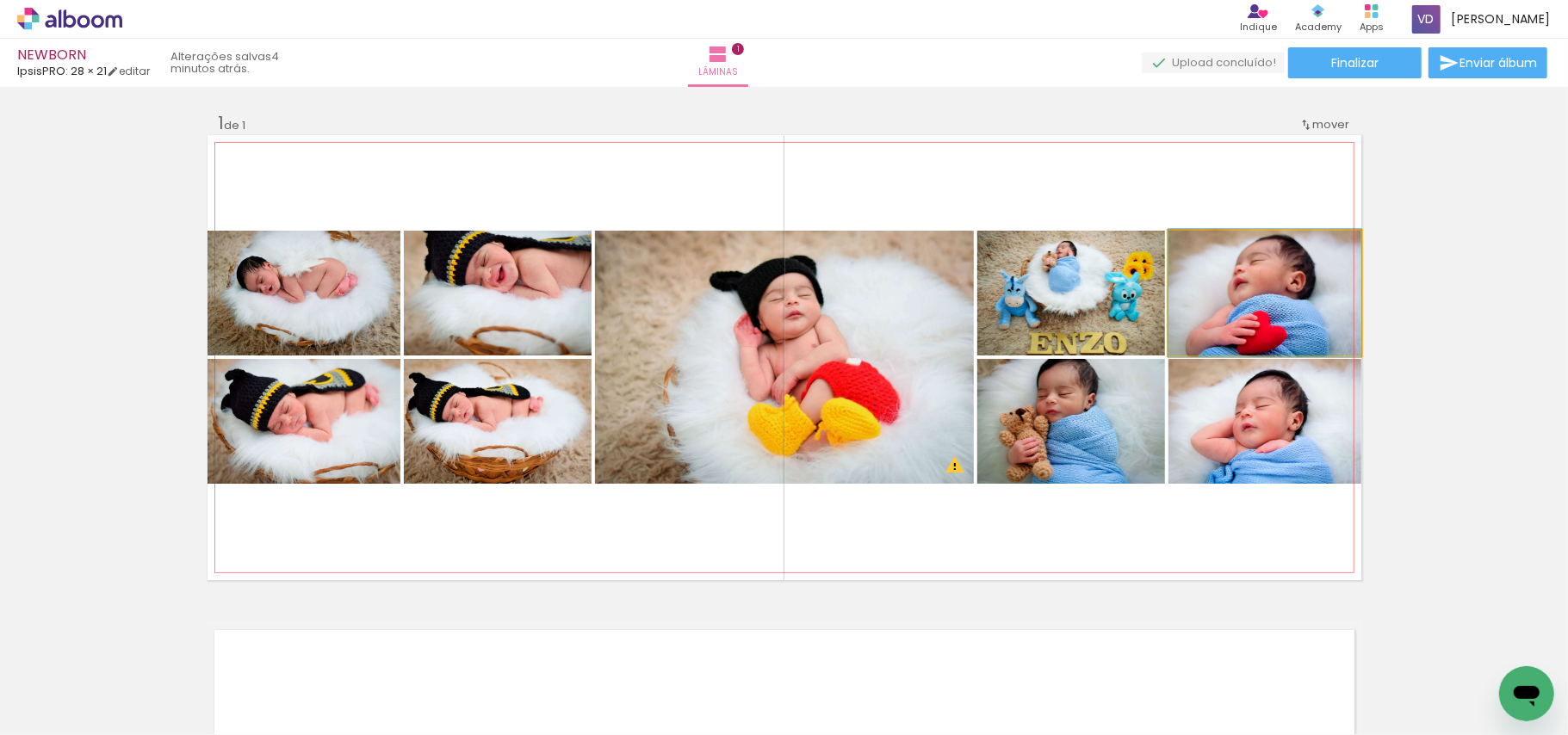
click at [1282, 324] on quentale-photo at bounding box center [1265, 293] width 193 height 125
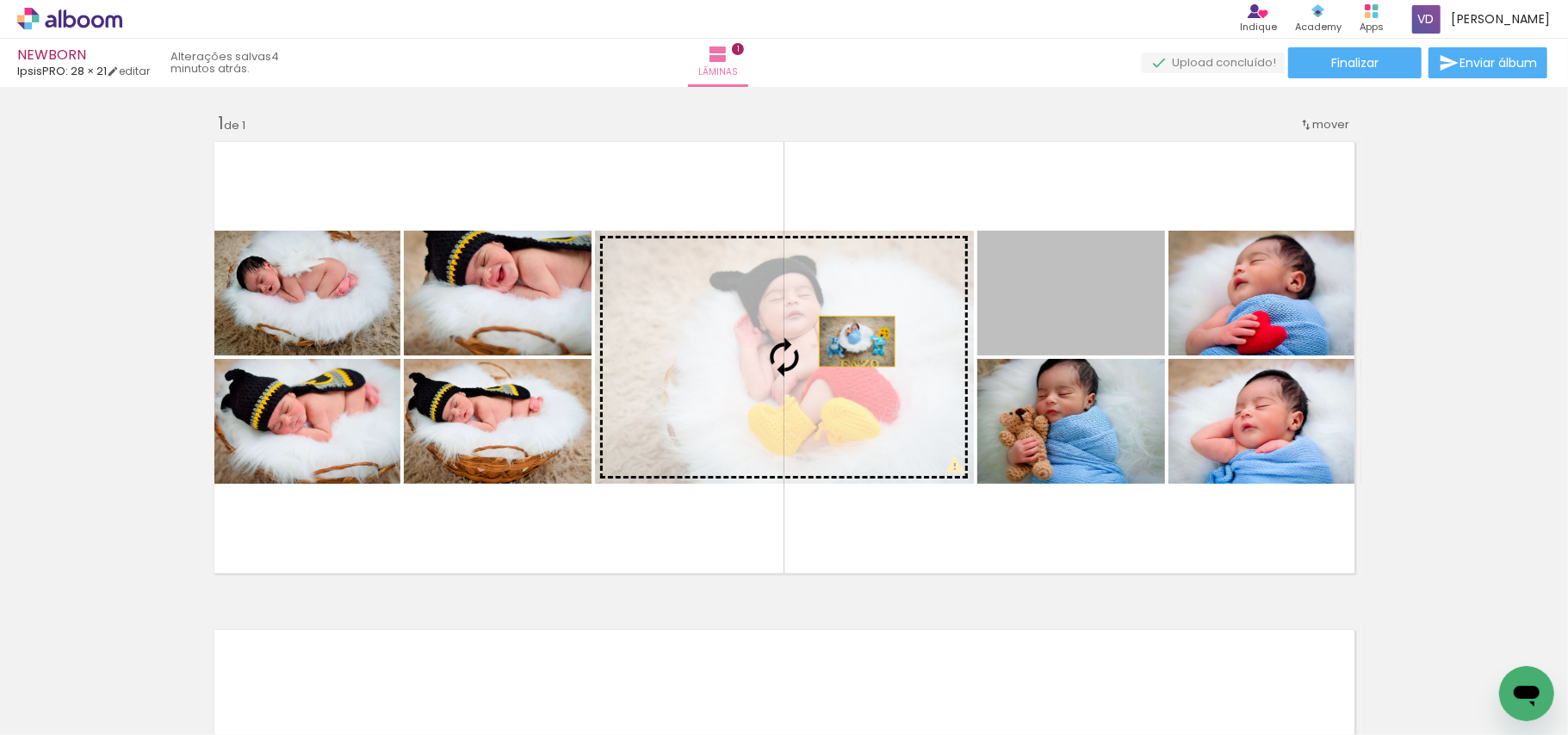
drag, startPoint x: 1072, startPoint y: 329, endPoint x: 838, endPoint y: 343, distance: 234.4
click at [0, 0] on slot at bounding box center [0, 0] width 0 height 0
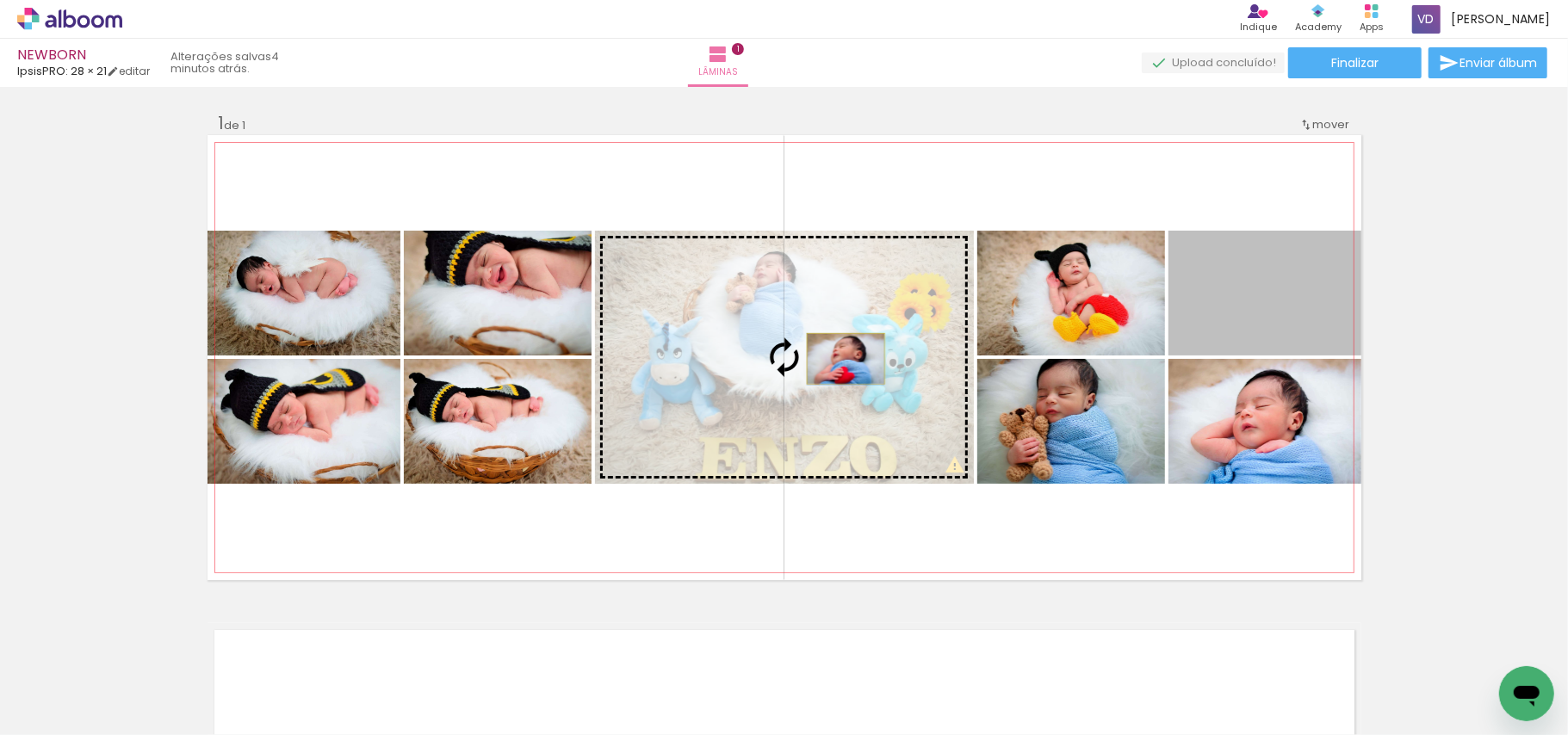
drag, startPoint x: 1245, startPoint y: 337, endPoint x: 836, endPoint y: 358, distance: 409.5
click at [0, 0] on slot at bounding box center [0, 0] width 0 height 0
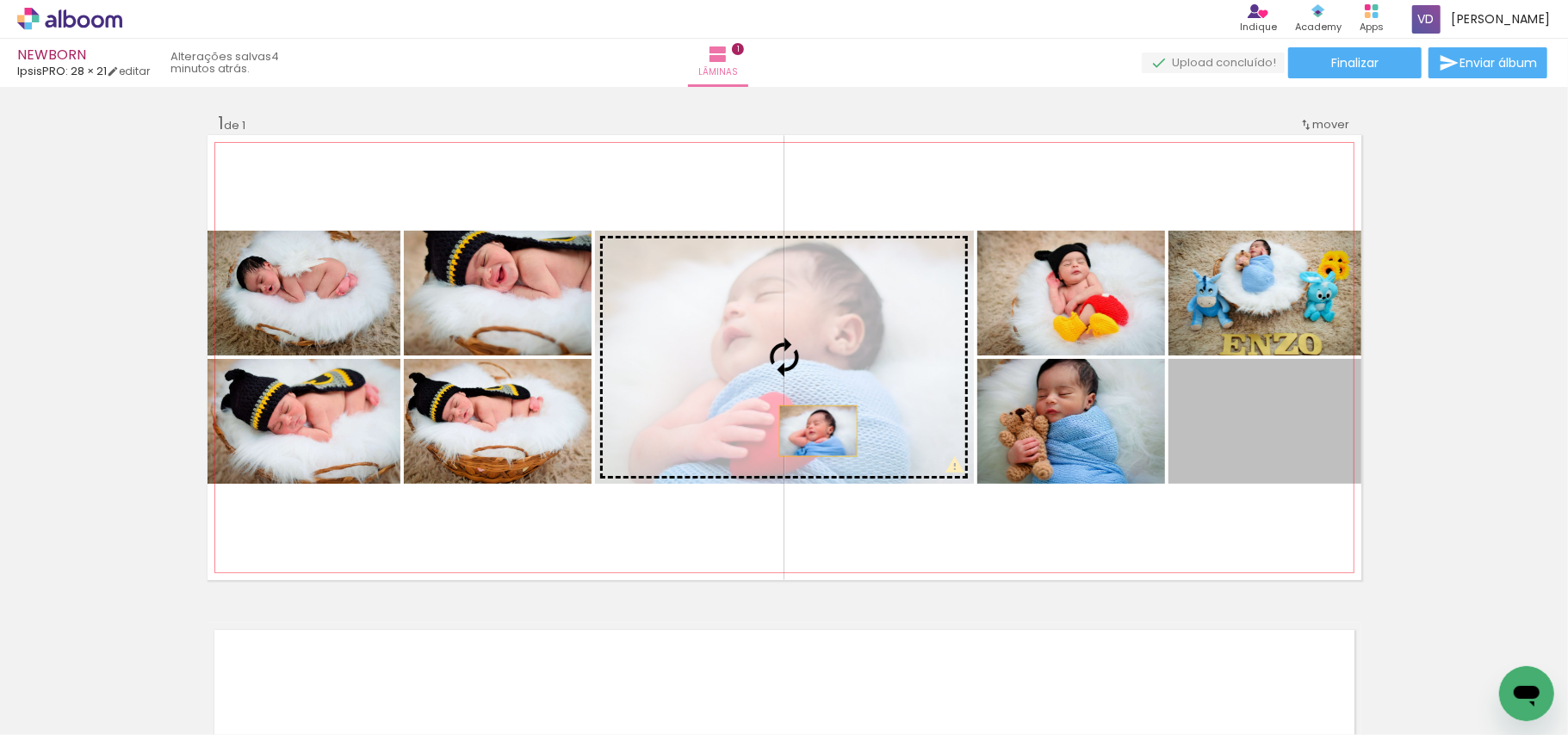
drag, startPoint x: 1235, startPoint y: 469, endPoint x: 809, endPoint y: 431, distance: 427.7
click at [0, 0] on slot at bounding box center [0, 0] width 0 height 0
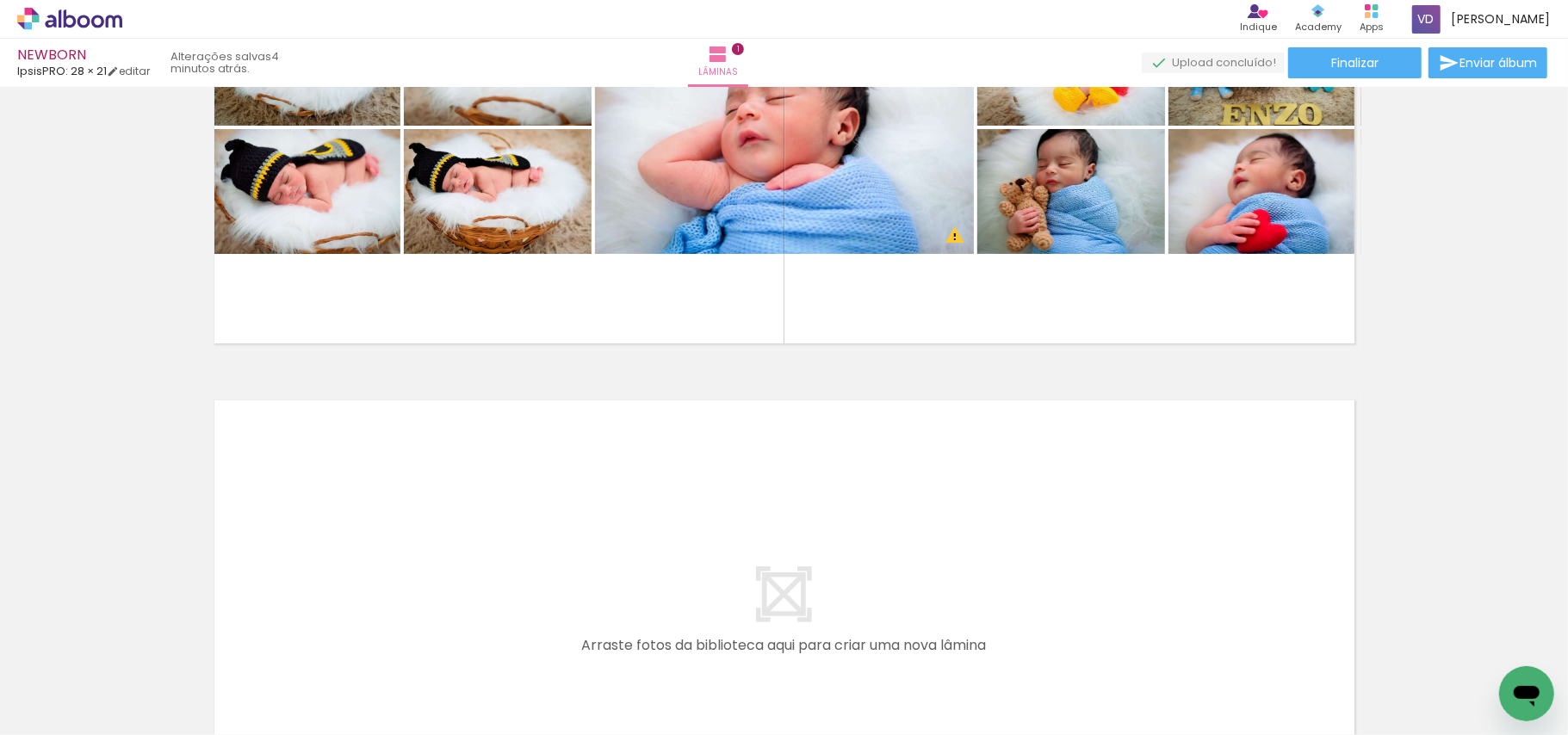
scroll to position [346, 0]
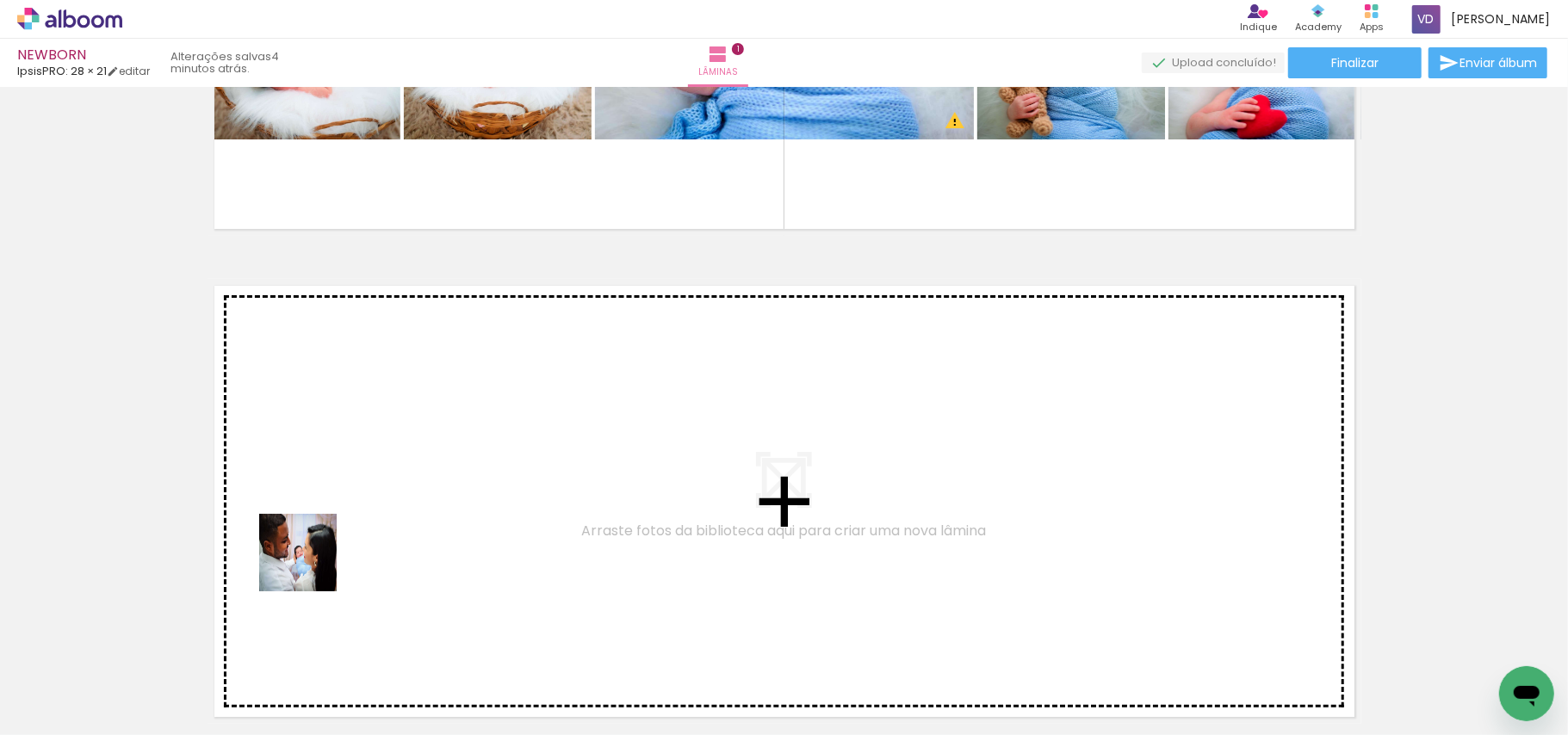
drag, startPoint x: 176, startPoint y: 673, endPoint x: 311, endPoint y: 565, distance: 172.9
click at [311, 565] on quentale-workspace at bounding box center [784, 367] width 1568 height 735
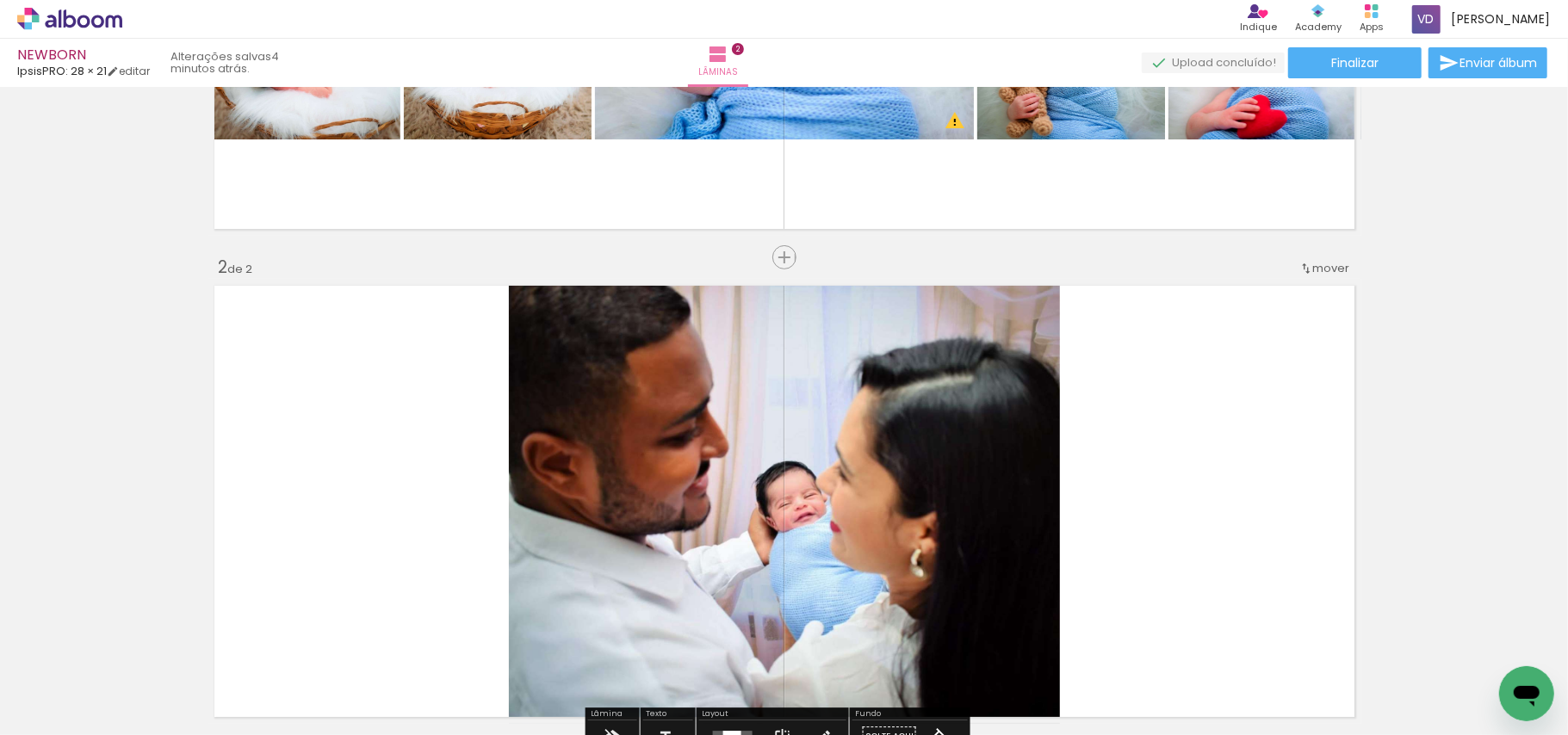
scroll to position [490, 0]
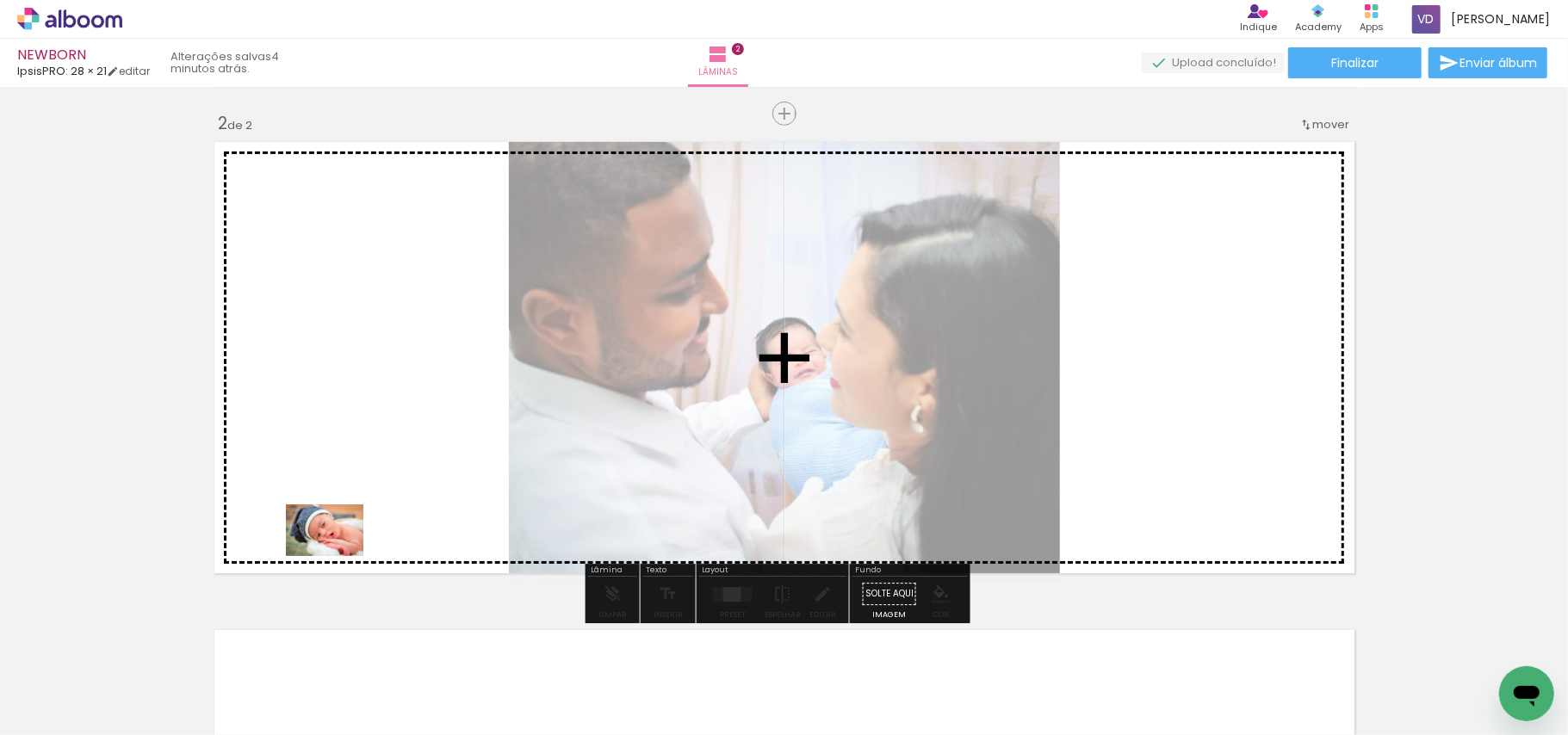
drag, startPoint x: 194, startPoint y: 689, endPoint x: 337, endPoint y: 556, distance: 195.3
click at [337, 556] on quentale-workspace at bounding box center [784, 367] width 1568 height 735
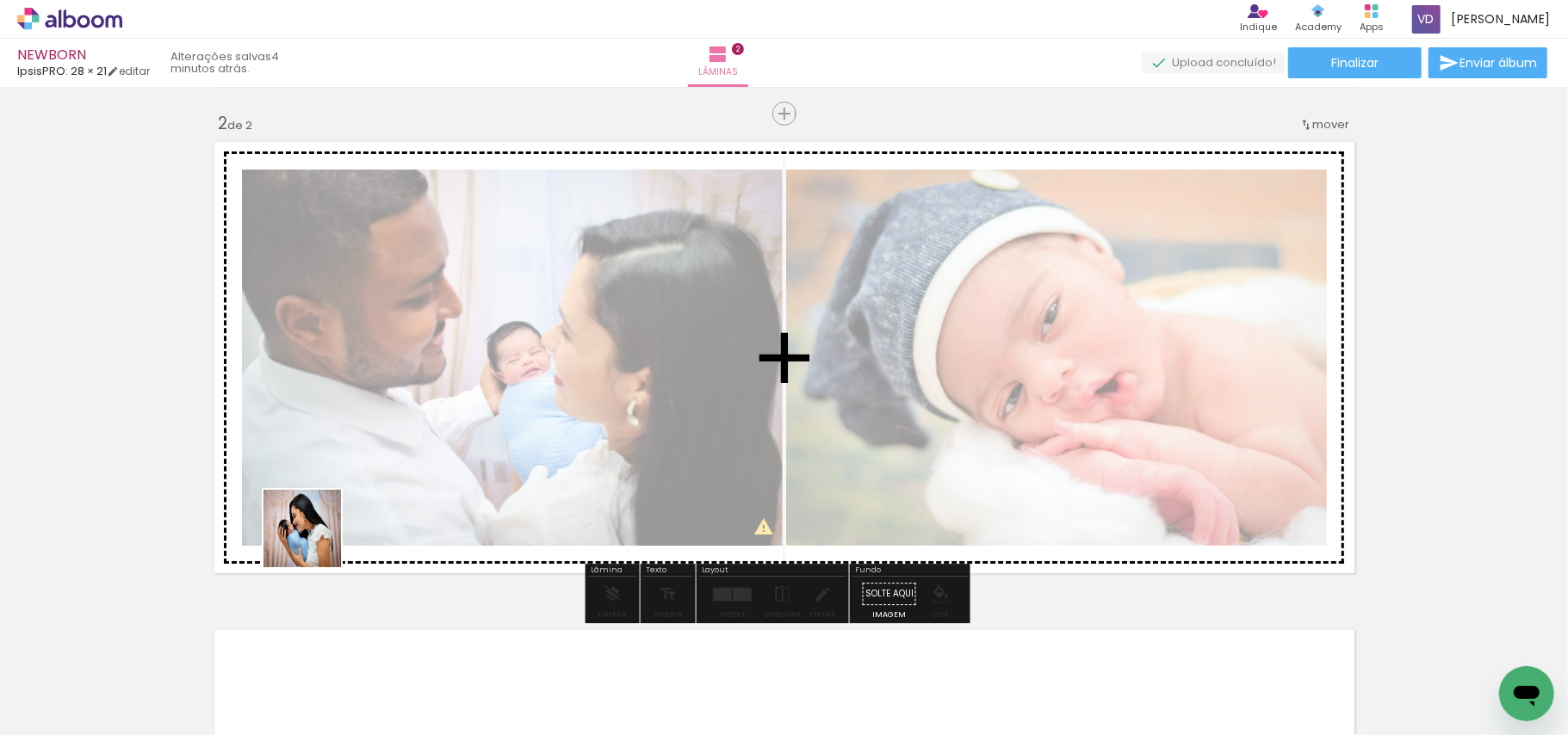
drag, startPoint x: 193, startPoint y: 672, endPoint x: 317, endPoint y: 542, distance: 179.7
click at [317, 542] on quentale-workspace at bounding box center [784, 367] width 1568 height 735
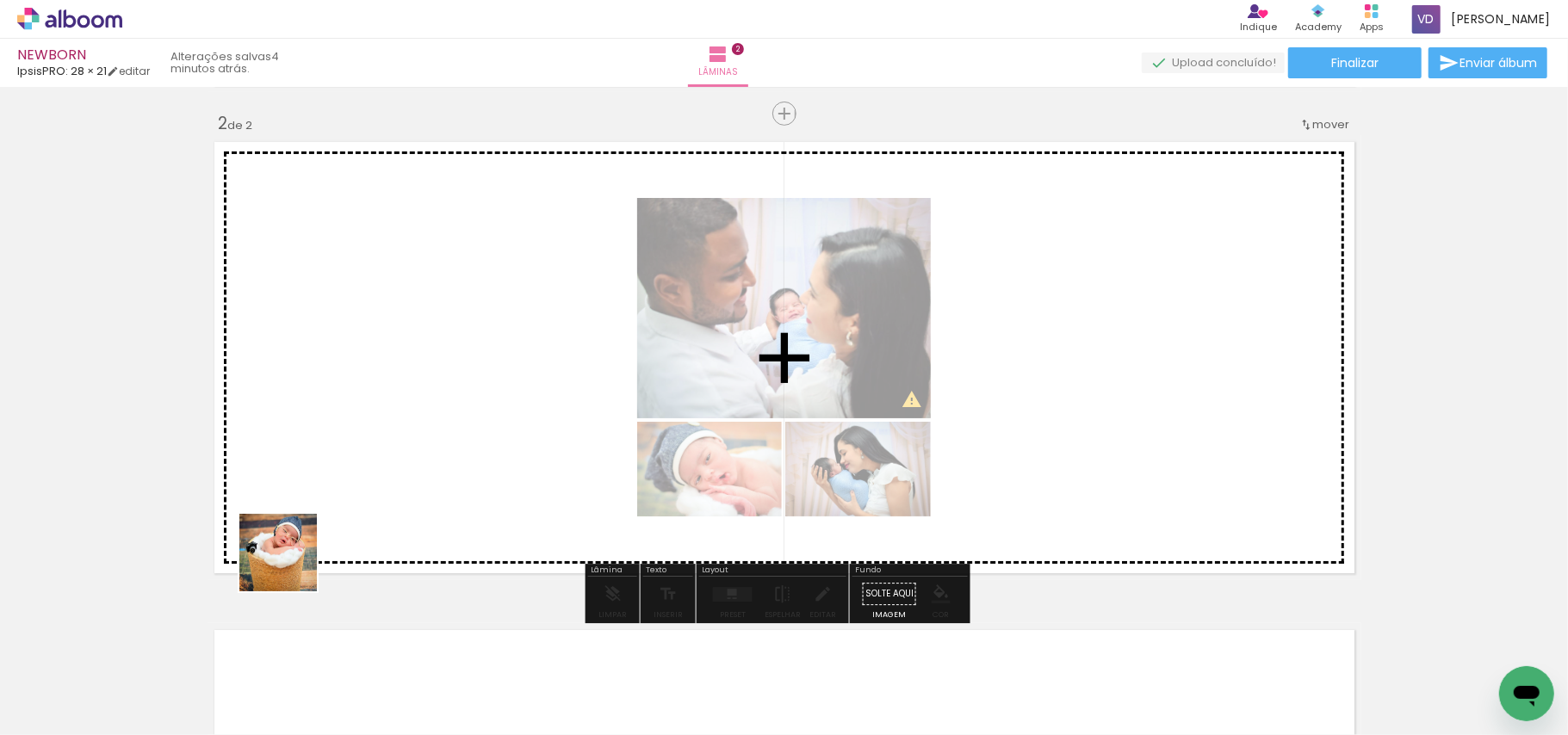
drag, startPoint x: 193, startPoint y: 664, endPoint x: 297, endPoint y: 562, distance: 145.7
click at [297, 562] on quentale-workspace at bounding box center [784, 367] width 1568 height 735
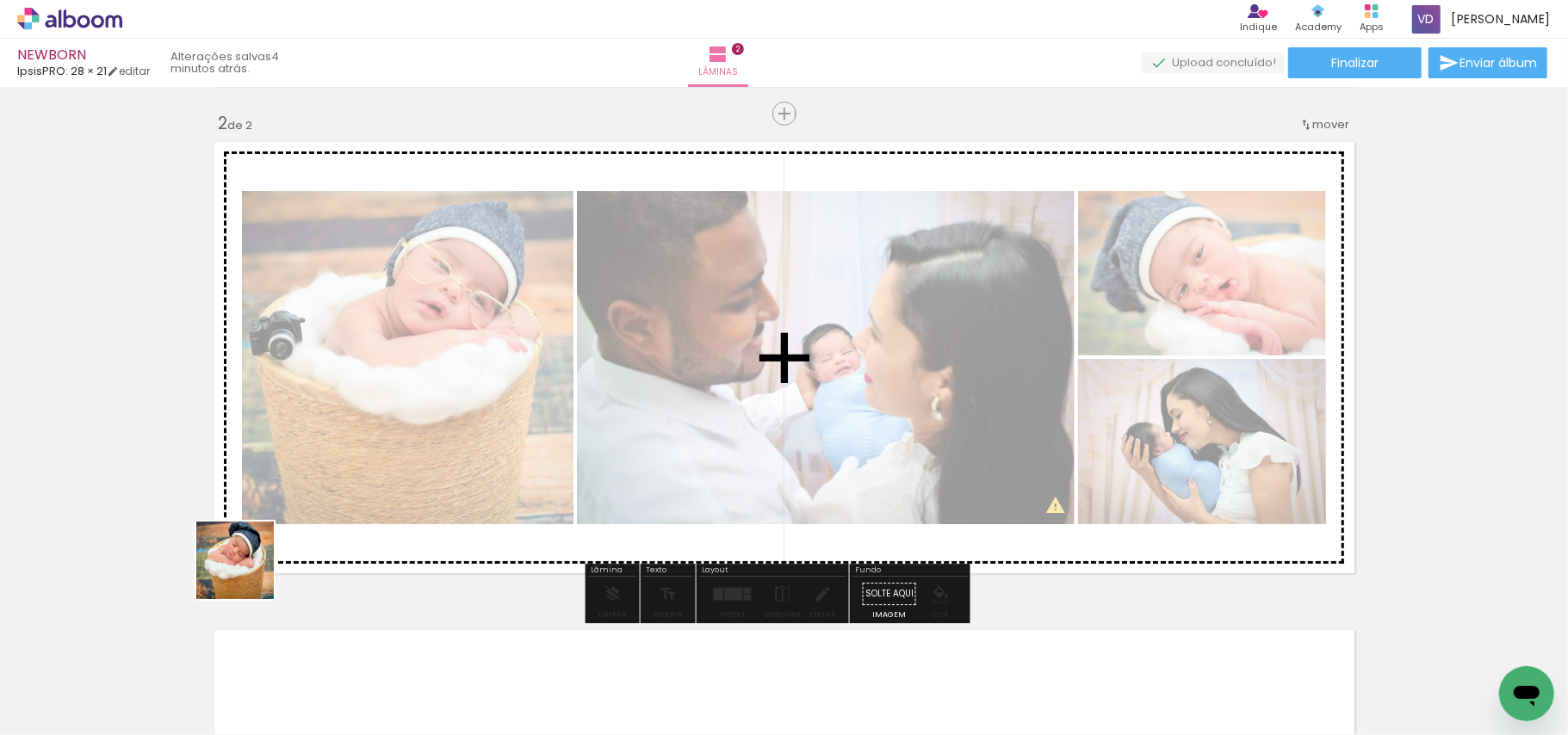
drag, startPoint x: 187, startPoint y: 663, endPoint x: 250, endPoint y: 572, distance: 110.7
click at [250, 572] on quentale-workspace at bounding box center [784, 367] width 1568 height 735
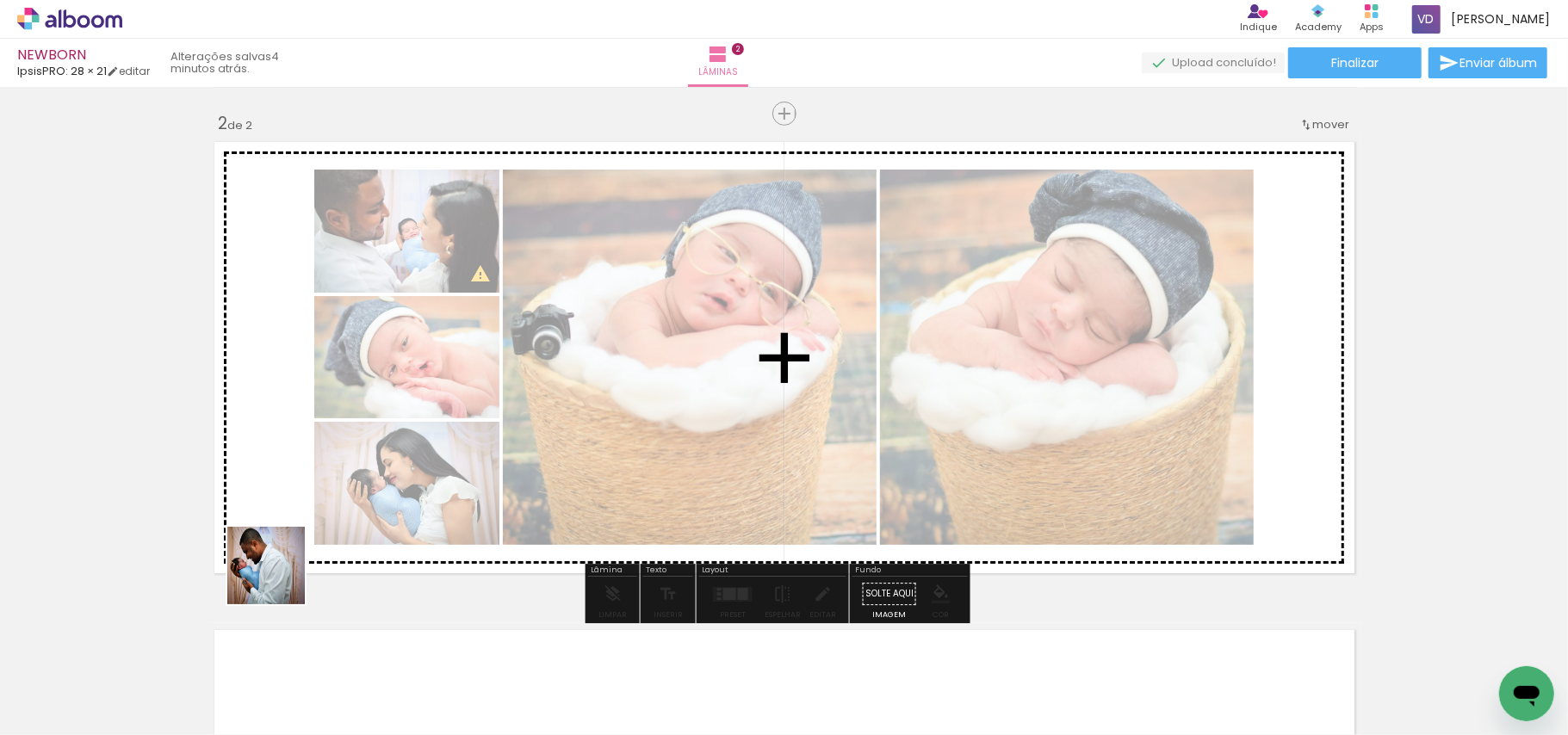
drag, startPoint x: 173, startPoint y: 683, endPoint x: 331, endPoint y: 548, distance: 207.8
click at [294, 566] on quentale-workspace at bounding box center [784, 367] width 1568 height 735
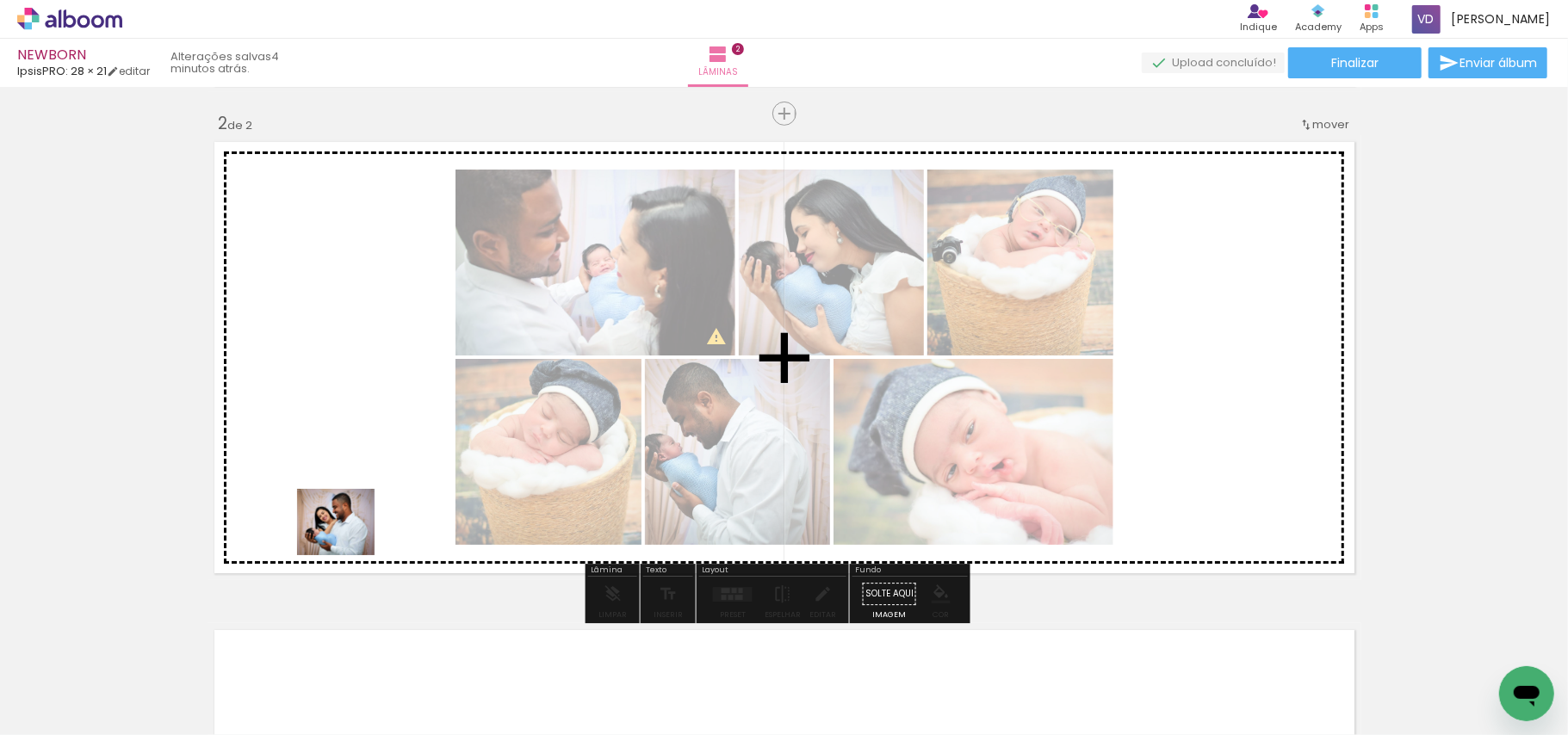
drag, startPoint x: 190, startPoint y: 671, endPoint x: 350, endPoint y: 541, distance: 206.2
click at [350, 541] on quentale-workspace at bounding box center [784, 367] width 1568 height 735
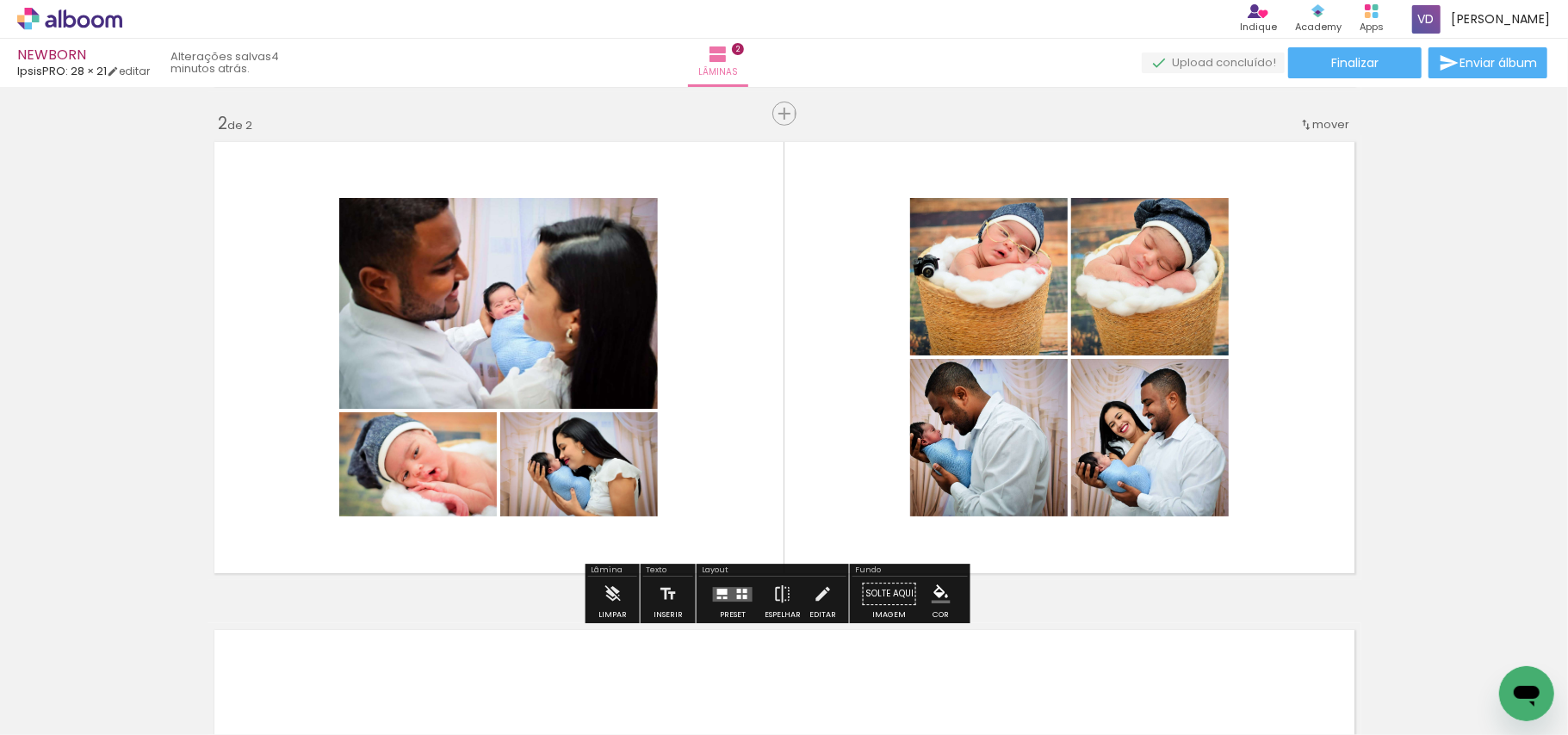
click at [725, 590] on quentale-layouter at bounding box center [732, 594] width 39 height 15
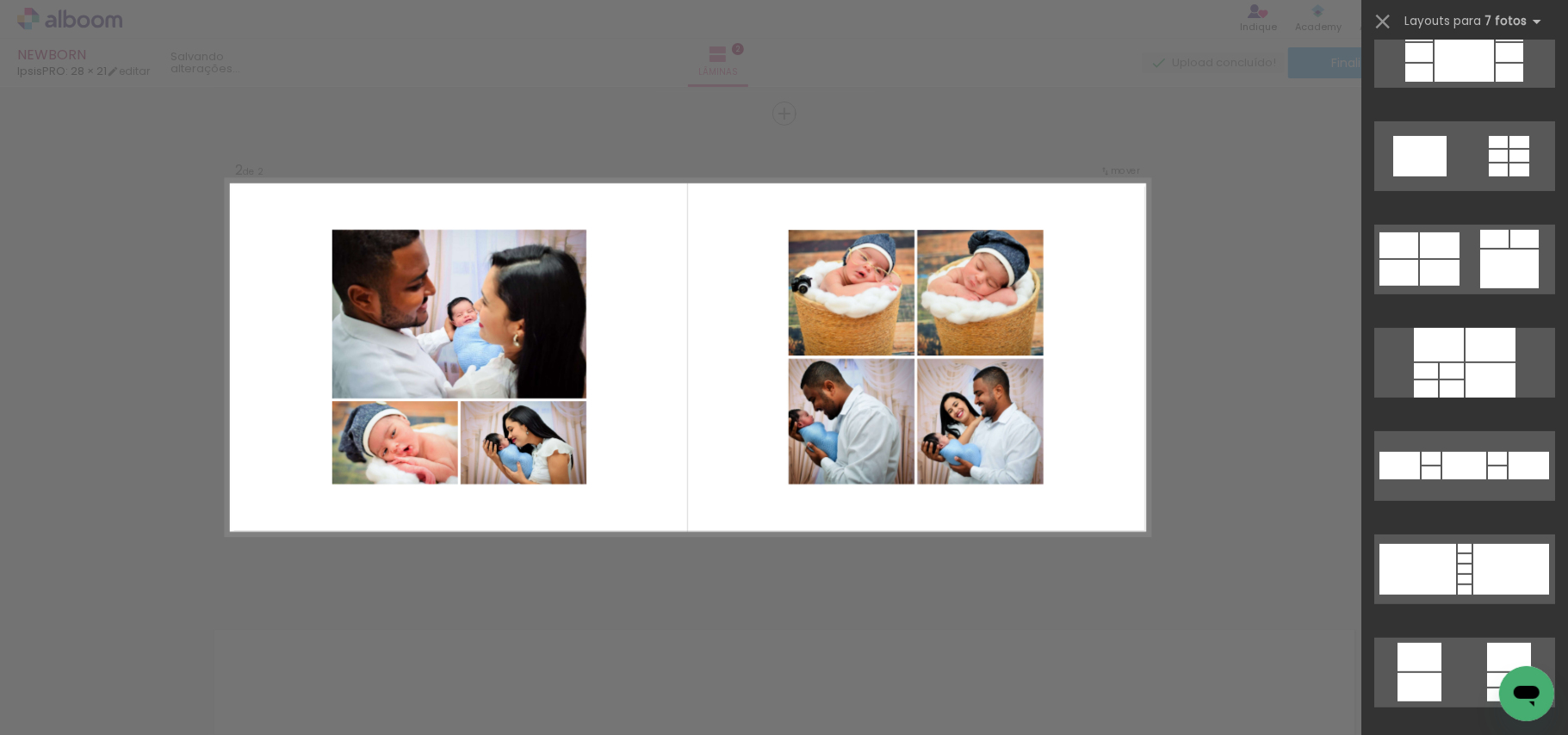
scroll to position [0, 0]
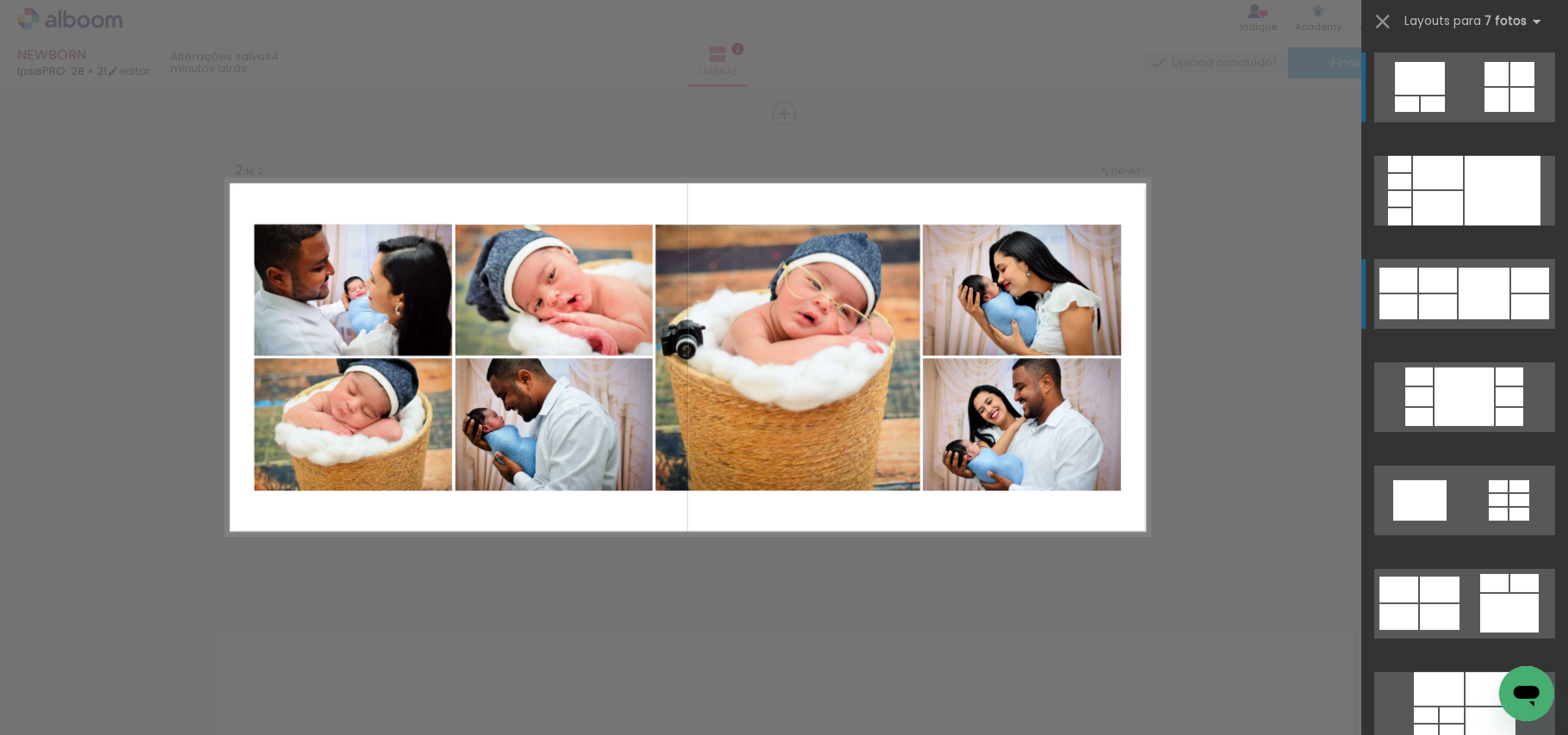
click at [1419, 297] on div at bounding box center [1437, 307] width 38 height 25
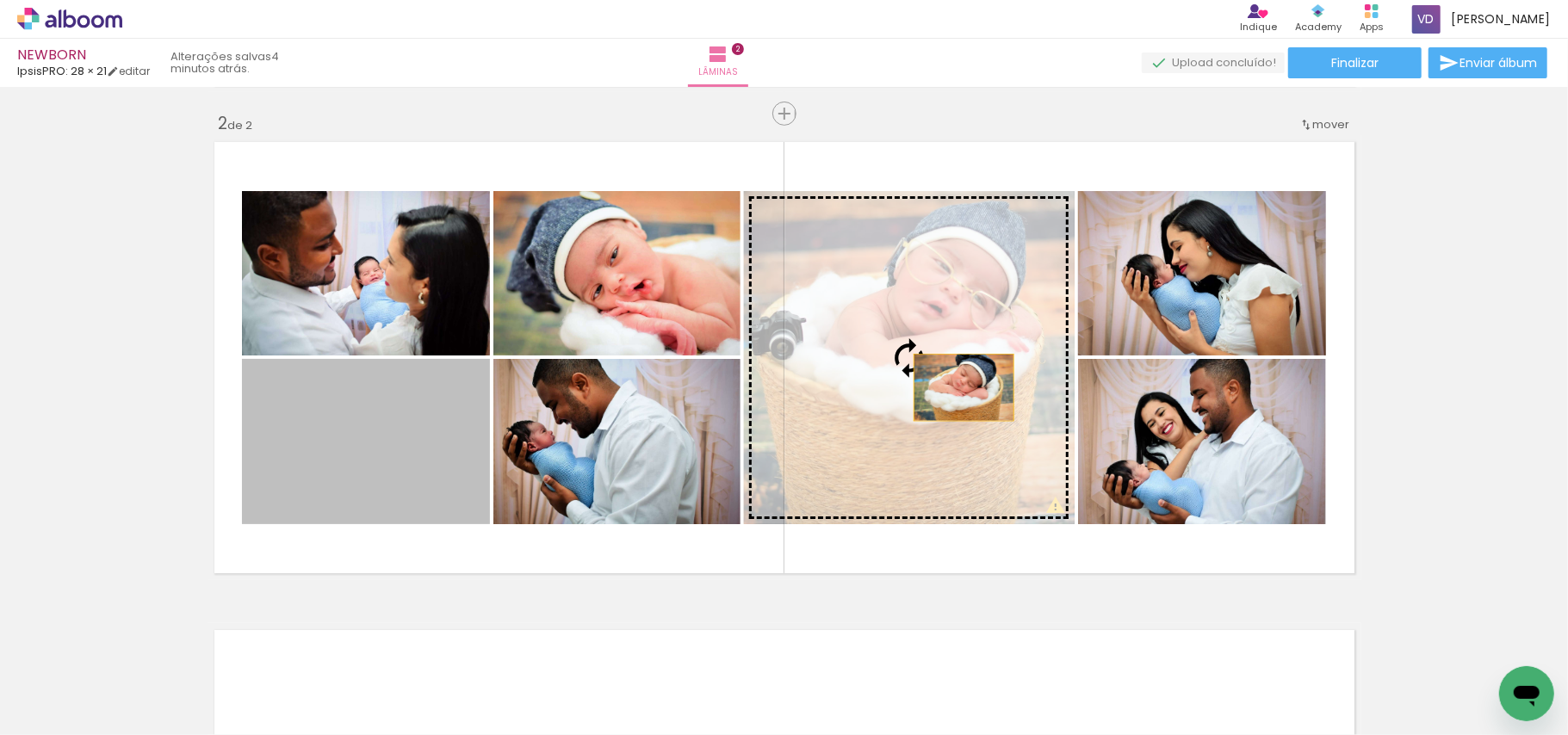
drag, startPoint x: 397, startPoint y: 451, endPoint x: 955, endPoint y: 385, distance: 561.9
click at [0, 0] on slot at bounding box center [0, 0] width 0 height 0
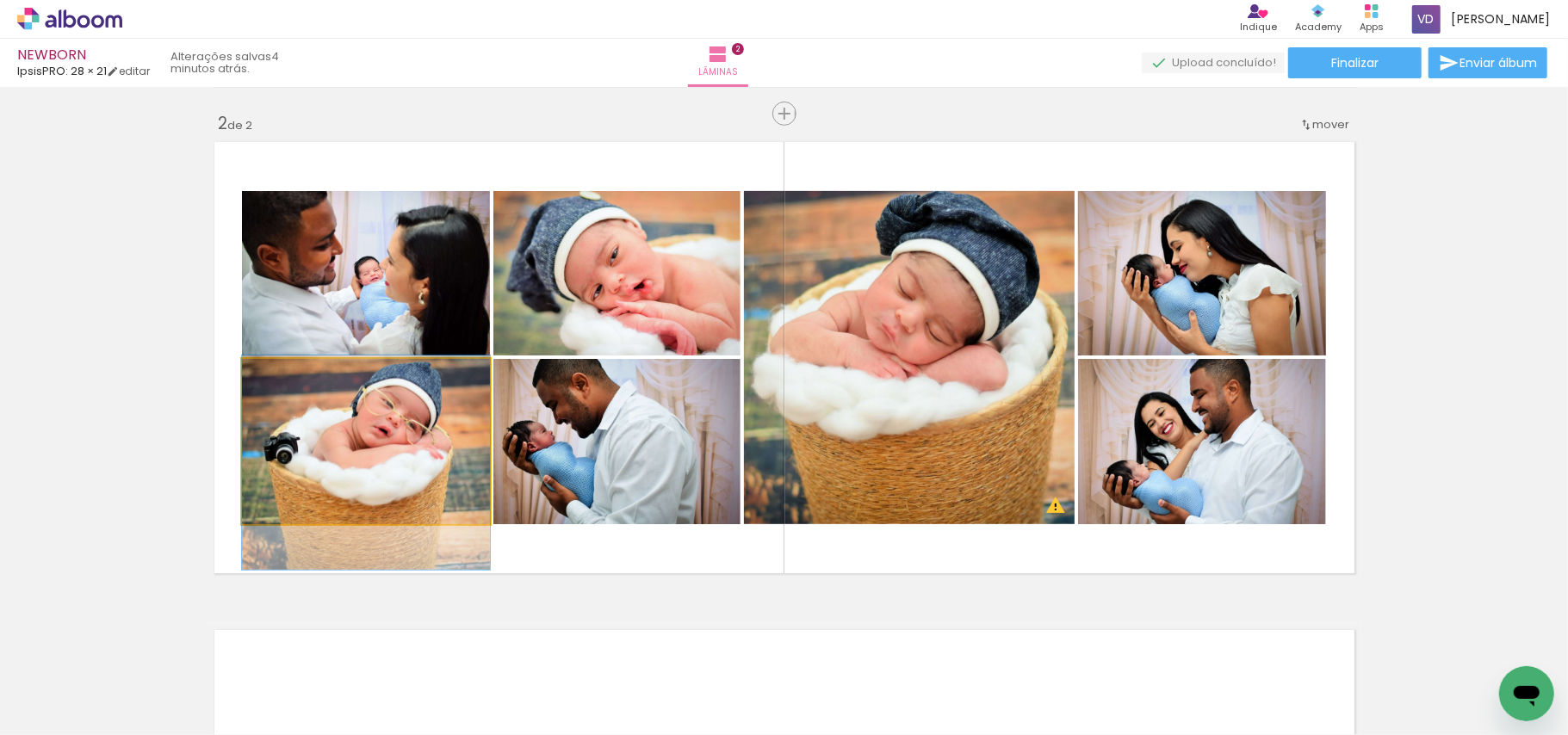
drag, startPoint x: 369, startPoint y: 451, endPoint x: 363, endPoint y: 473, distance: 22.8
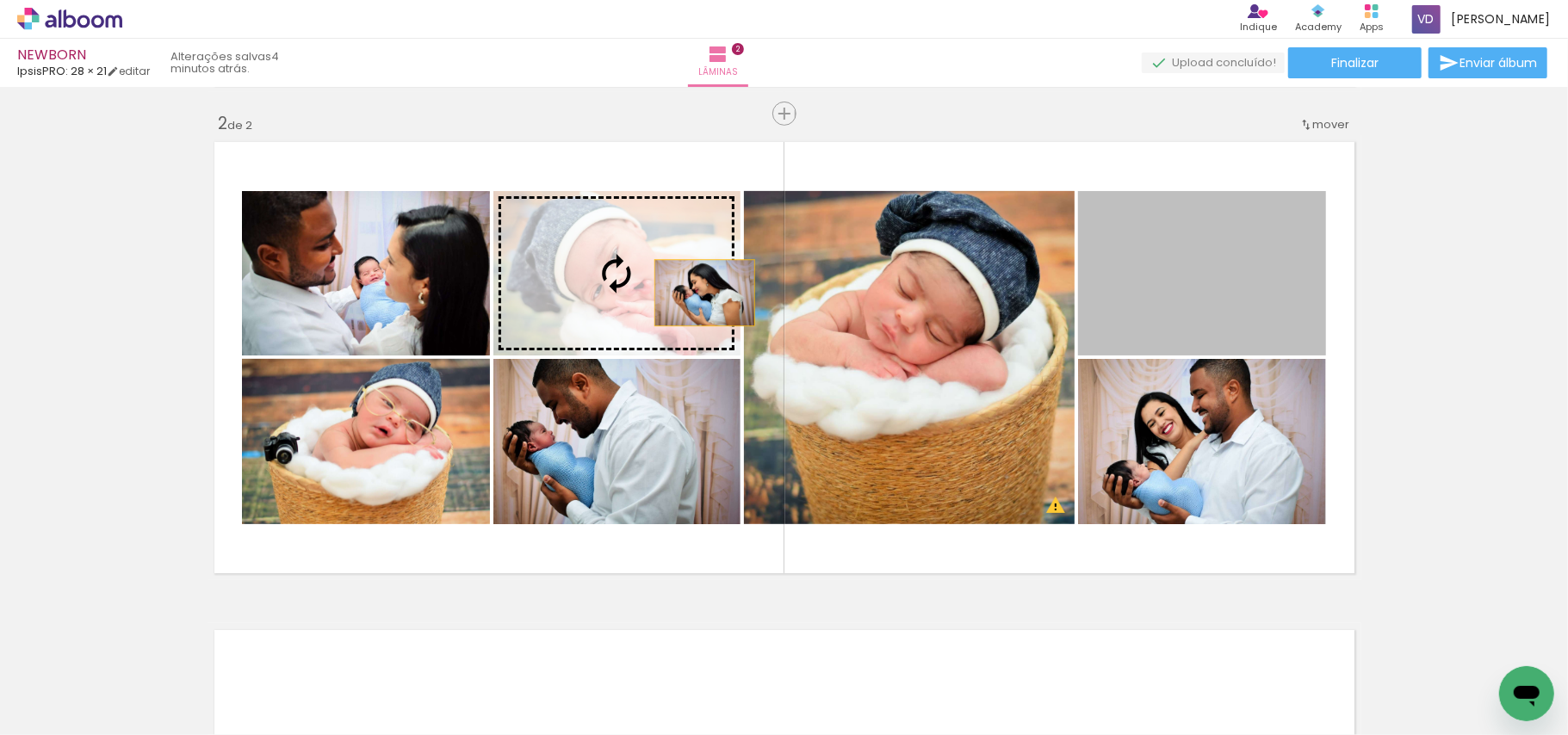
drag, startPoint x: 1240, startPoint y: 323, endPoint x: 663, endPoint y: 288, distance: 578.1
click at [0, 0] on slot at bounding box center [0, 0] width 0 height 0
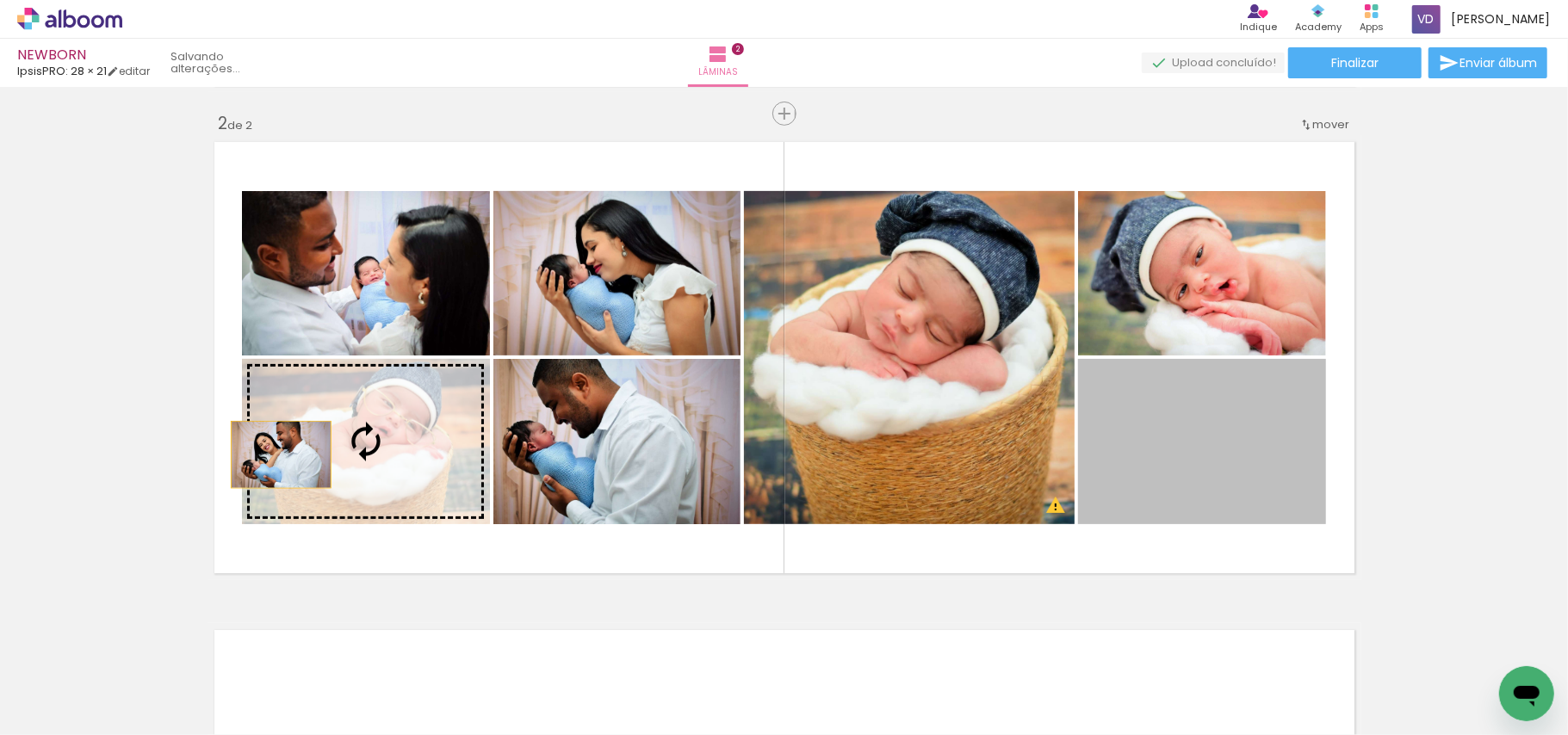
drag, startPoint x: 1190, startPoint y: 487, endPoint x: 309, endPoint y: 454, distance: 881.6
click at [0, 0] on slot at bounding box center [0, 0] width 0 height 0
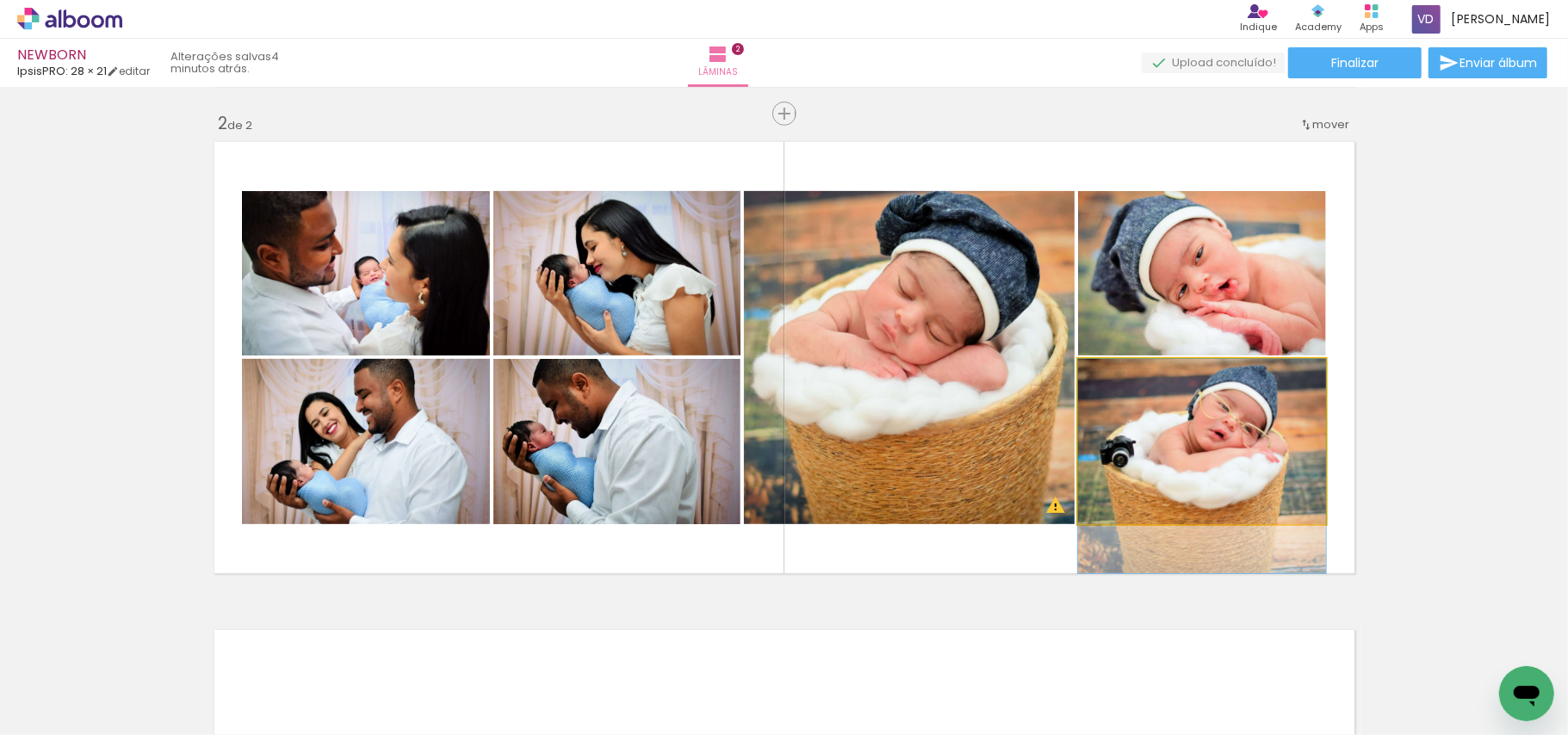
drag, startPoint x: 1223, startPoint y: 433, endPoint x: 1219, endPoint y: 456, distance: 23.3
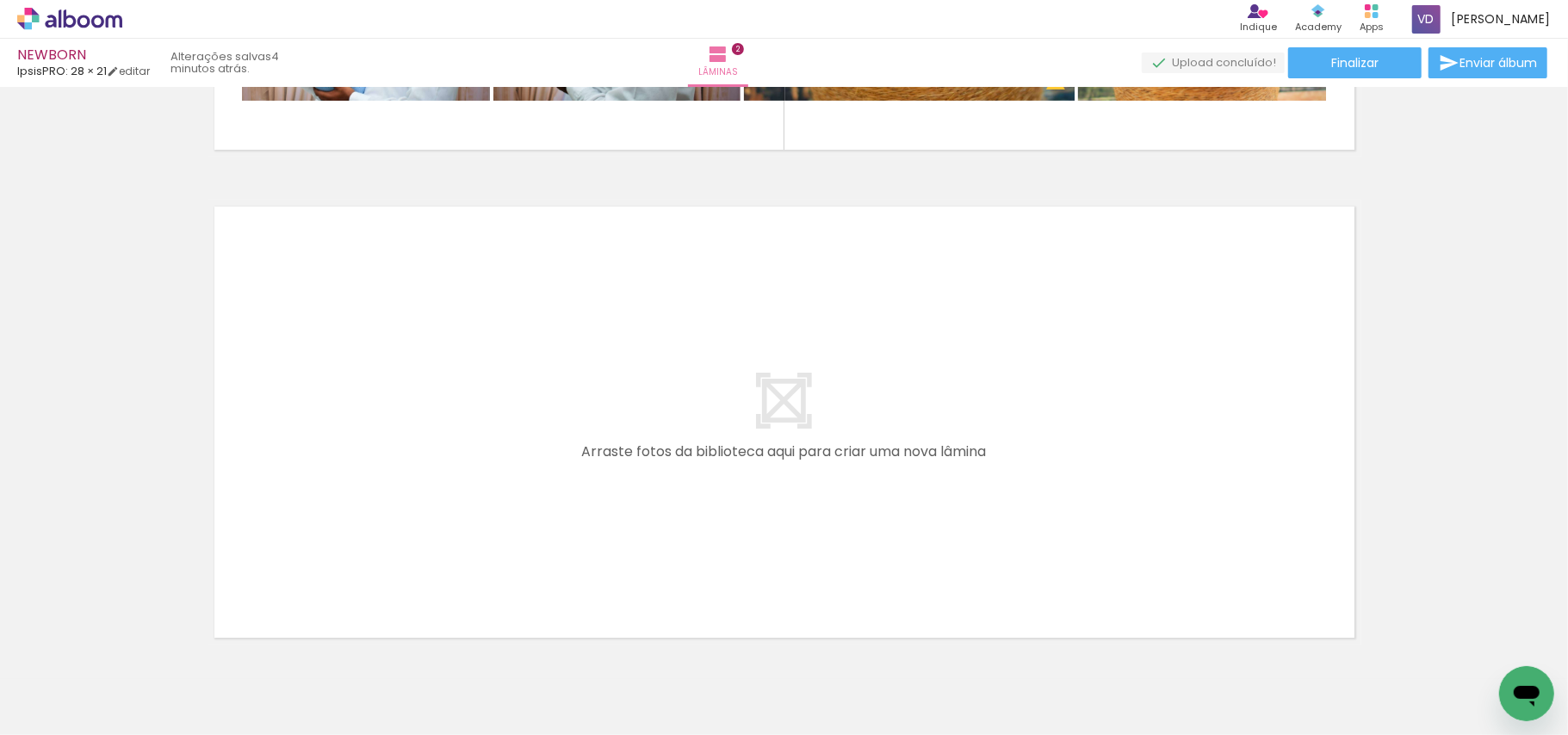
scroll to position [949, 0]
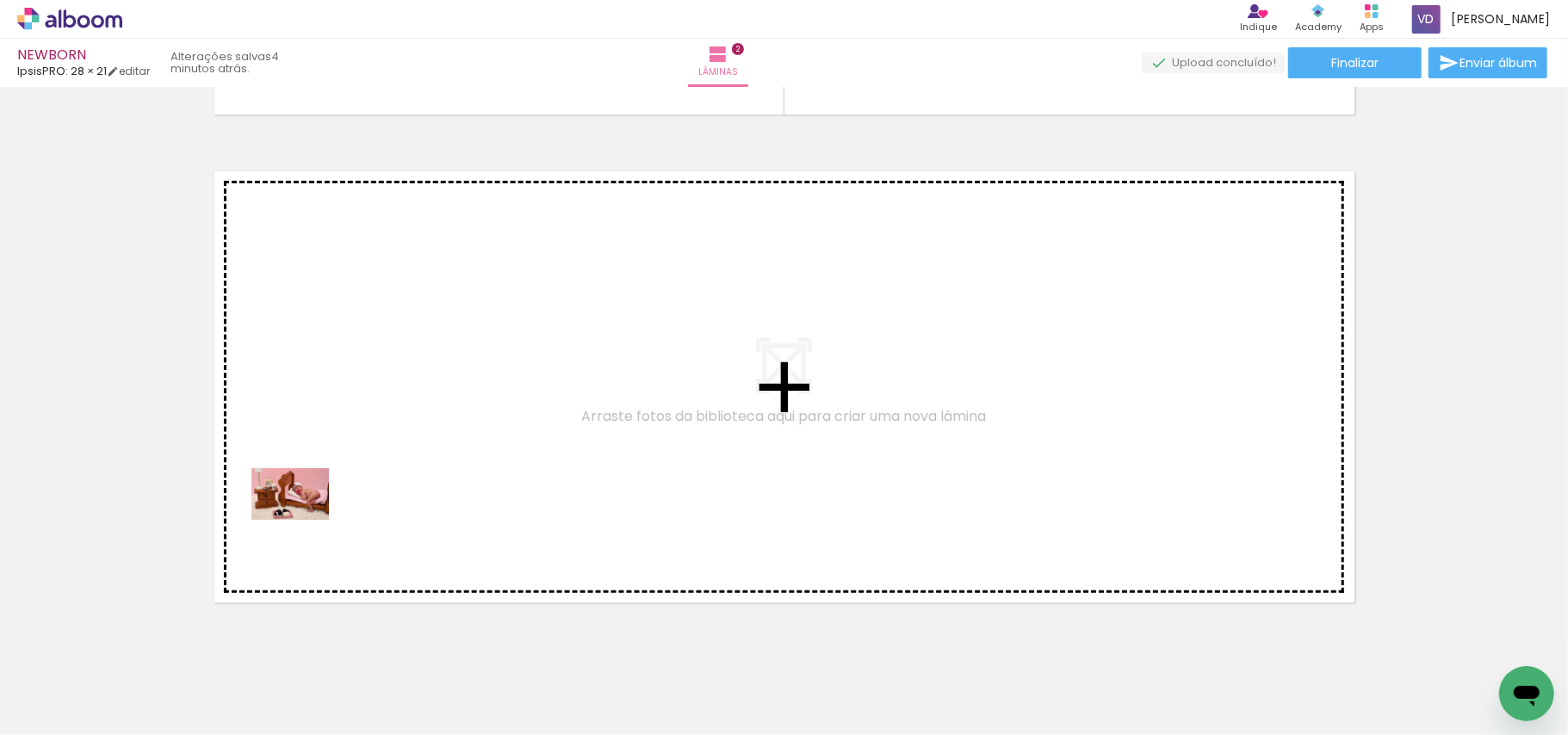
drag, startPoint x: 191, startPoint y: 675, endPoint x: 303, endPoint y: 520, distance: 191.2
click at [303, 520] on quentale-workspace at bounding box center [784, 367] width 1568 height 735
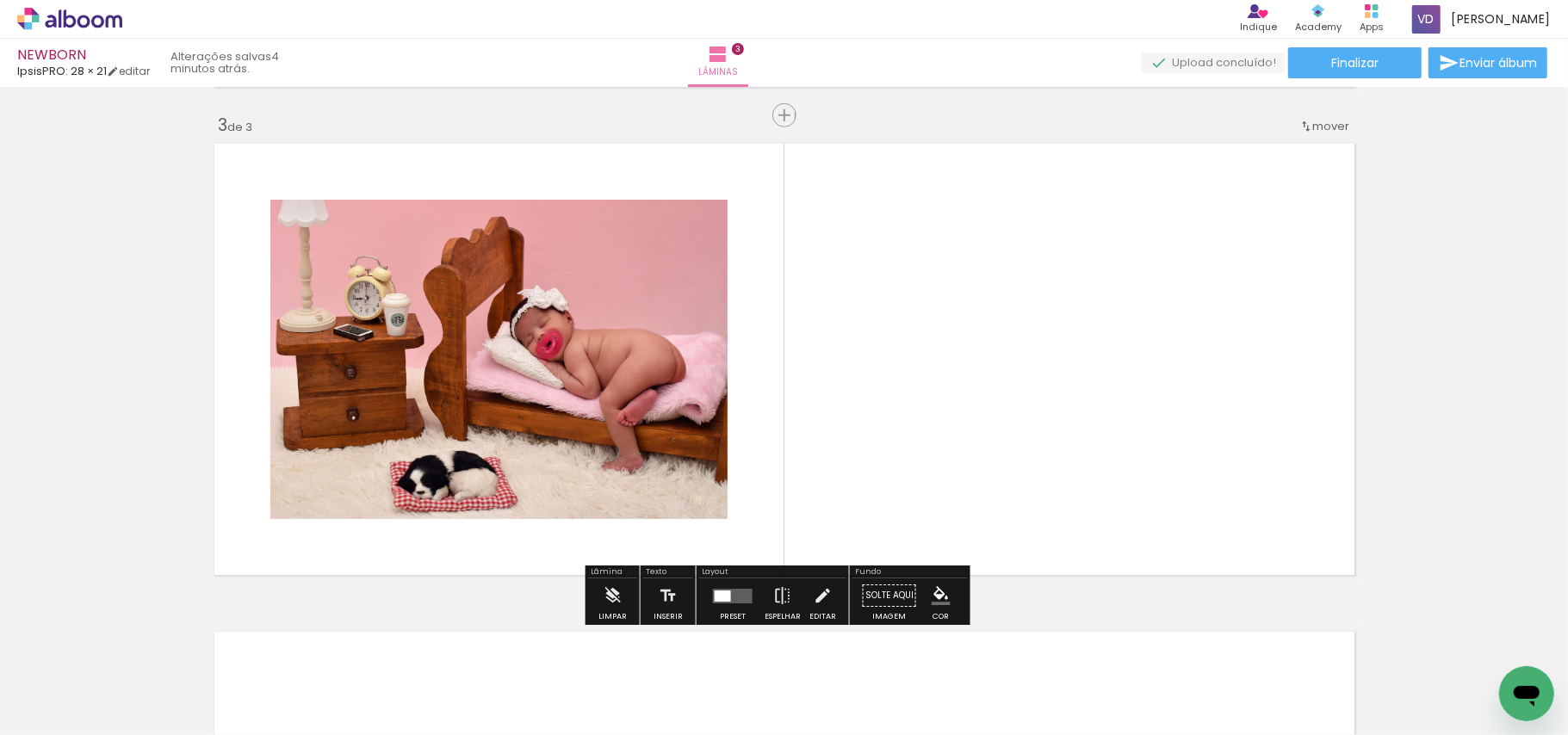
scroll to position [978, 0]
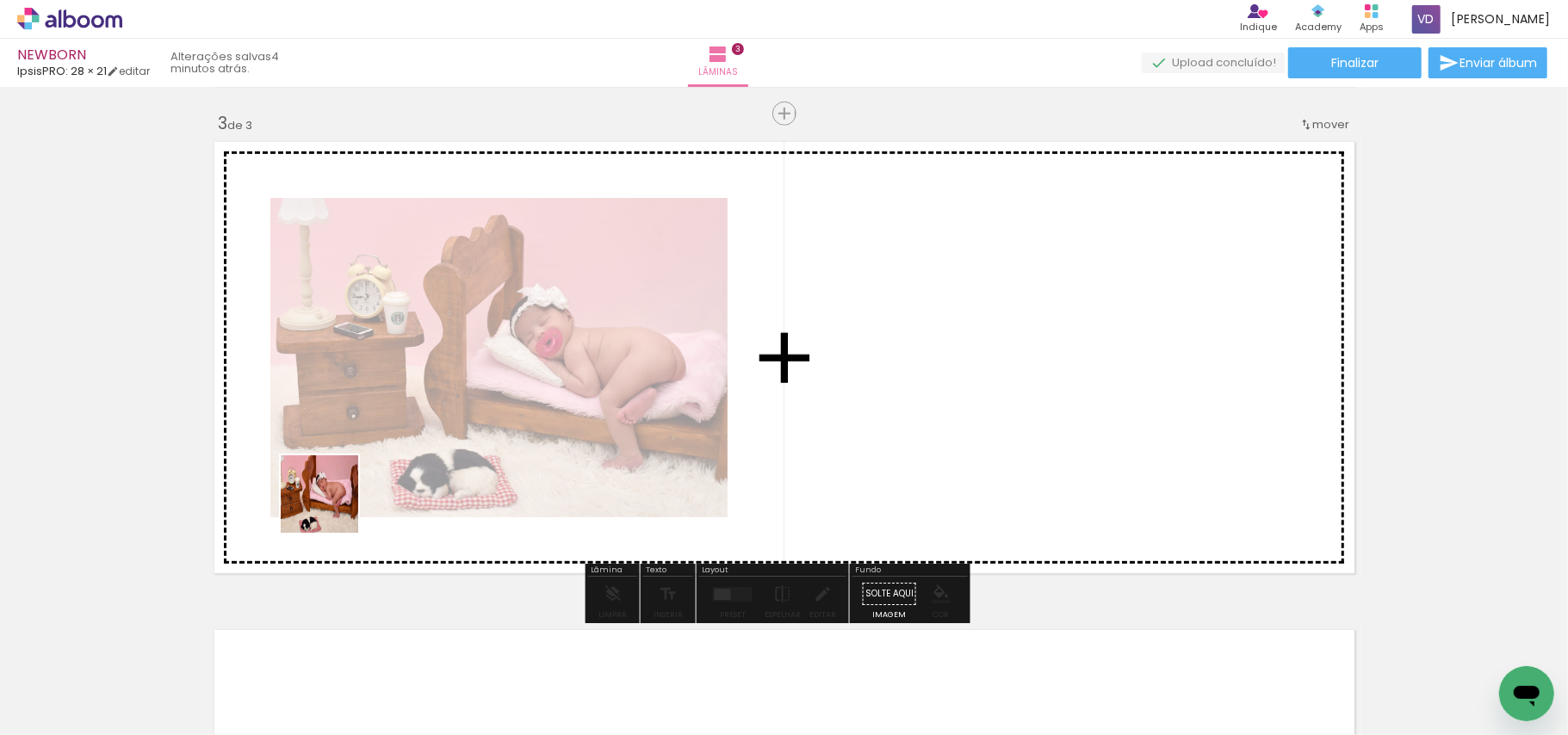
drag, startPoint x: 195, startPoint y: 669, endPoint x: 336, endPoint y: 503, distance: 217.8
click at [336, 503] on quentale-workspace at bounding box center [784, 367] width 1568 height 735
